Goal: Information Seeking & Learning: Check status

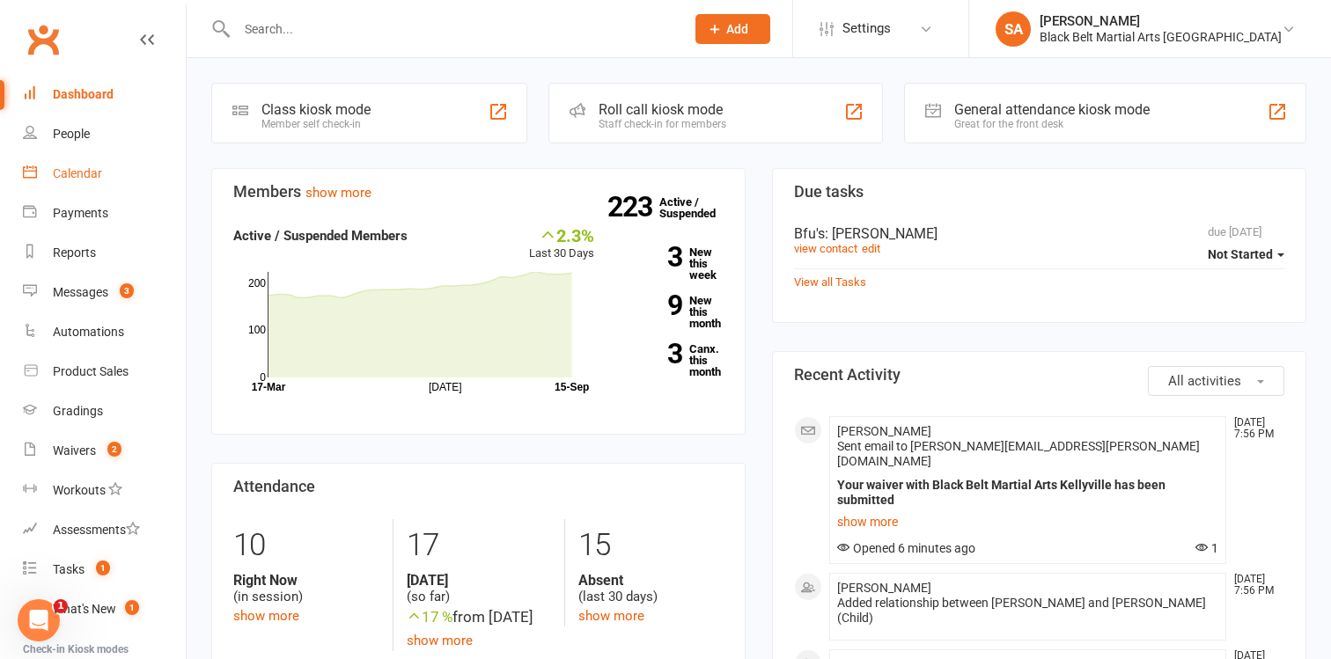
click at [91, 171] on div "Calendar" at bounding box center [77, 173] width 49 height 14
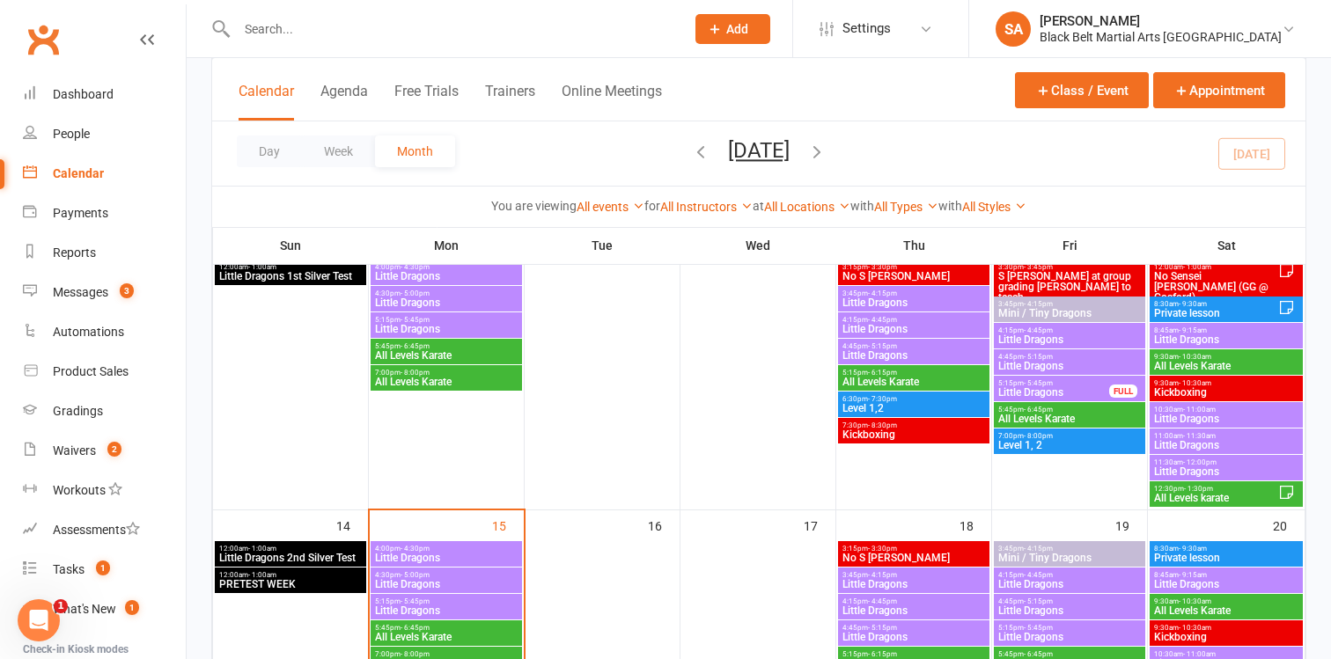
scroll to position [391, 0]
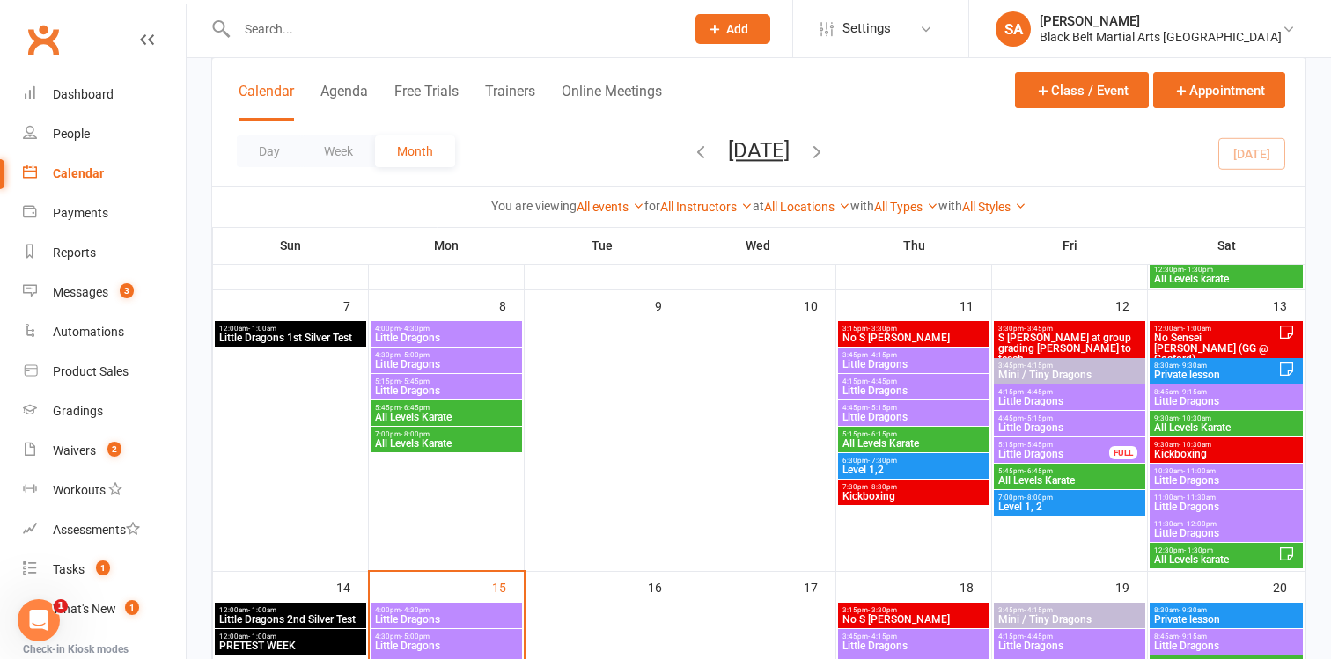
click at [1180, 371] on span "Private lesson" at bounding box center [1215, 375] width 125 height 11
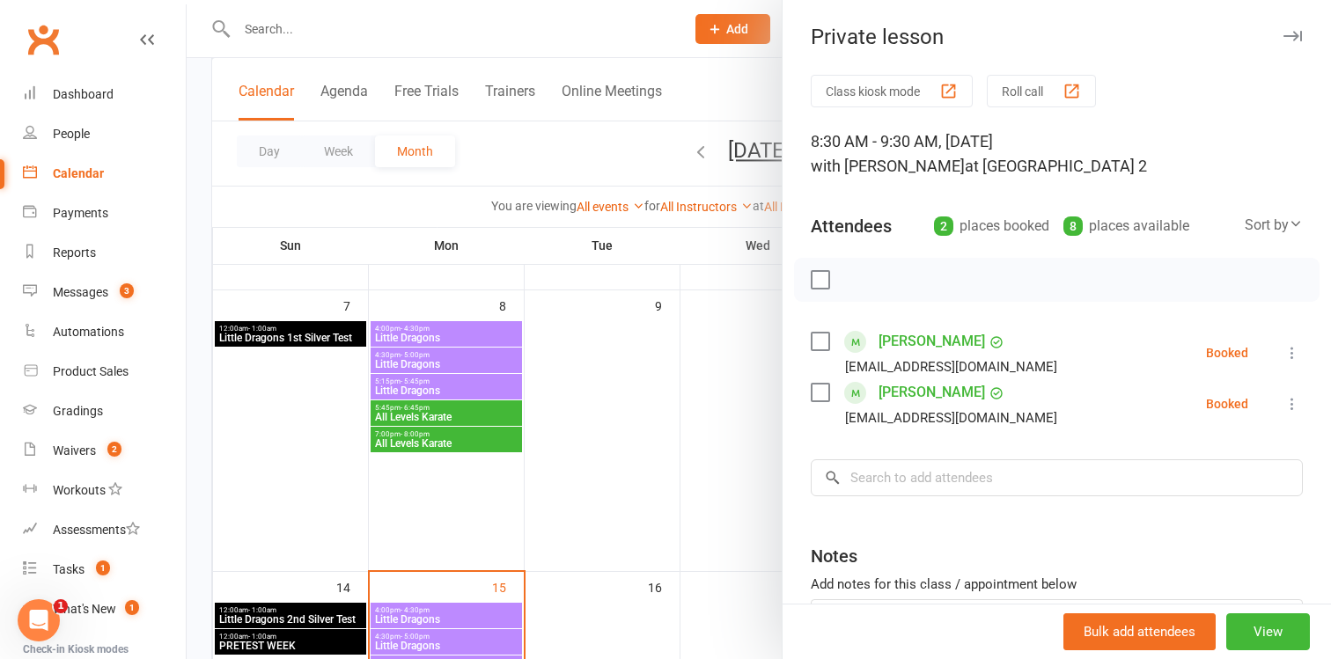
click at [754, 402] on div at bounding box center [759, 329] width 1144 height 659
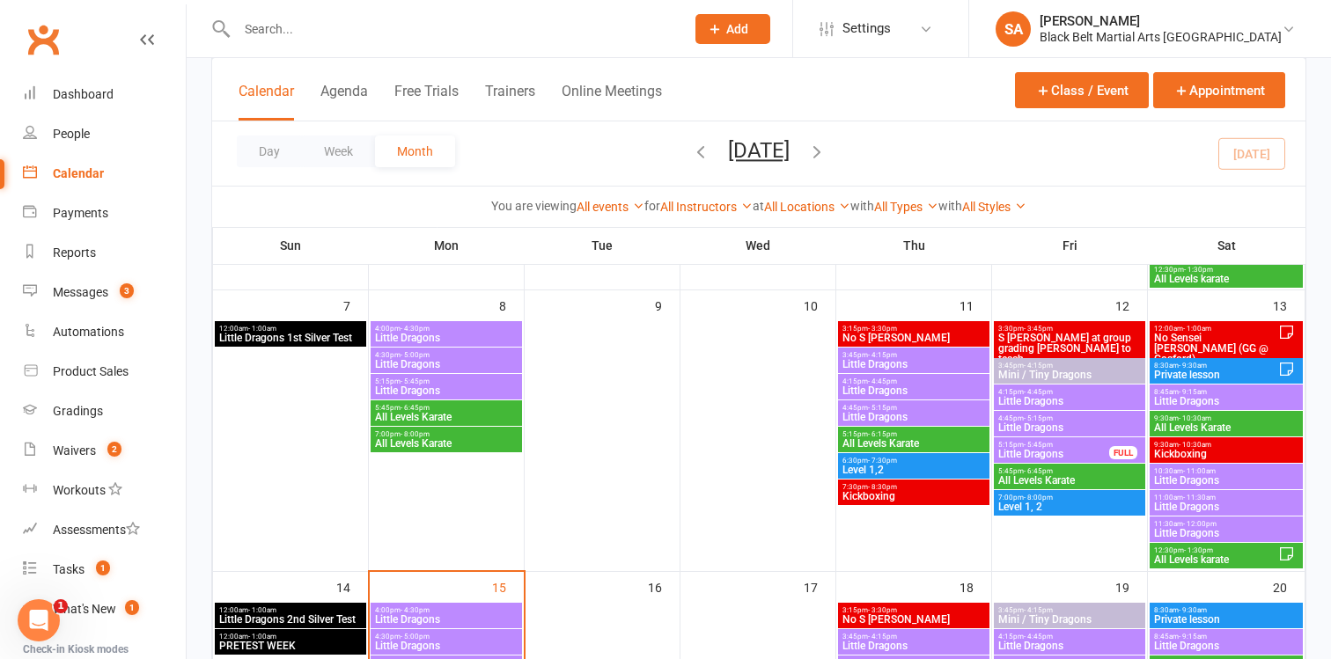
click at [1198, 393] on span "- 9:15am" at bounding box center [1193, 392] width 28 height 8
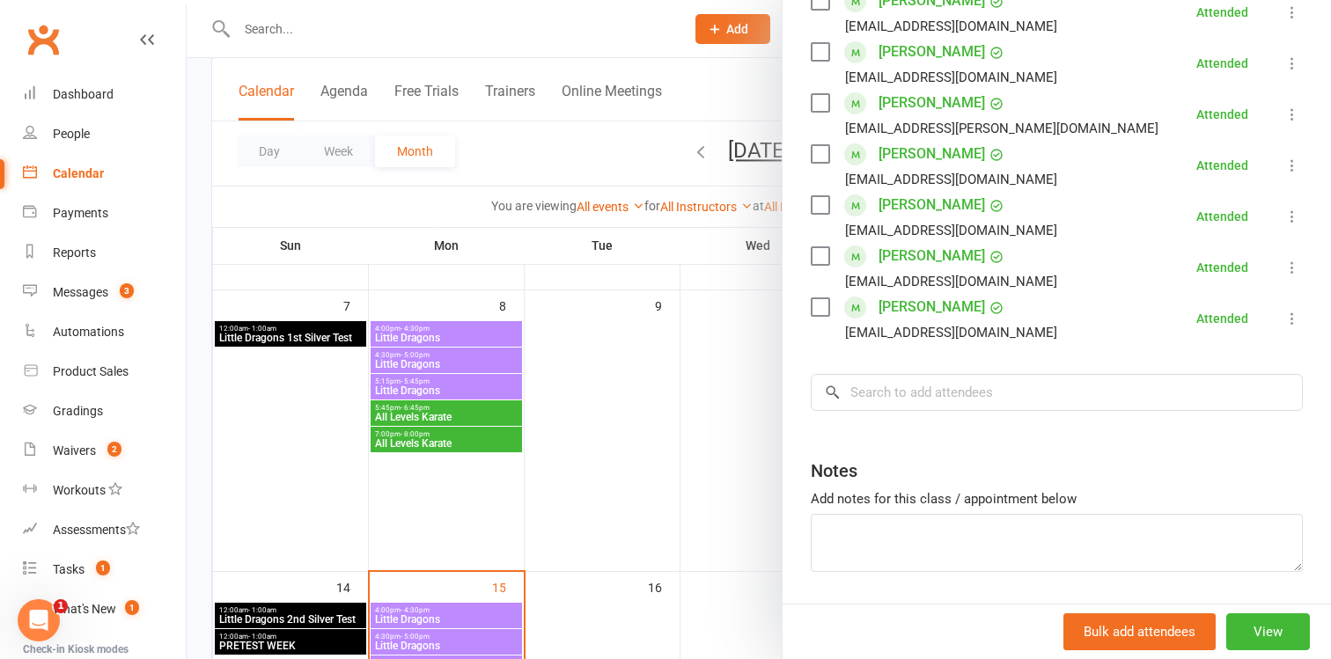
scroll to position [627, 0]
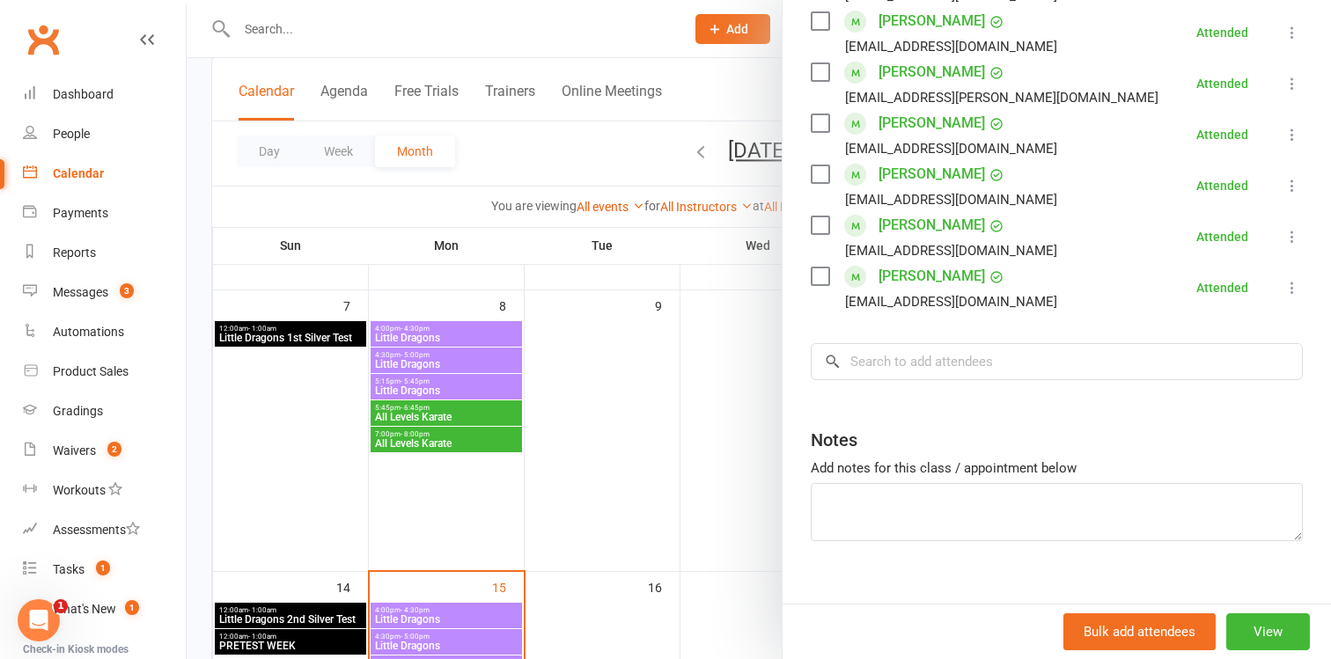
click at [752, 398] on div at bounding box center [759, 329] width 1144 height 659
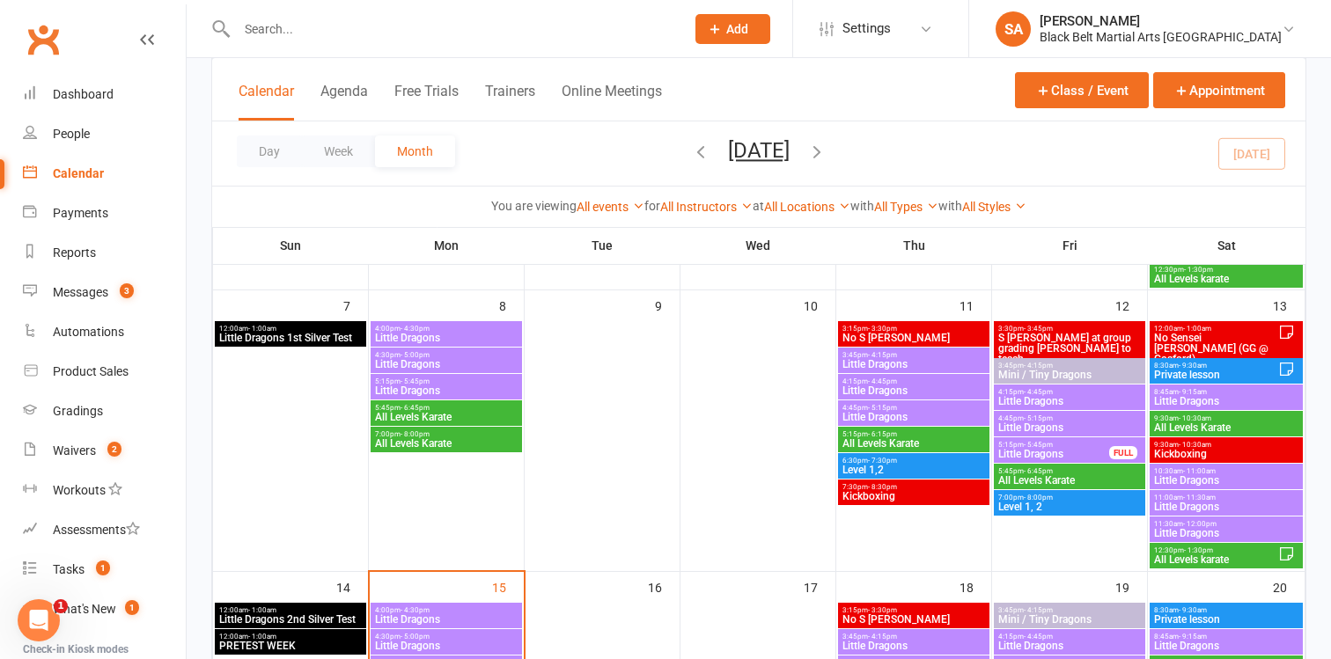
click at [1173, 423] on span "All Levels Karate" at bounding box center [1226, 428] width 146 height 11
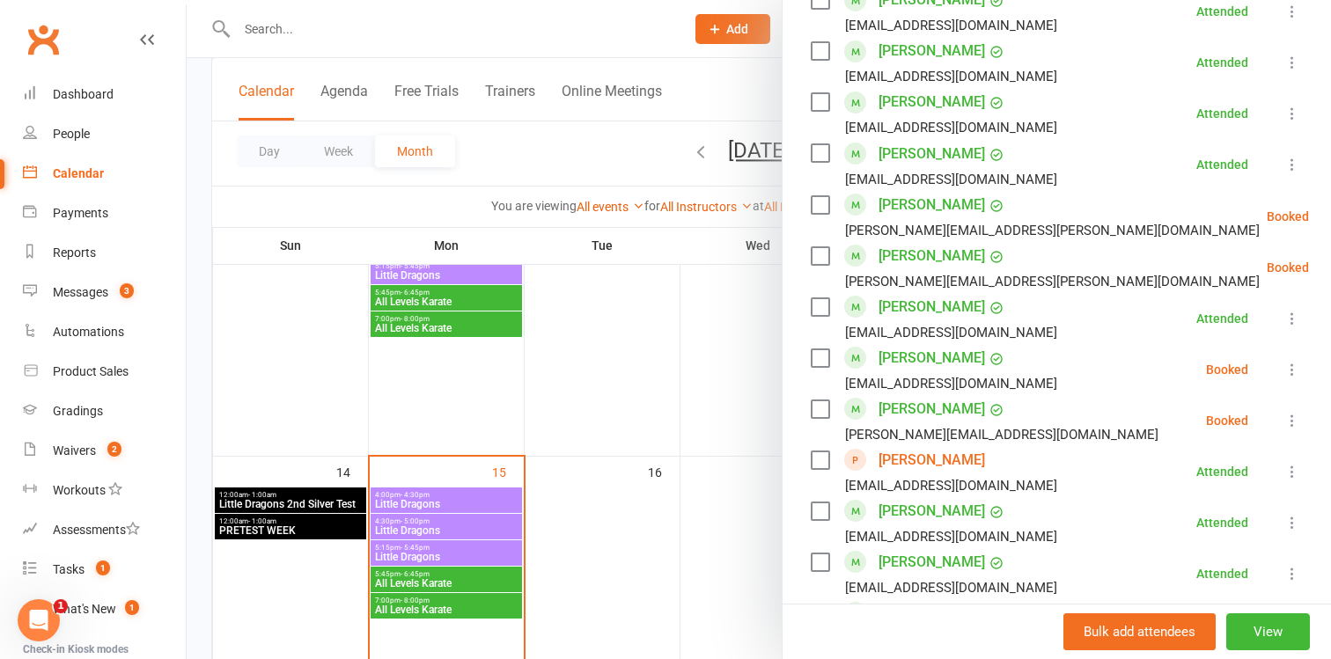
scroll to position [1114, 0]
click at [711, 332] on div at bounding box center [759, 329] width 1144 height 659
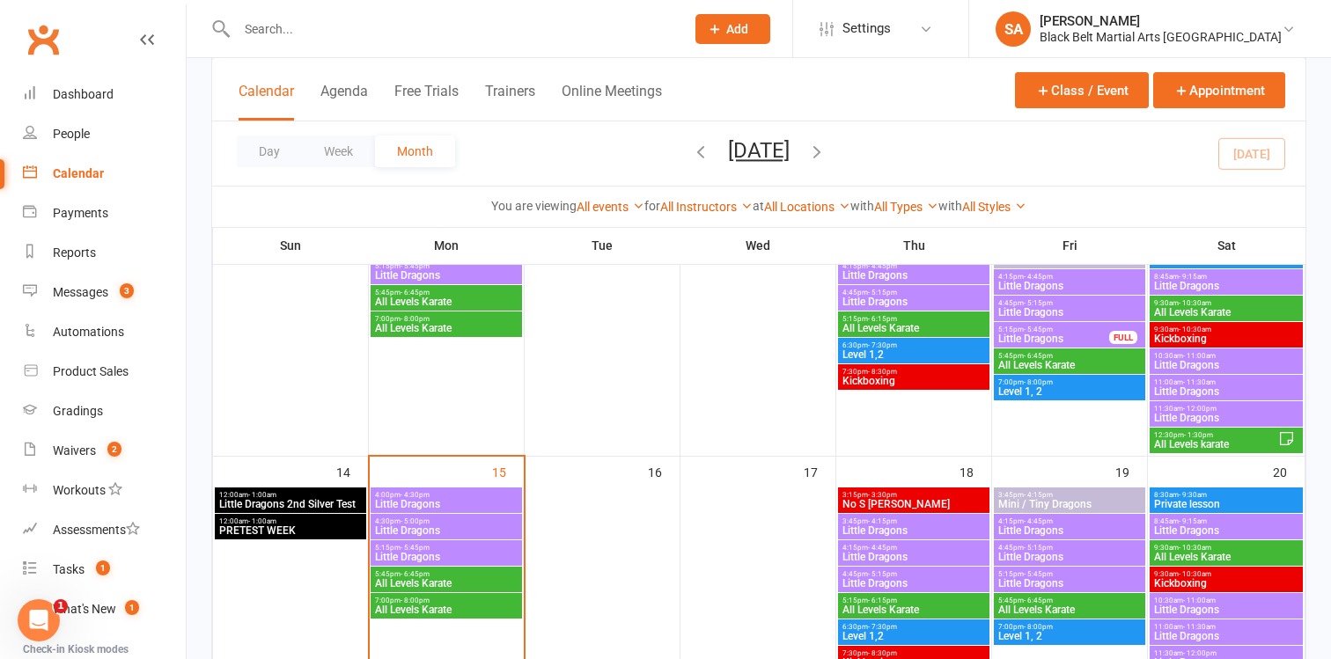
click at [1217, 386] on span "Little Dragons" at bounding box center [1226, 391] width 146 height 11
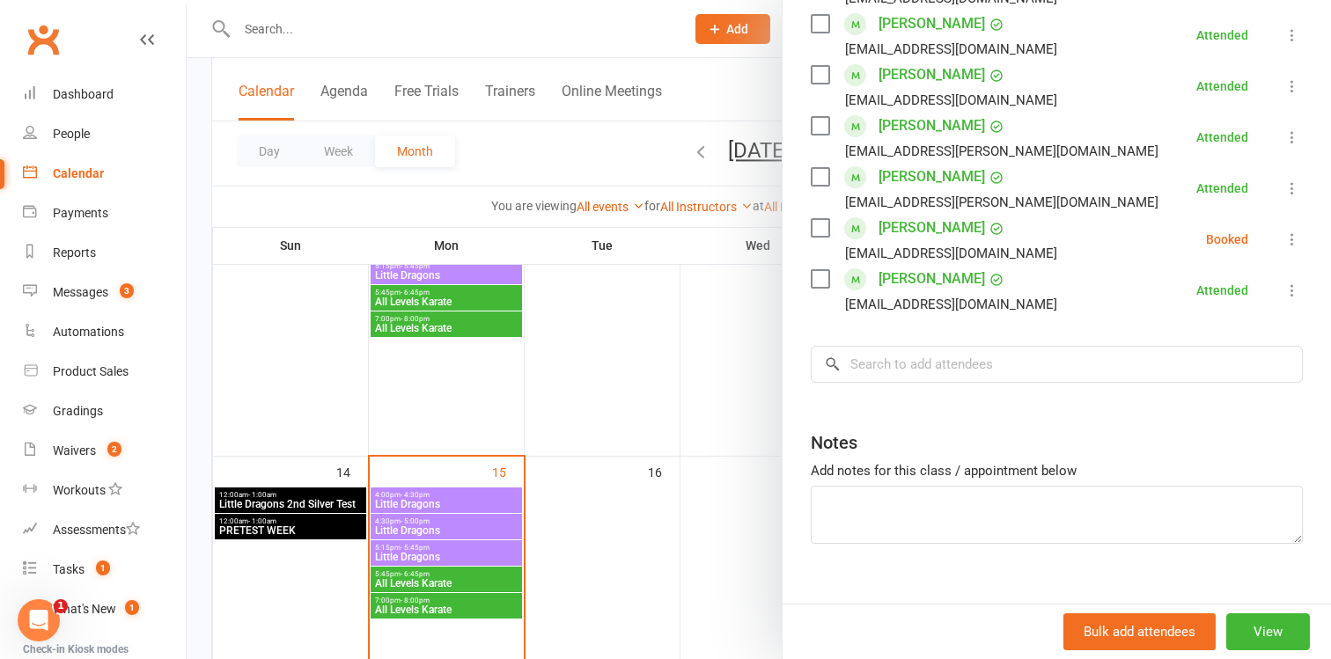
scroll to position [621, 0]
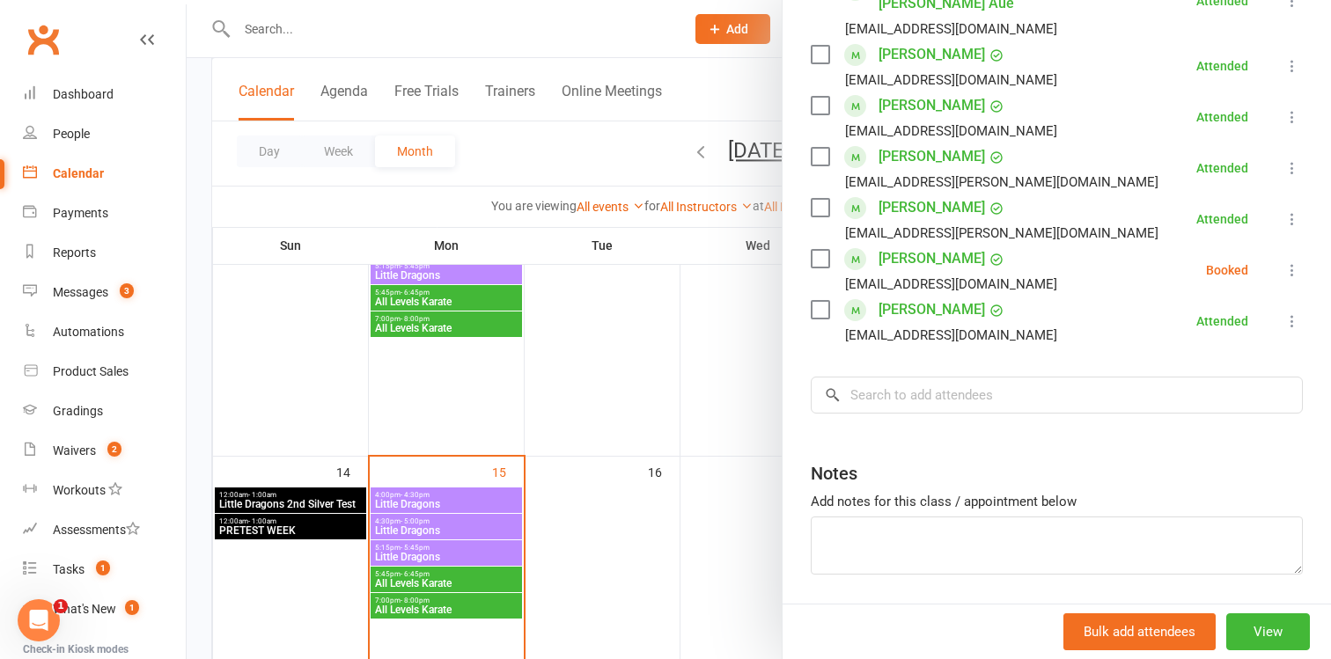
click at [736, 352] on div at bounding box center [759, 329] width 1144 height 659
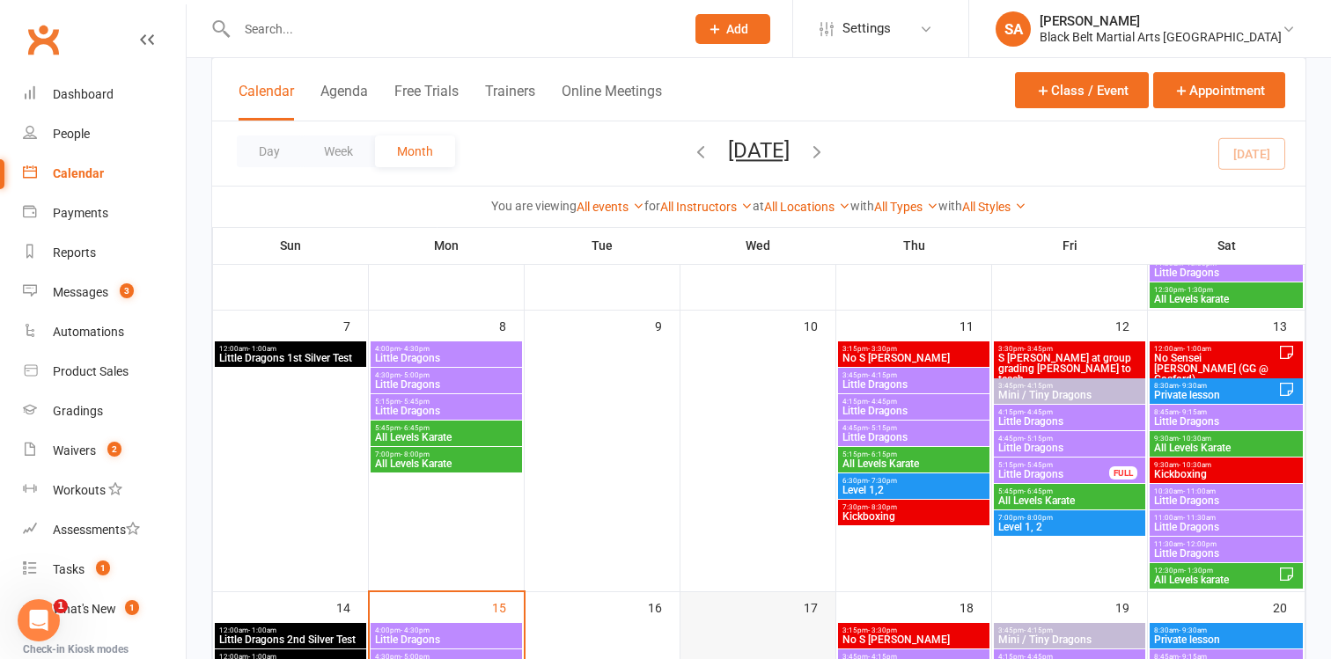
scroll to position [370, 0]
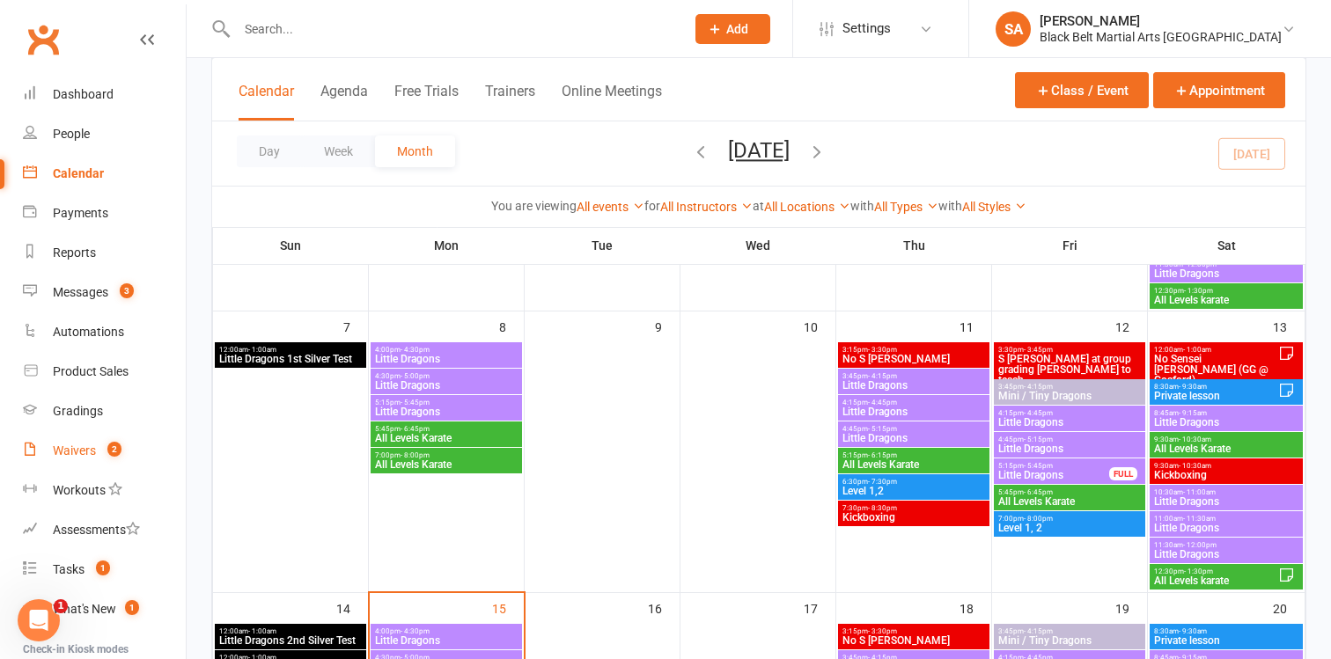
click at [73, 452] on div "Waivers" at bounding box center [74, 451] width 43 height 14
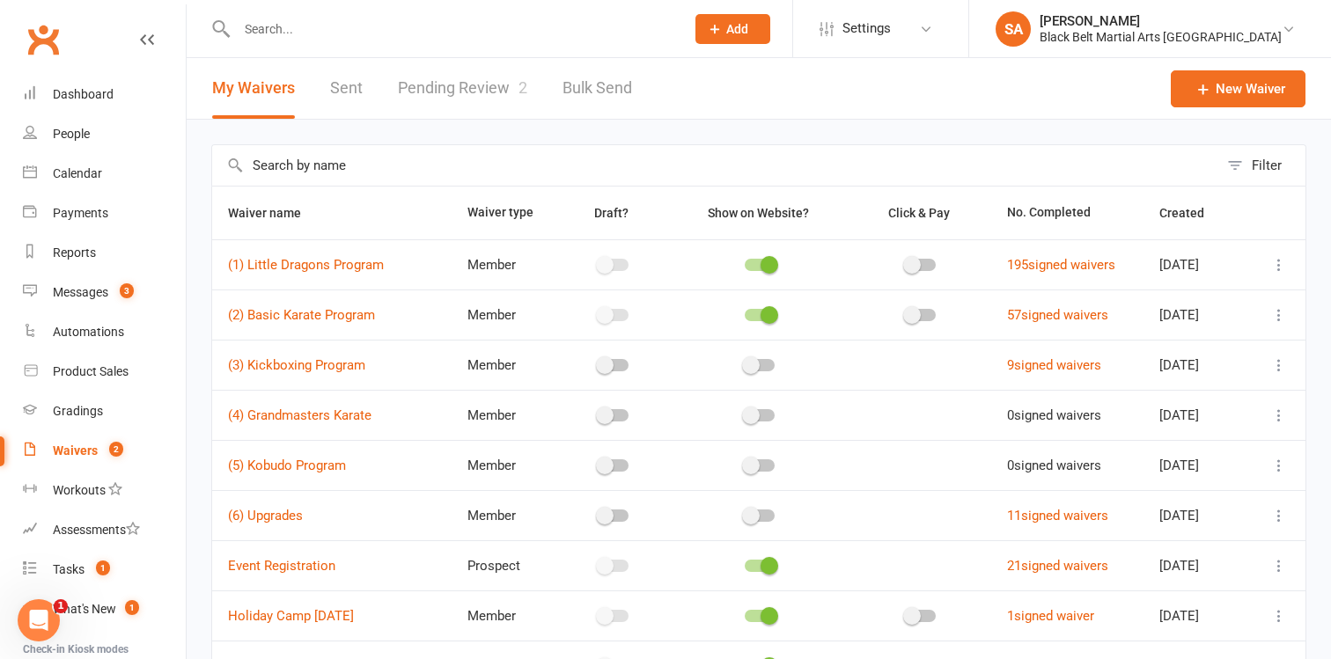
click at [468, 85] on link "Pending Review 2" at bounding box center [462, 88] width 129 height 61
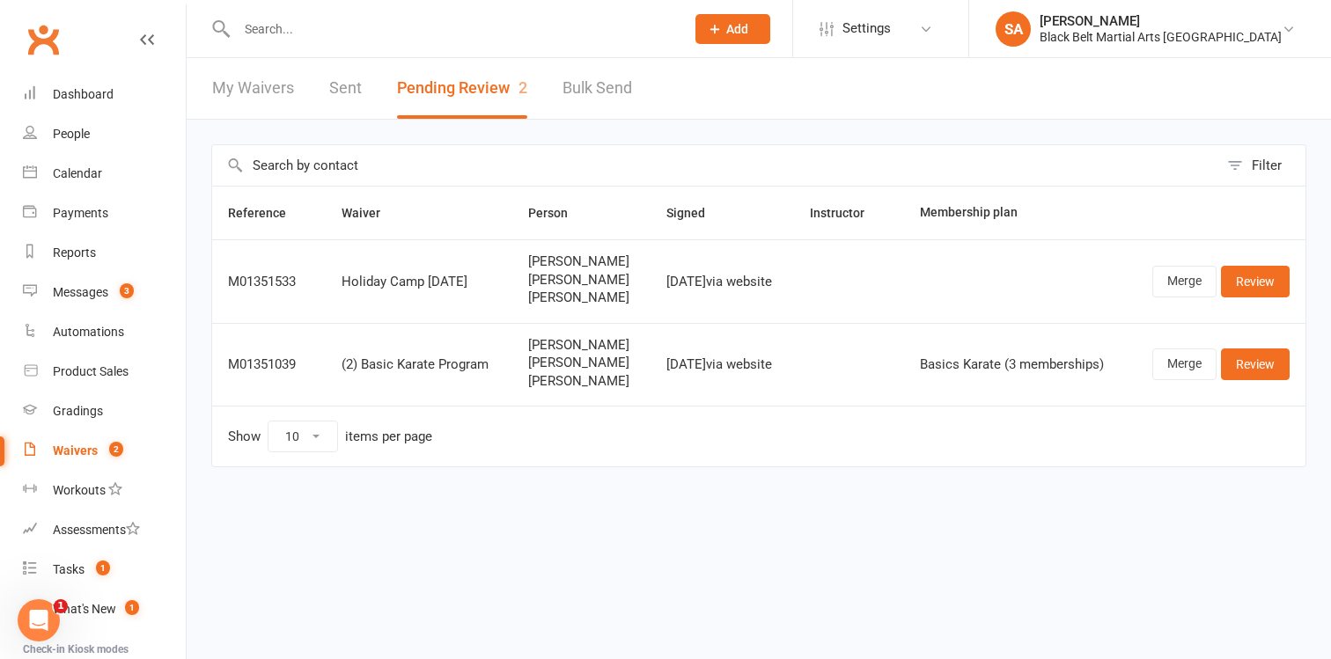
click at [658, 339] on td "Sep 15, 2025 via website" at bounding box center [722, 365] width 143 height 84
click at [79, 256] on div "Reports" at bounding box center [74, 253] width 43 height 14
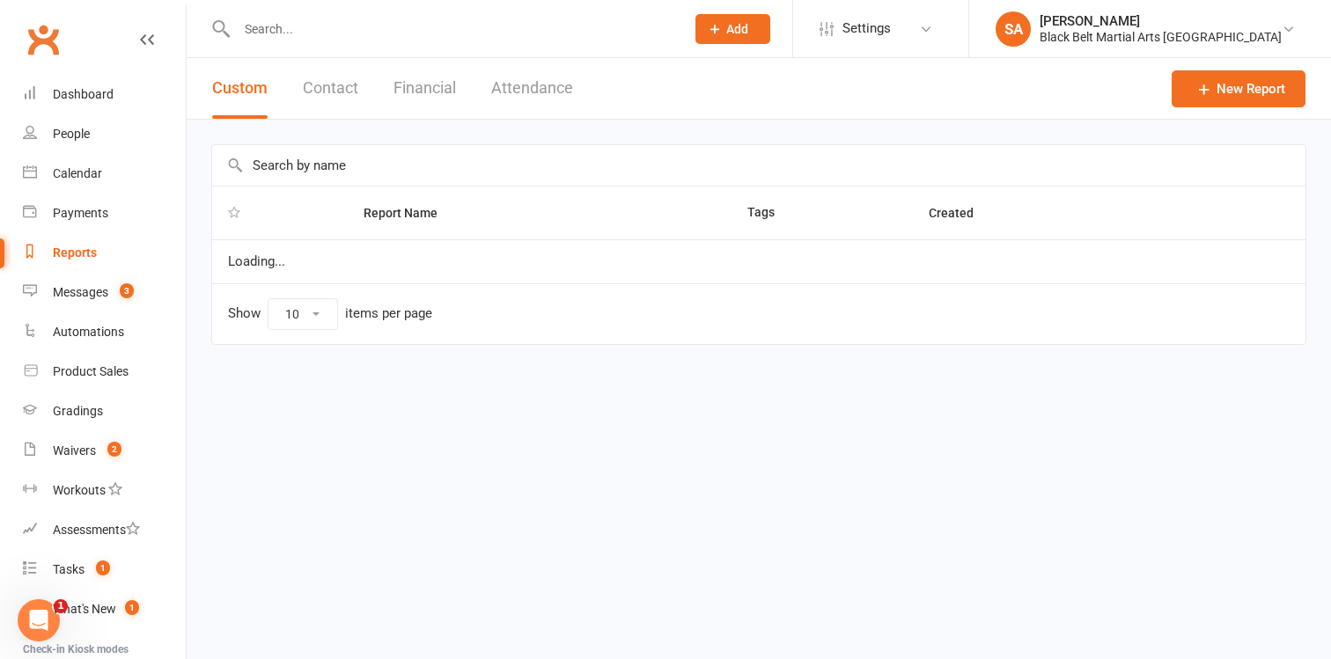
select select "100"
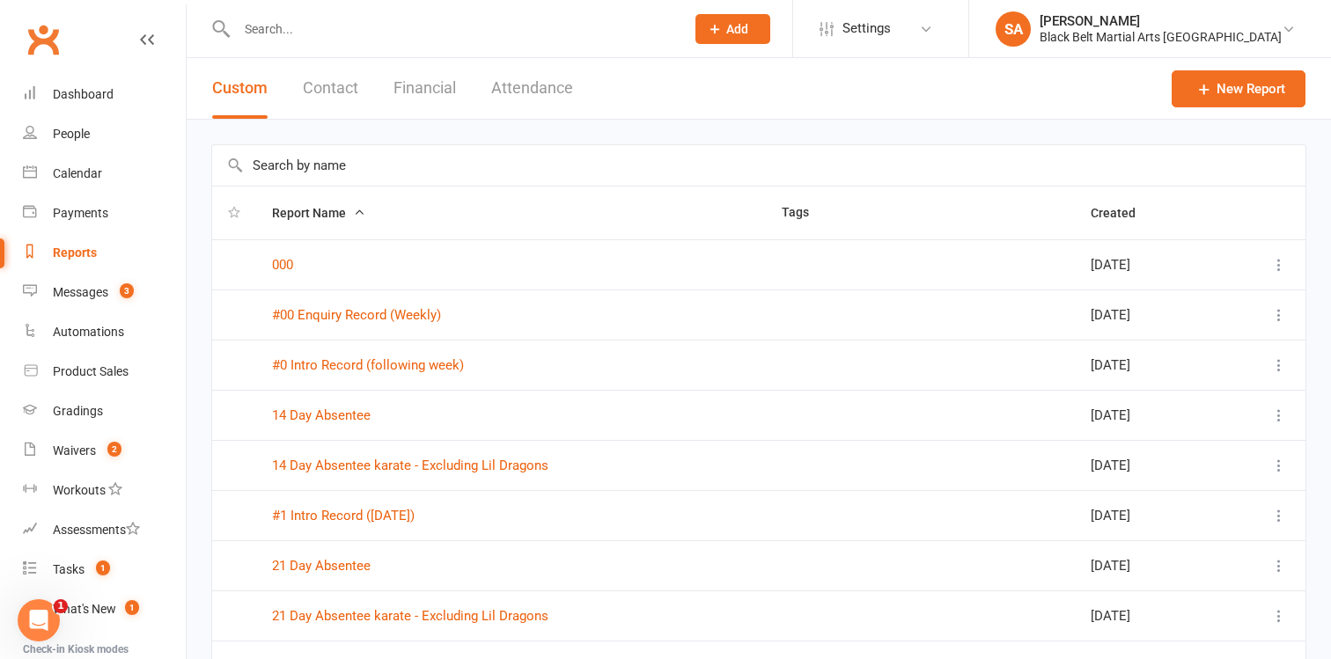
click at [330, 90] on button "Contact" at bounding box center [330, 88] width 55 height 61
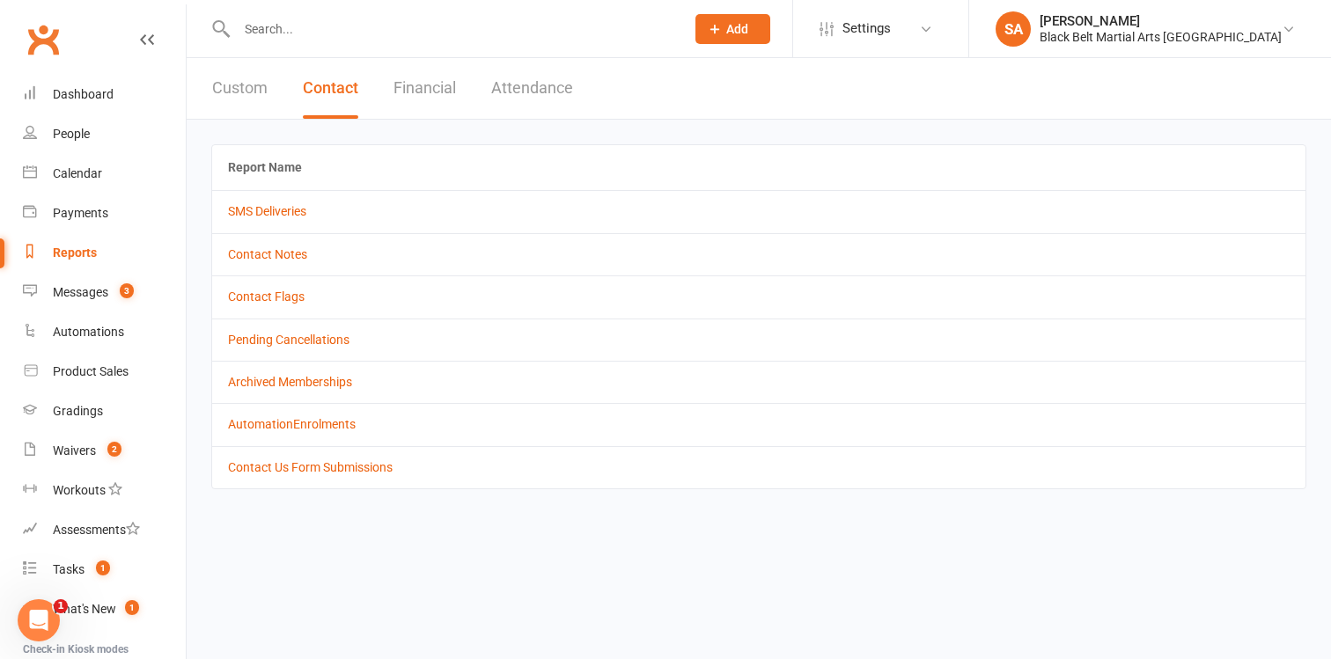
click at [232, 87] on button "Custom" at bounding box center [239, 88] width 55 height 61
select select "100"
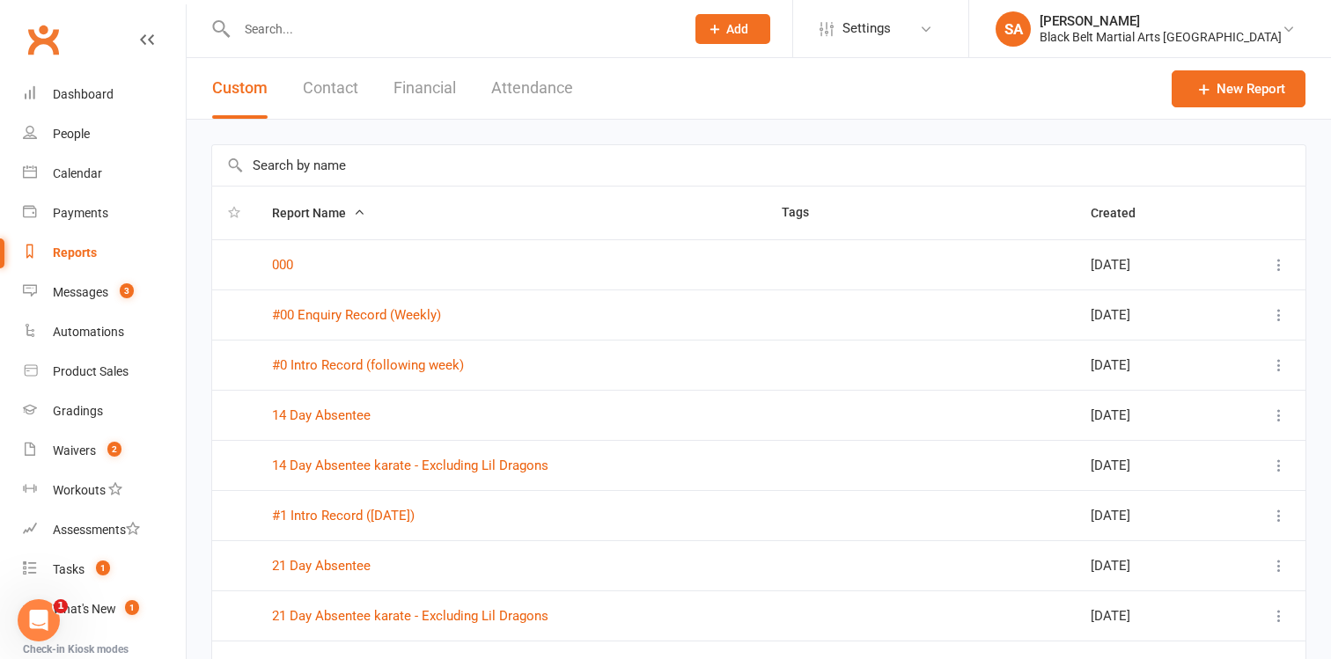
click at [266, 176] on input "text" at bounding box center [758, 165] width 1093 height 40
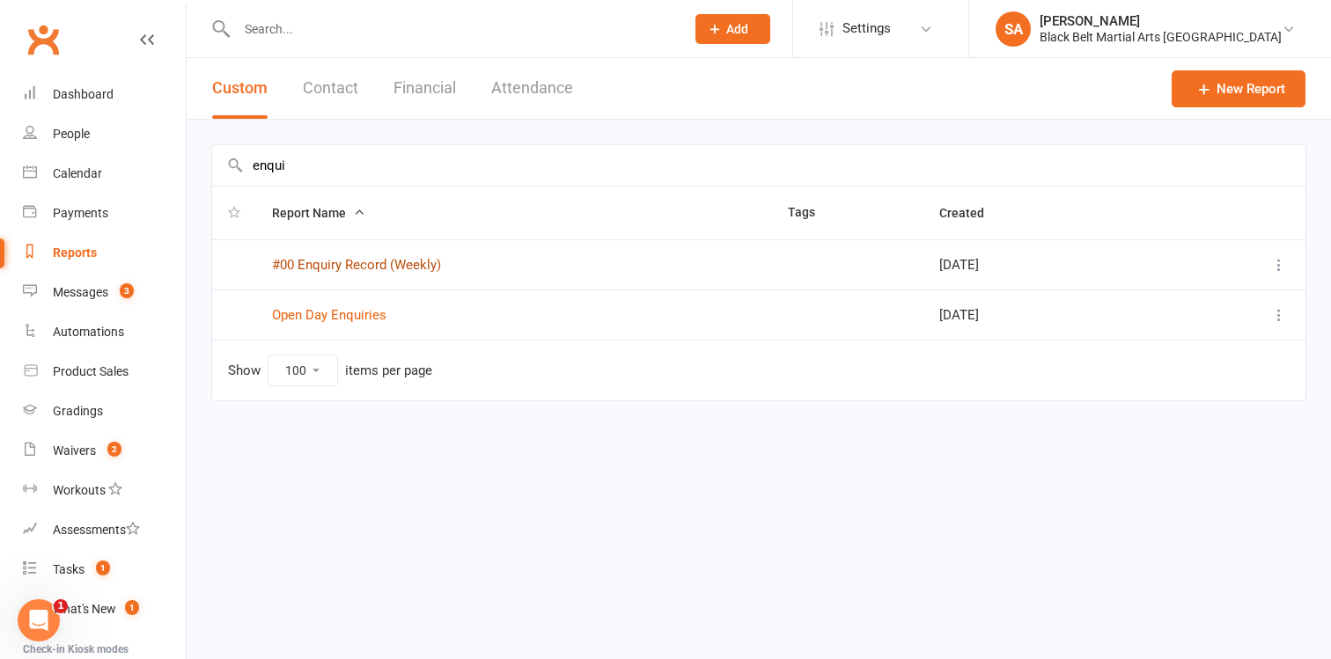
type input "enqui"
click at [315, 268] on link "#00 Enquiry Record (Weekly)" at bounding box center [356, 265] width 169 height 16
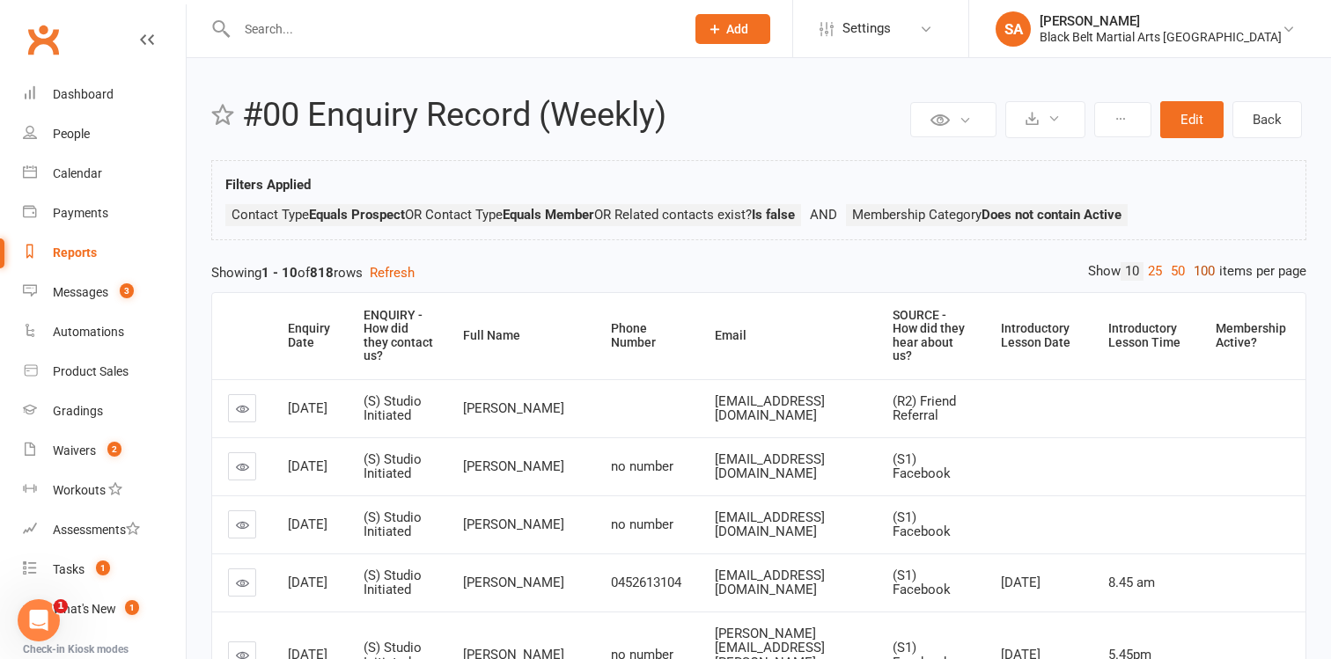
click at [1199, 275] on link "100" at bounding box center [1204, 271] width 30 height 18
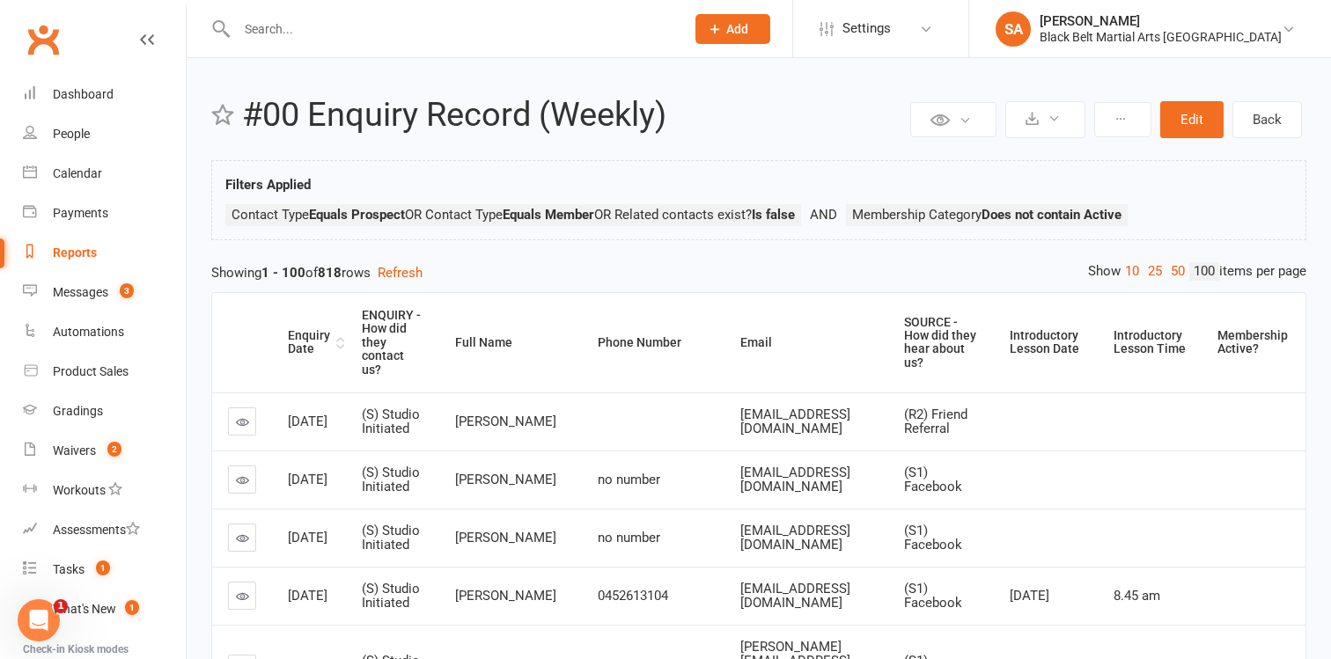
click at [307, 342] on div "Enquiry Date" at bounding box center [310, 342] width 44 height 27
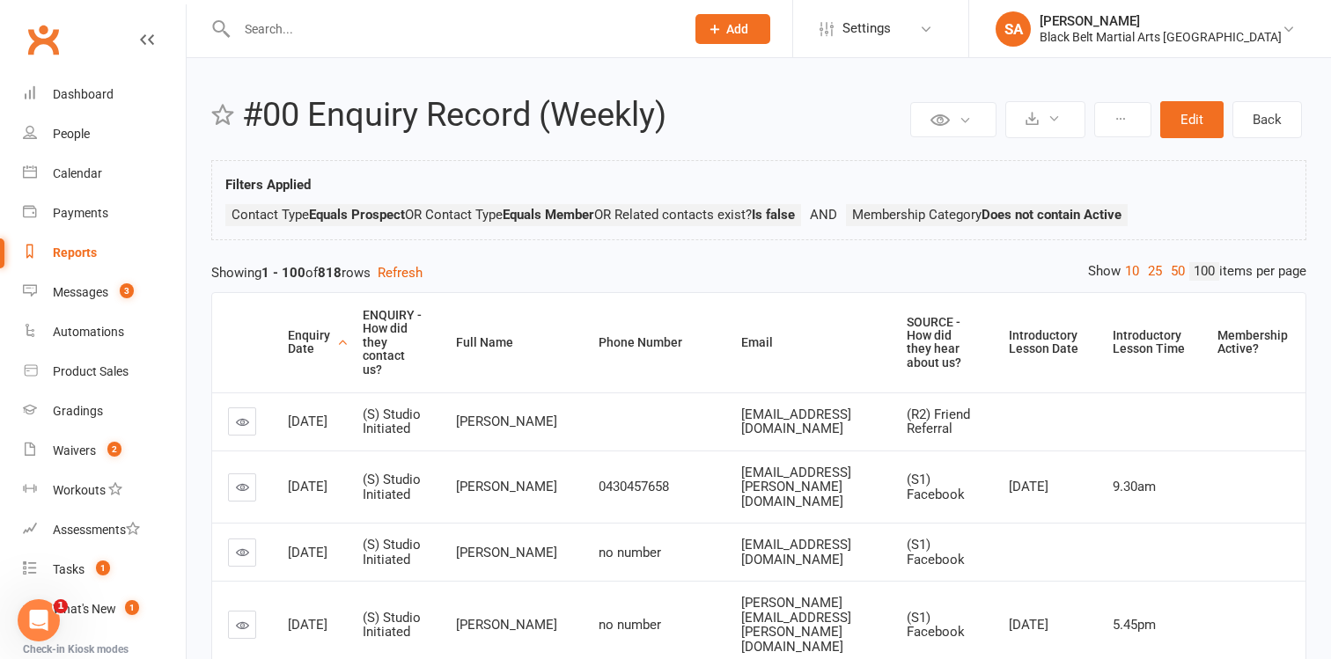
click at [307, 342] on div "Enquiry Date" at bounding box center [310, 342] width 45 height 27
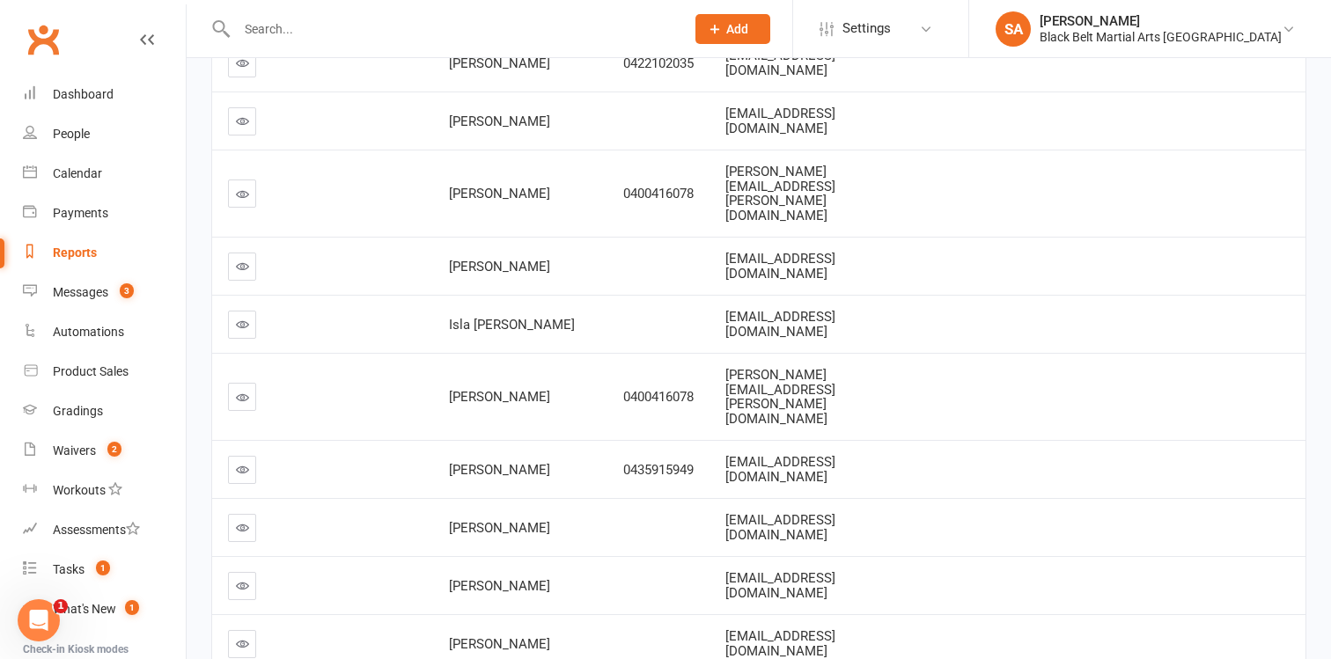
scroll to position [3007, 0]
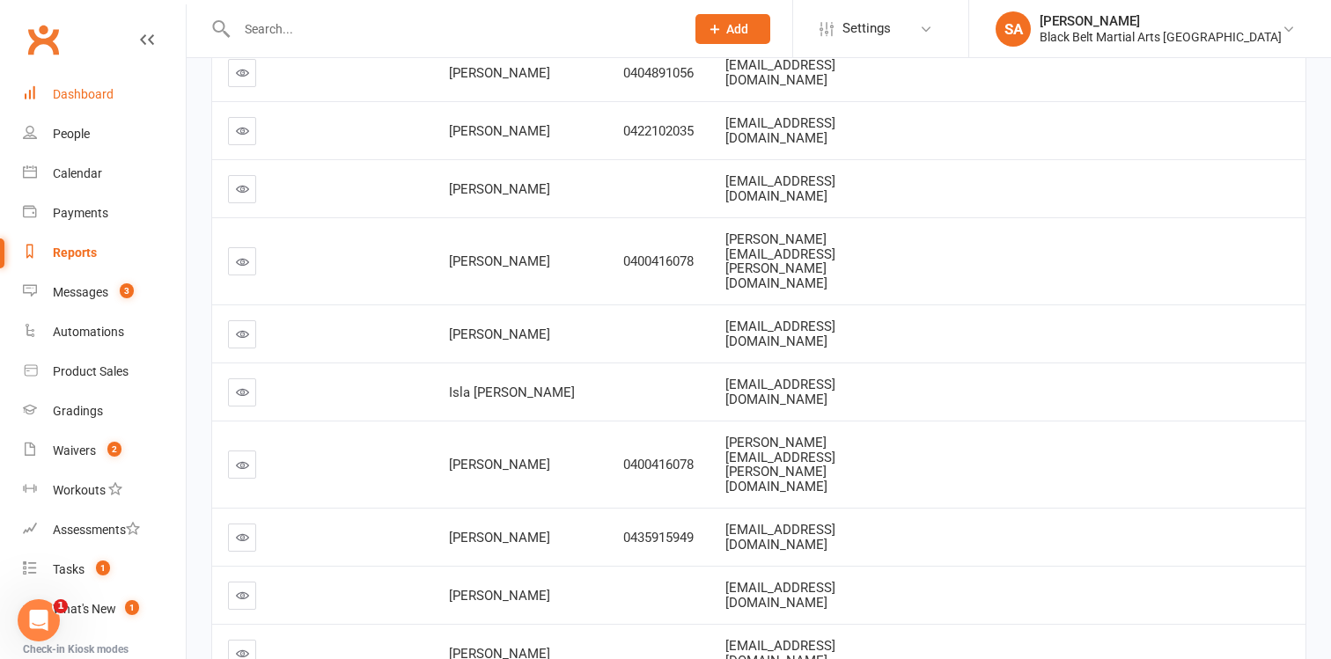
click at [101, 97] on div "Dashboard" at bounding box center [83, 94] width 61 height 14
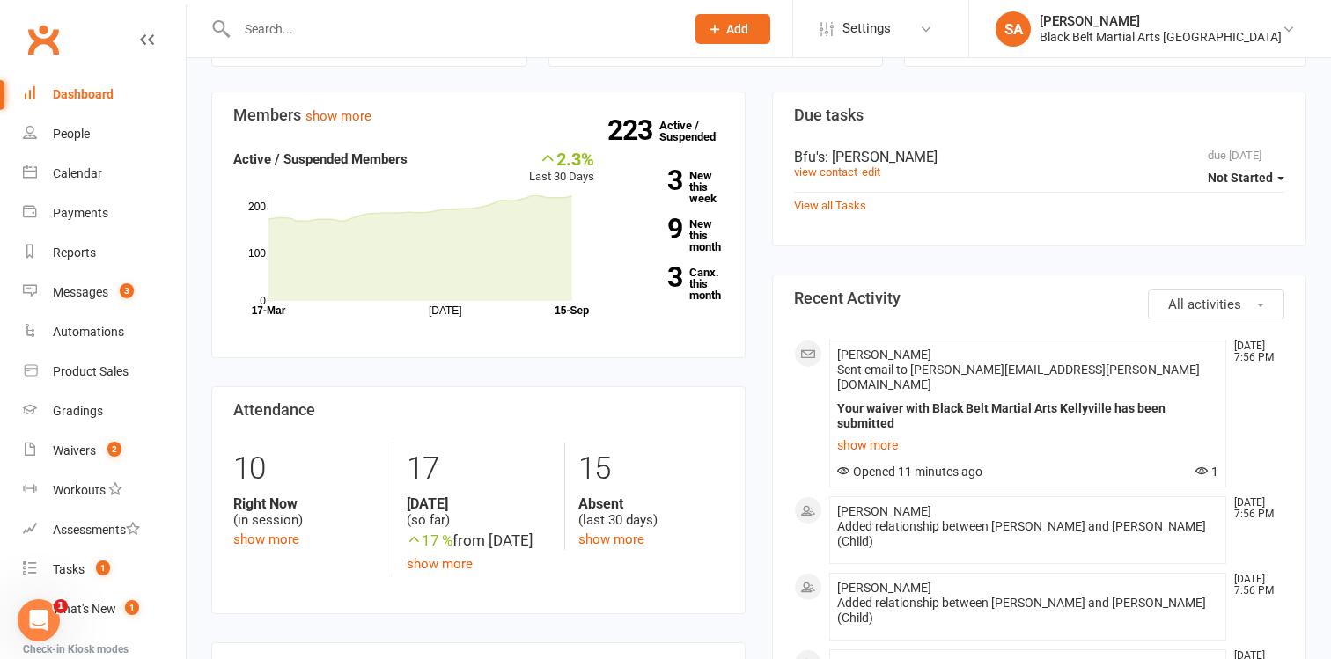
scroll to position [72, 0]
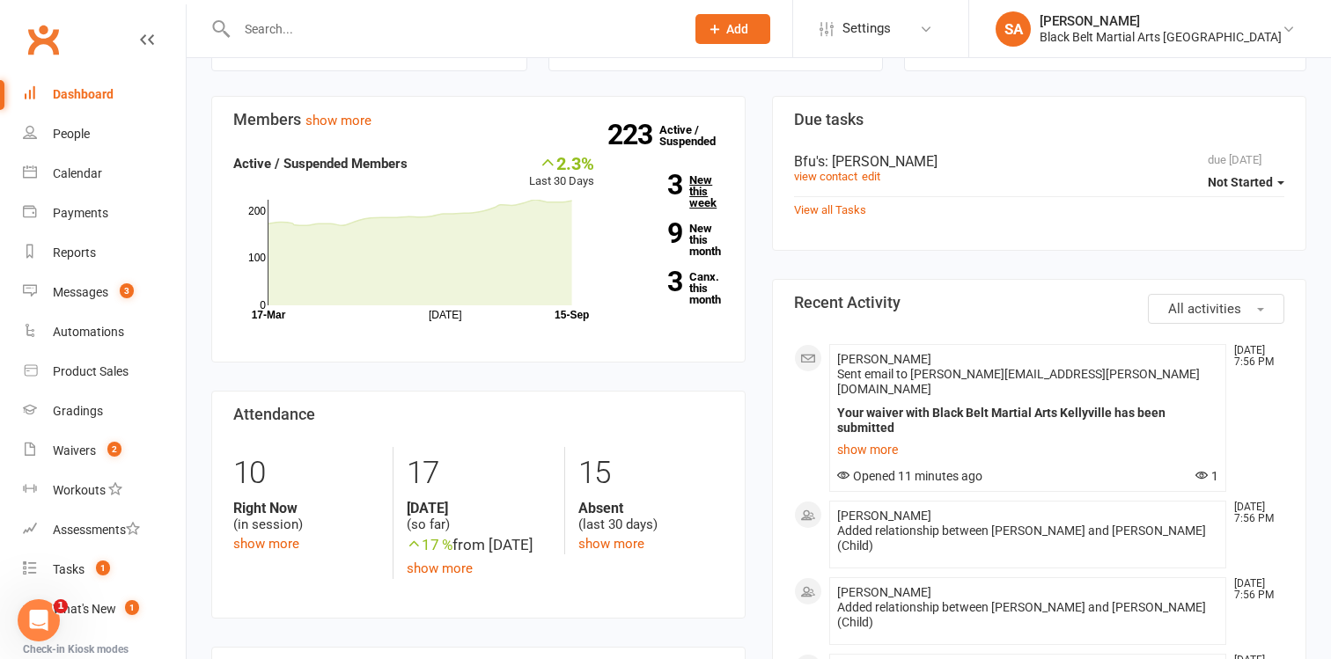
click at [704, 202] on link "3 New this week" at bounding box center [672, 191] width 103 height 34
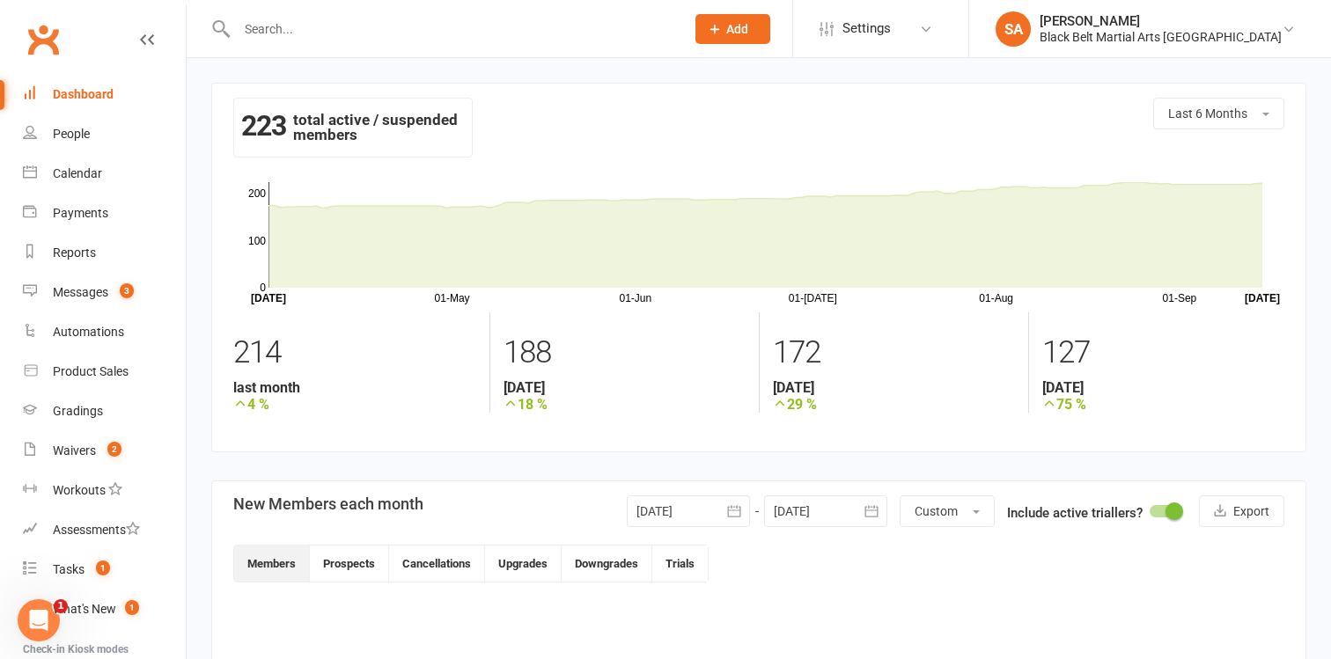
click at [89, 93] on div "Dashboard" at bounding box center [83, 94] width 61 height 14
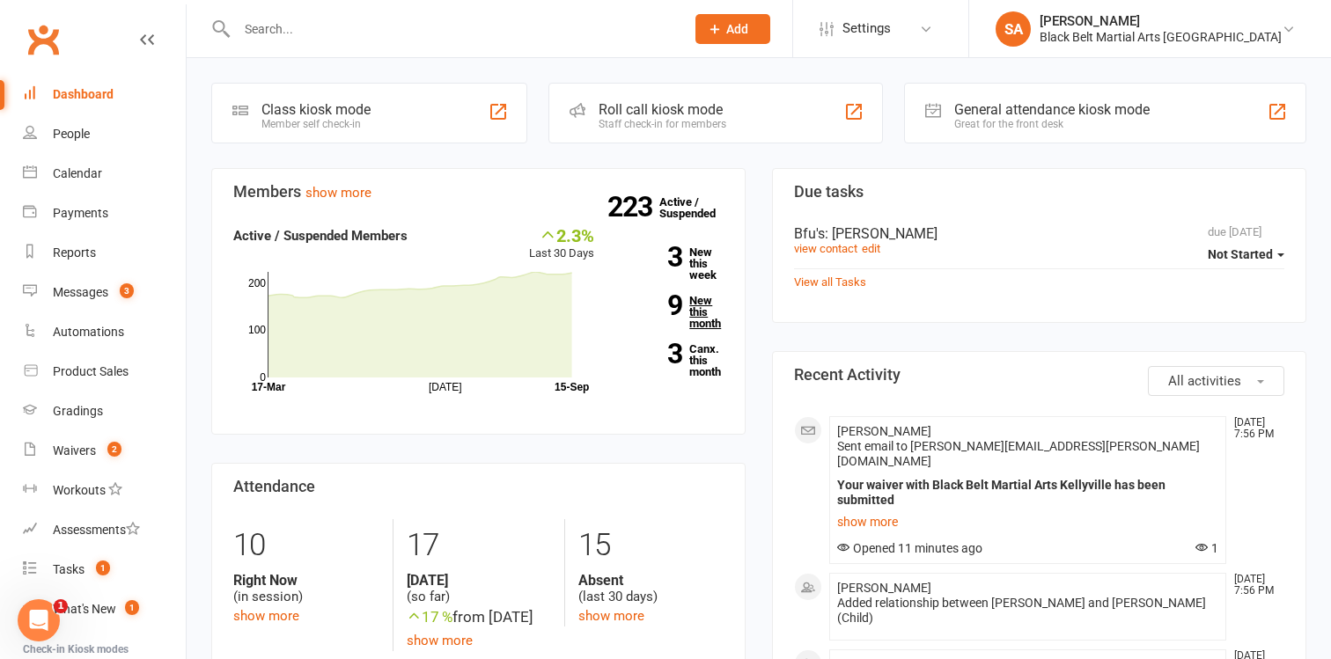
click at [706, 321] on link "9 New this month" at bounding box center [672, 312] width 103 height 34
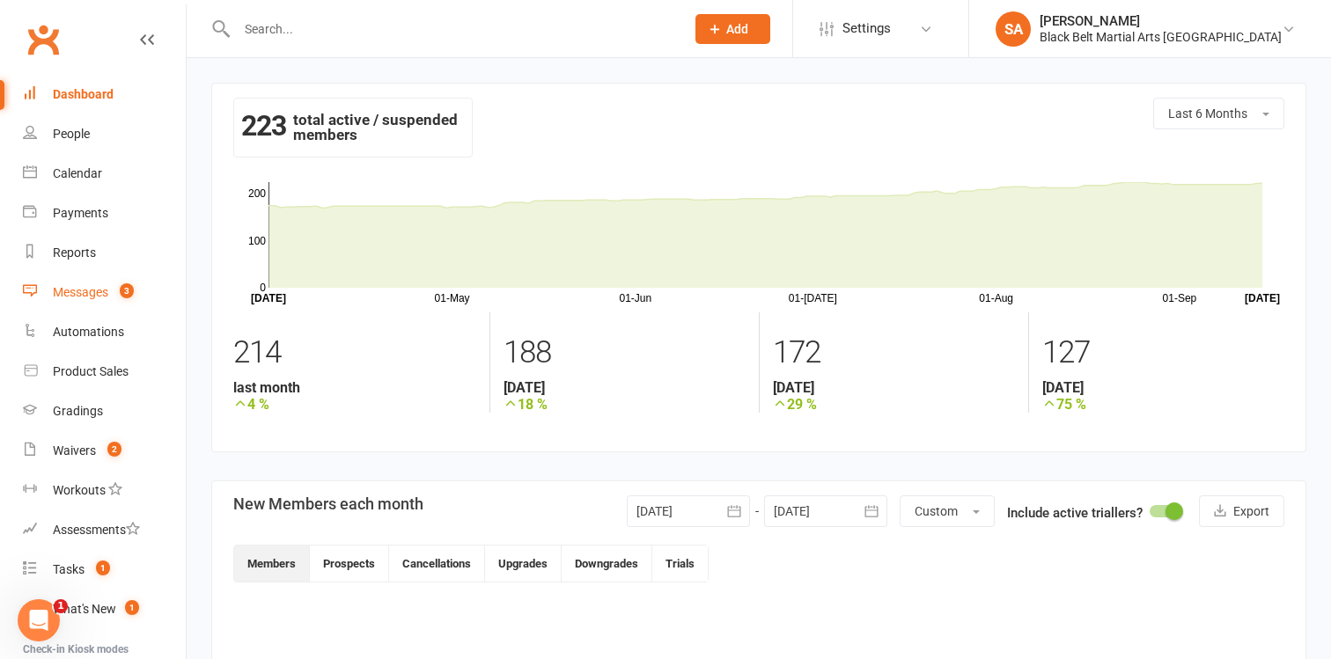
click at [89, 299] on div "Messages" at bounding box center [80, 292] width 55 height 14
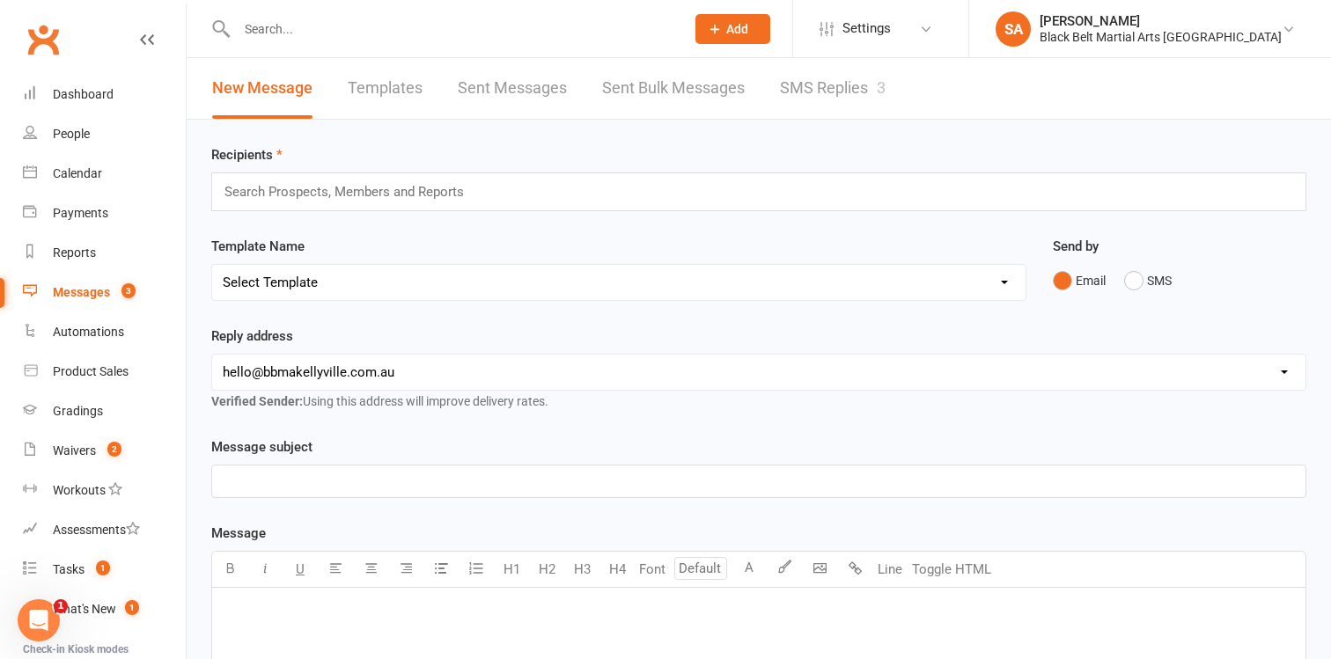
click at [835, 90] on link "SMS Replies 3" at bounding box center [833, 88] width 106 height 61
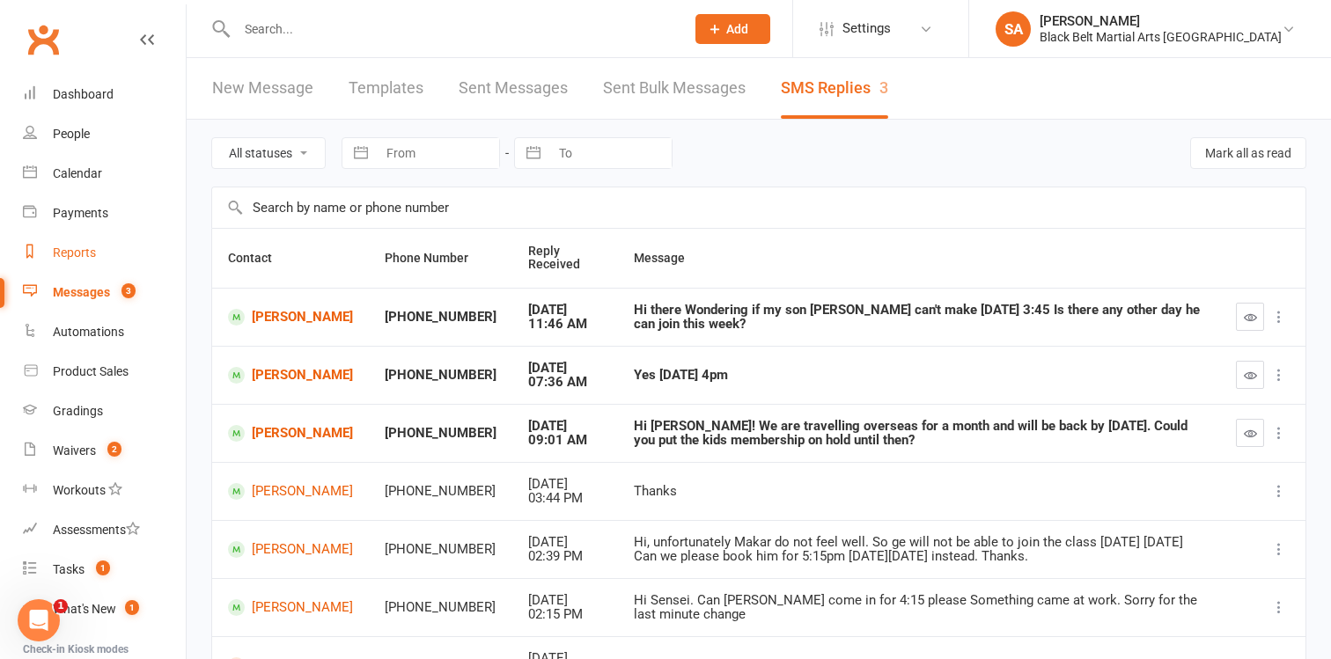
click at [62, 261] on link "Reports" at bounding box center [104, 253] width 163 height 40
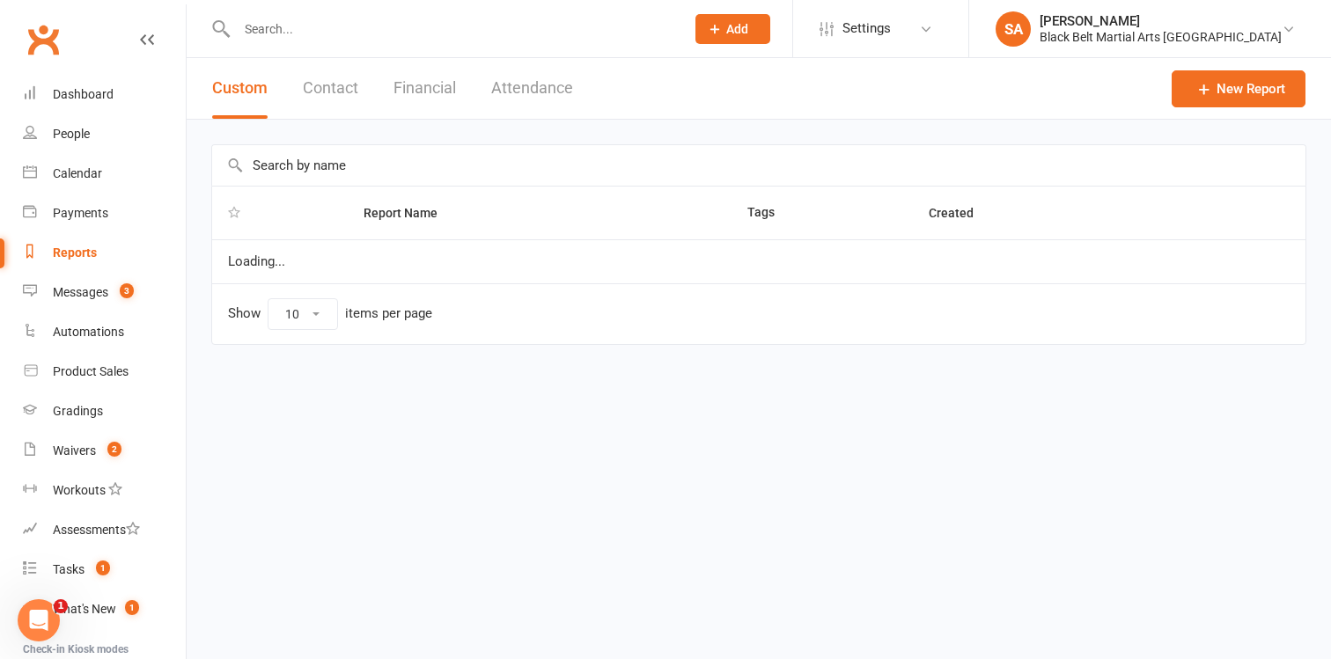
select select "100"
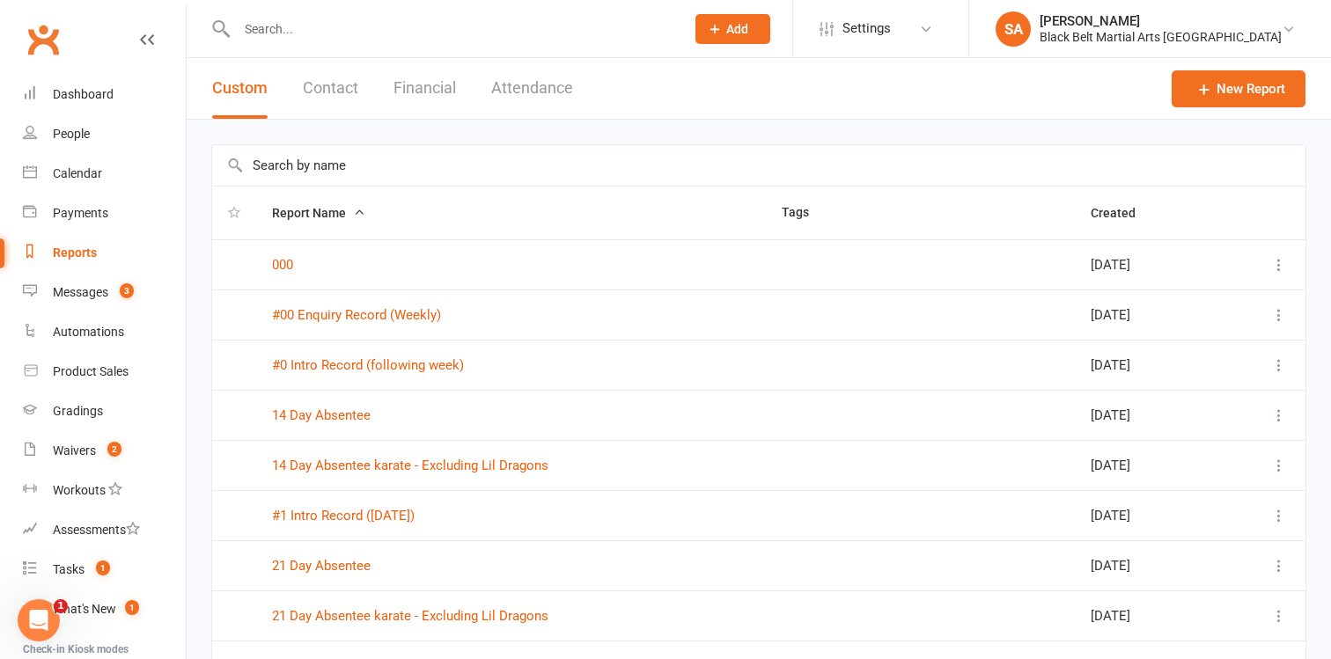
click at [426, 95] on button "Financial" at bounding box center [424, 88] width 62 height 61
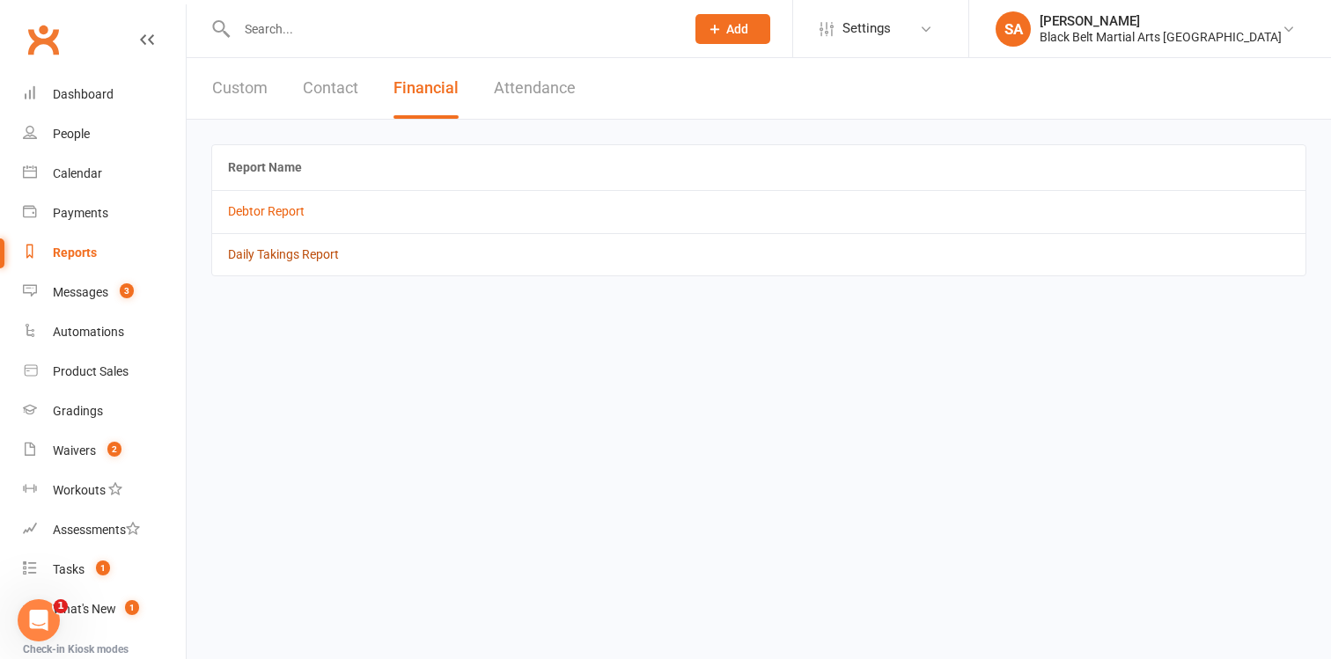
click at [300, 260] on link "Daily Takings Report" at bounding box center [283, 254] width 111 height 14
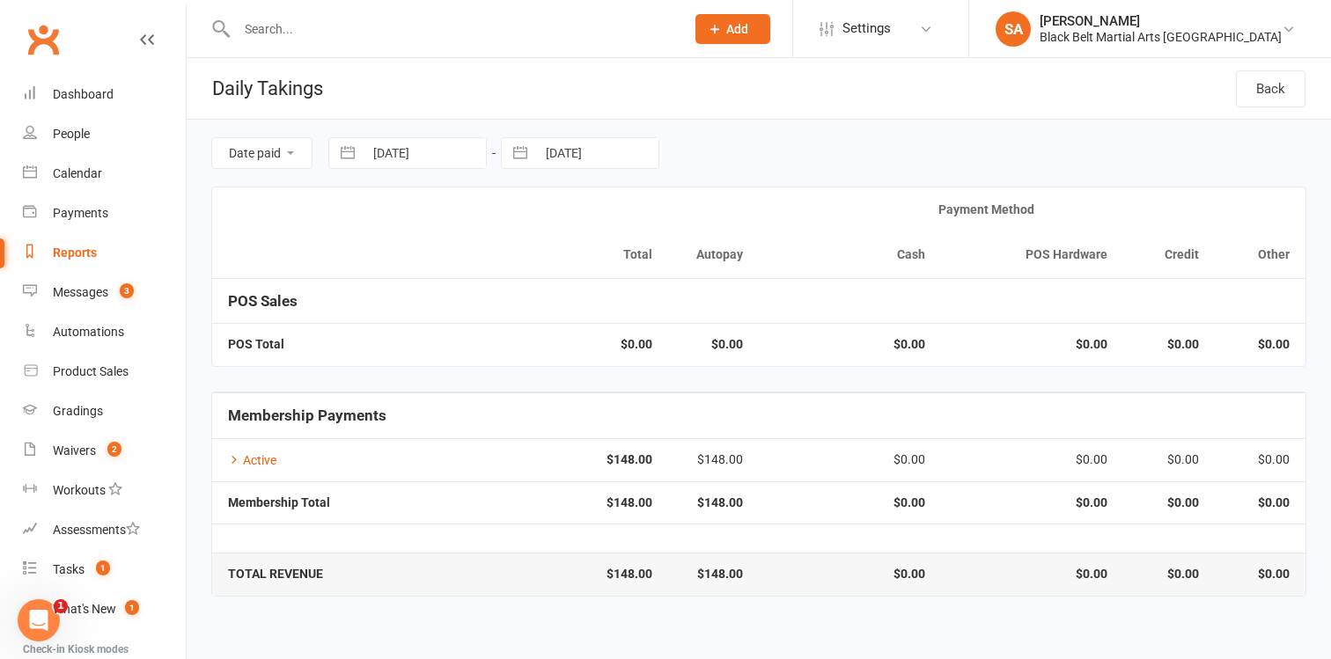
click at [351, 156] on button "button" at bounding box center [348, 153] width 32 height 30
select select "7"
select select "2025"
select select "8"
select select "2025"
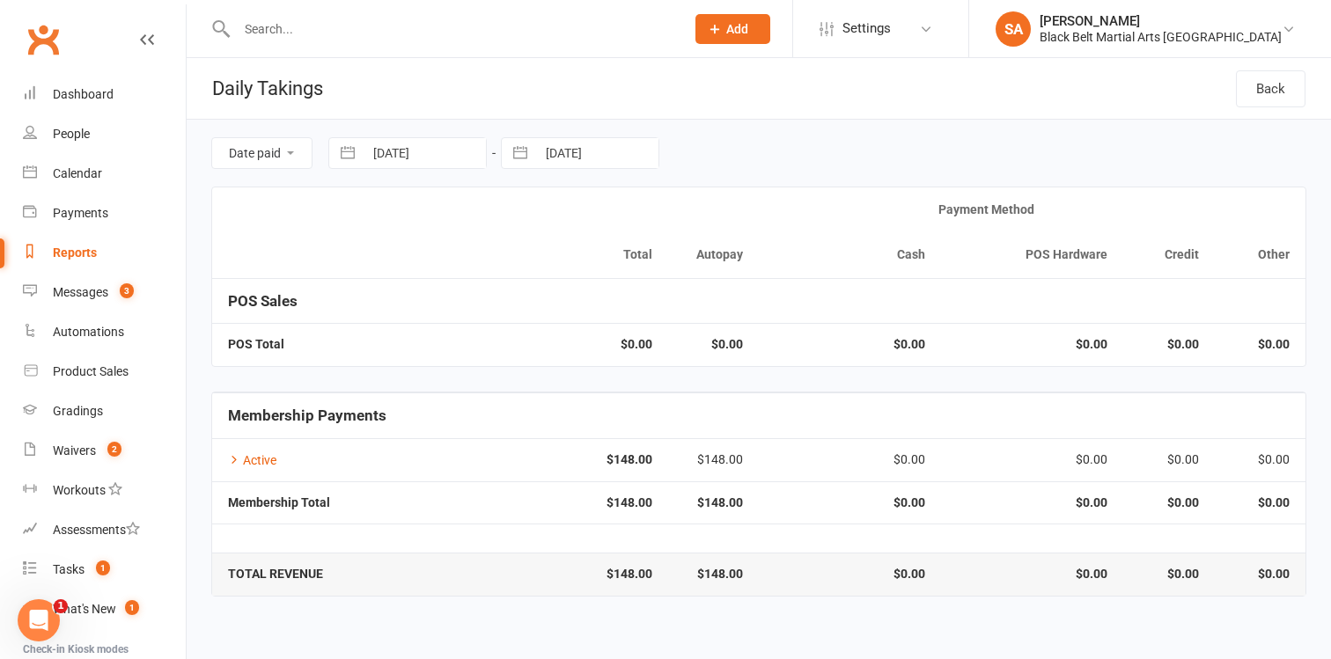
select select "9"
select select "2025"
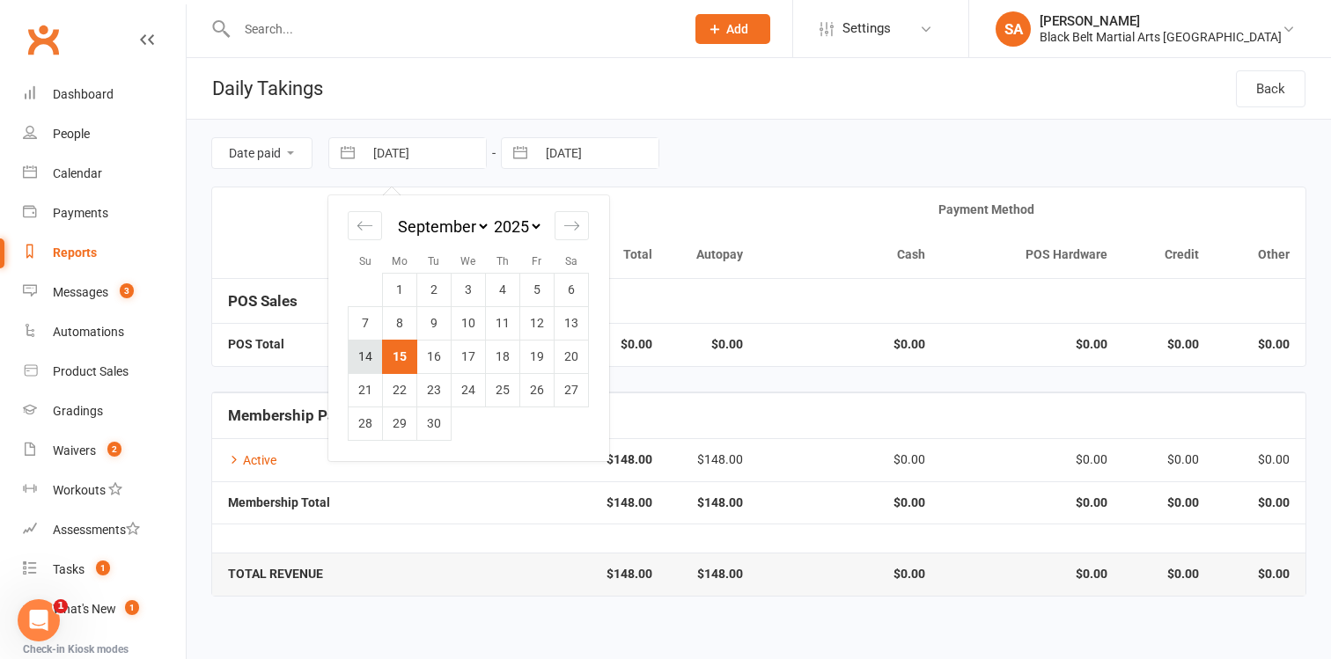
click at [369, 359] on td "14" at bounding box center [366, 356] width 34 height 33
type input "[DATE]"
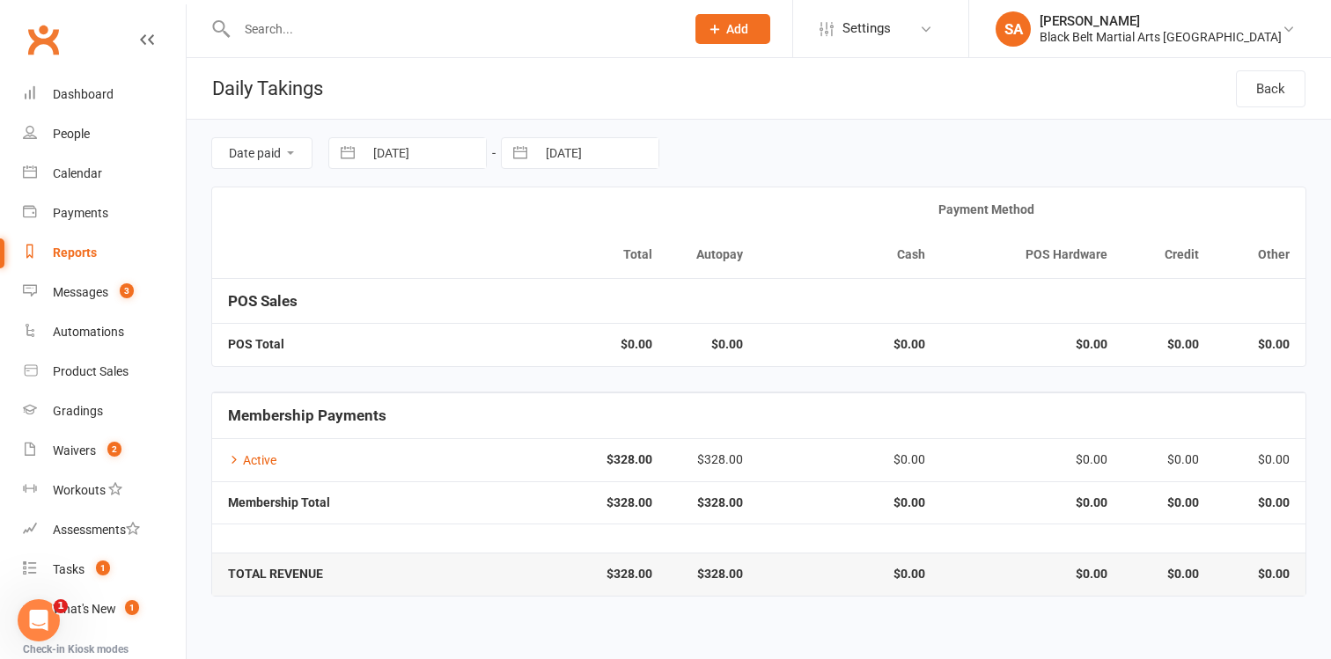
click at [520, 155] on button "button" at bounding box center [520, 153] width 32 height 30
select select "7"
select select "2025"
select select "8"
select select "2025"
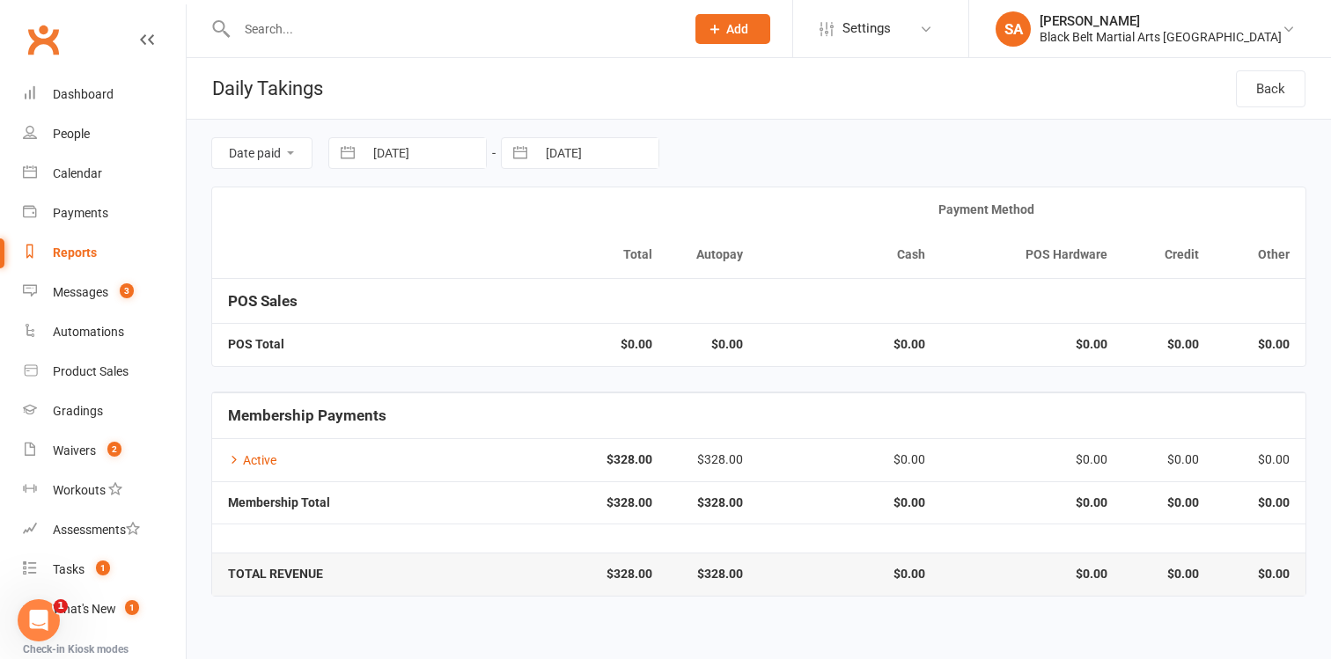
select select "9"
select select "2025"
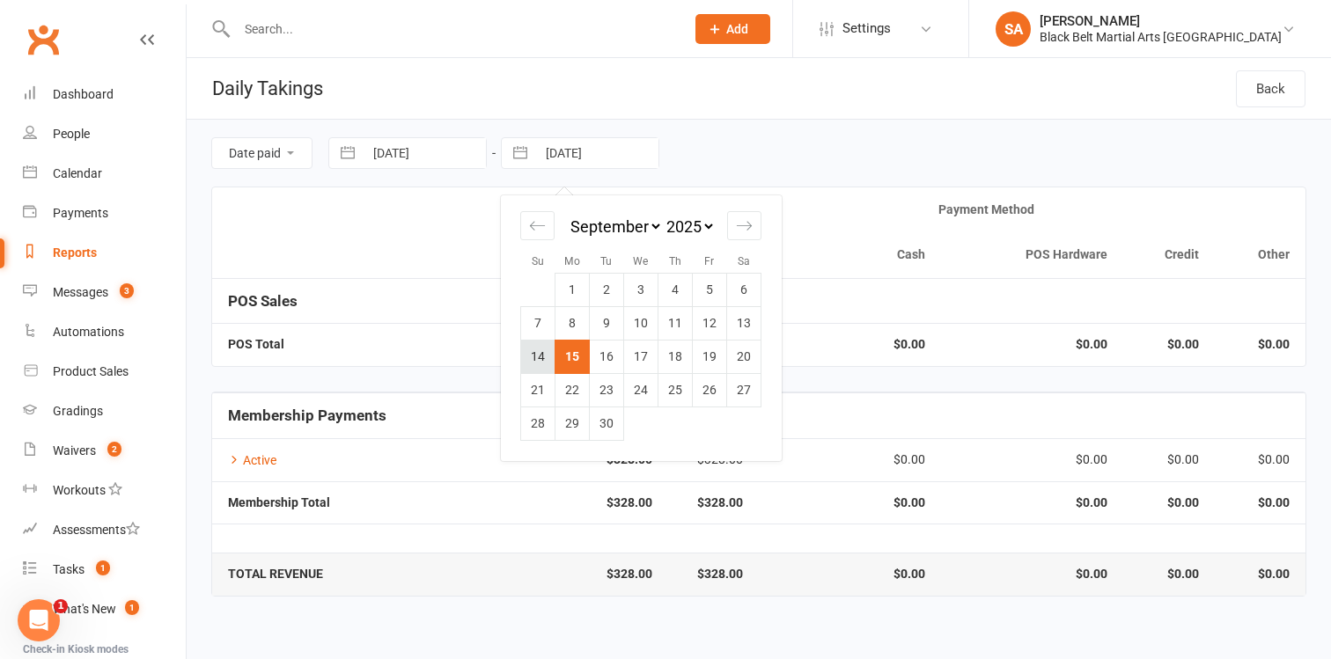
click at [534, 364] on td "14" at bounding box center [538, 356] width 34 height 33
type input "[DATE]"
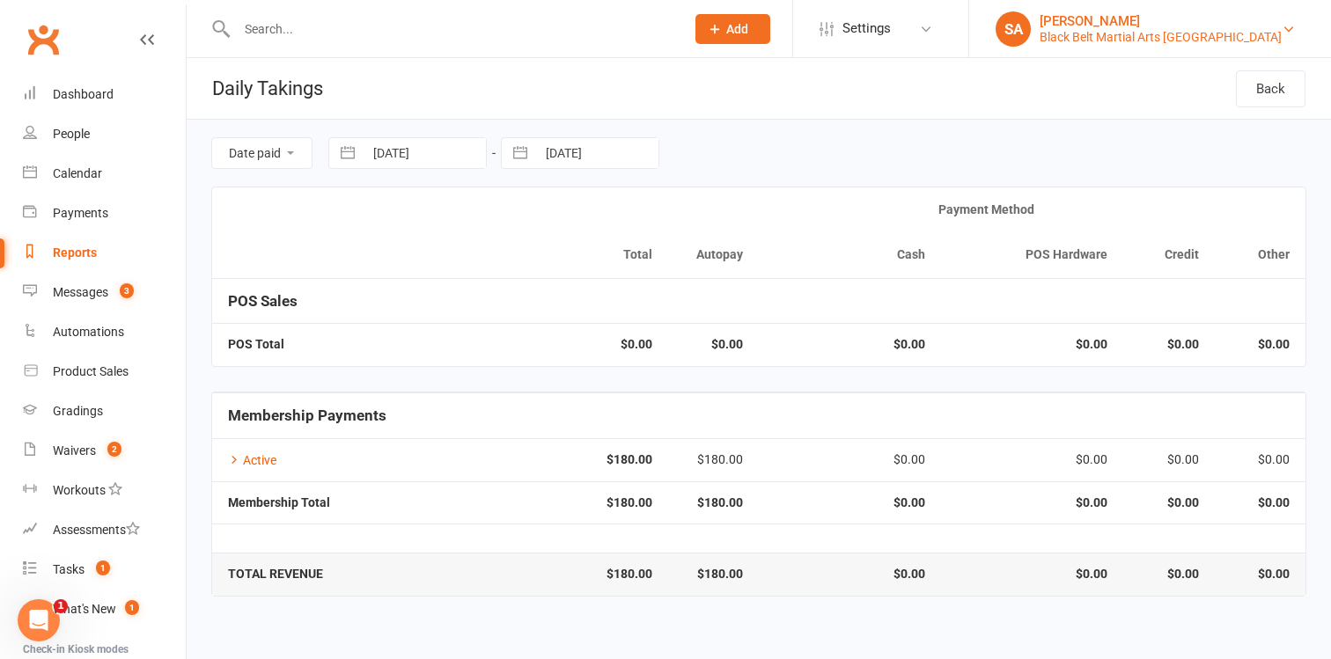
click at [1250, 33] on div "Black Belt Martial Arts Kellyville" at bounding box center [1161, 37] width 242 height 16
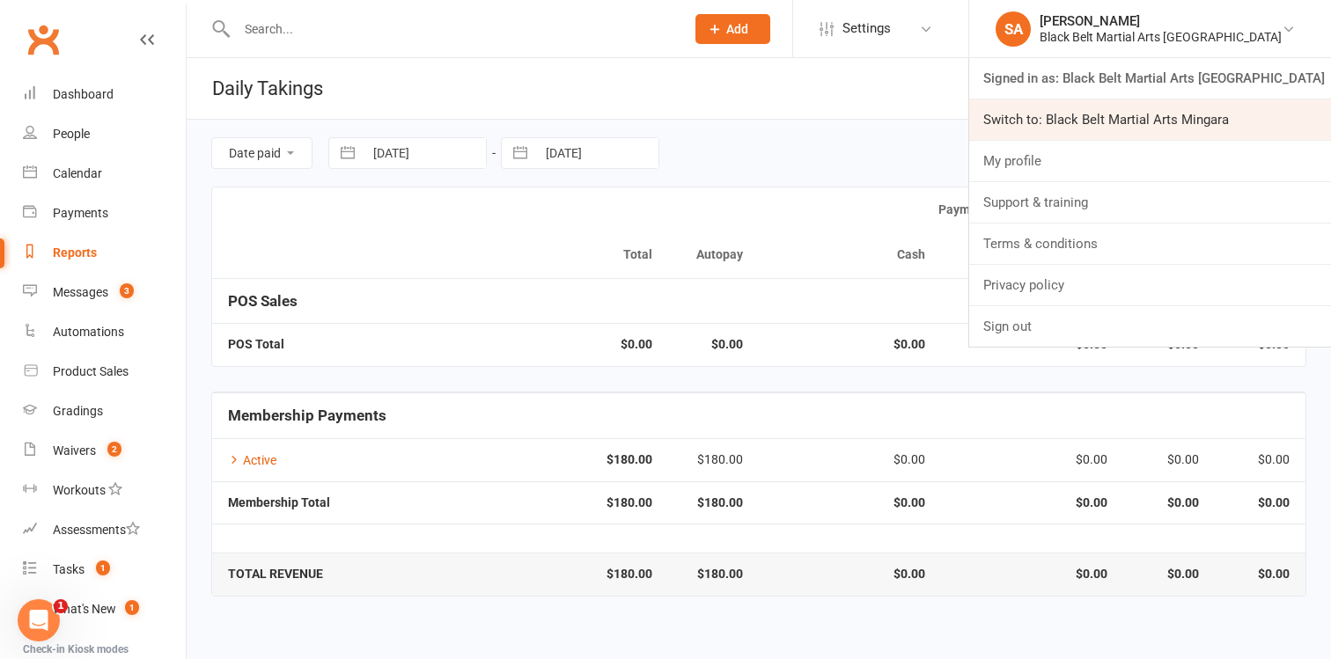
click at [1239, 122] on link "Switch to: Black Belt Martial Arts Mingara" at bounding box center [1150, 119] width 362 height 40
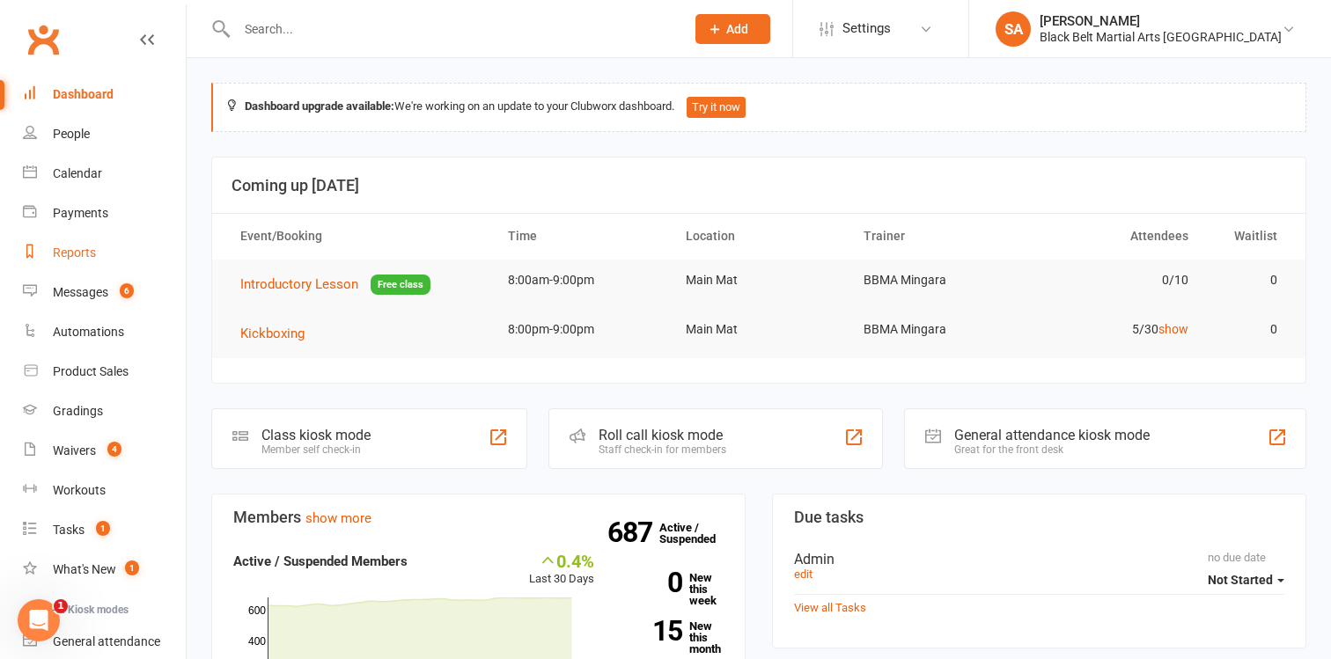
click at [68, 252] on div "Reports" at bounding box center [74, 253] width 43 height 14
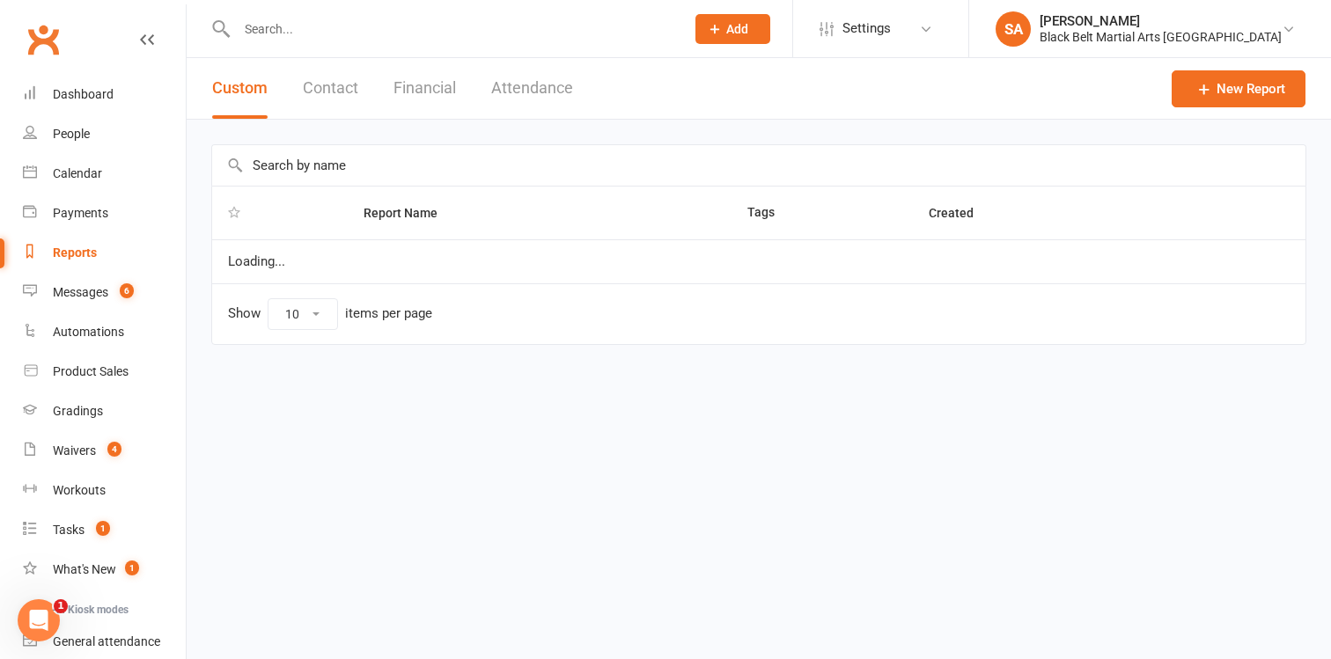
select select "100"
click at [265, 158] on input "text" at bounding box center [758, 165] width 1093 height 40
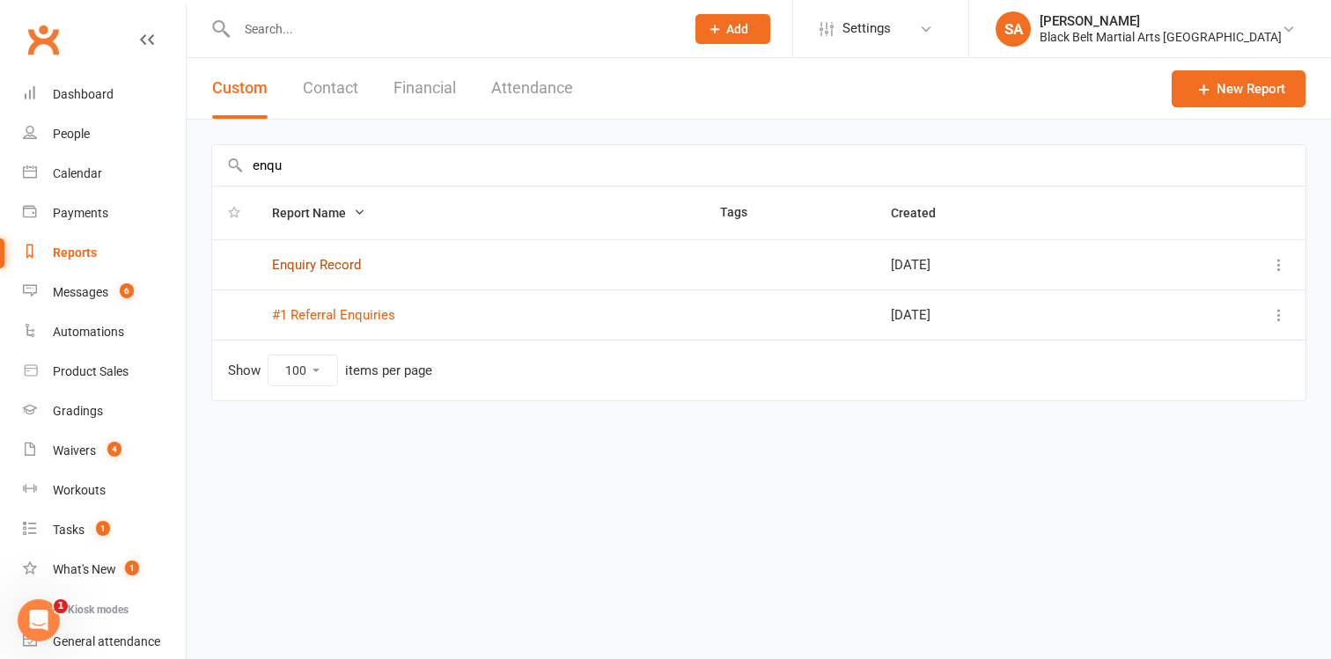
type input "enqu"
click at [327, 271] on link "Enquiry Record" at bounding box center [316, 265] width 89 height 16
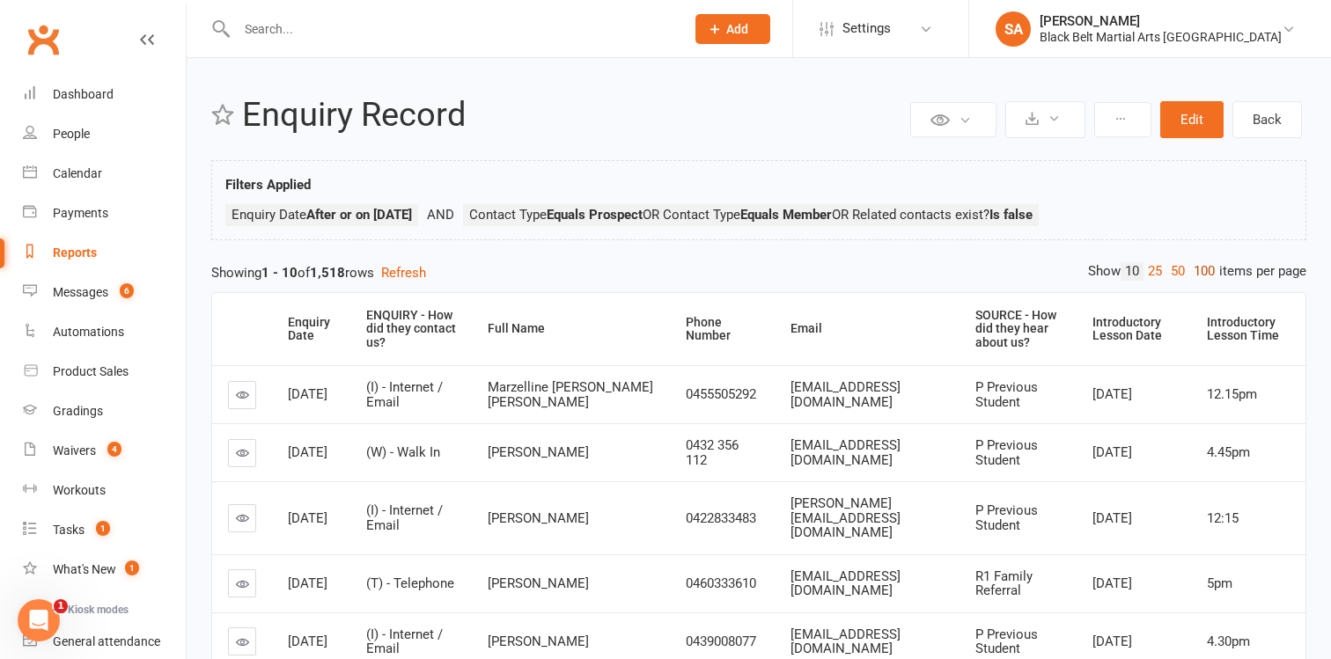
click at [1191, 267] on link "100" at bounding box center [1204, 271] width 30 height 18
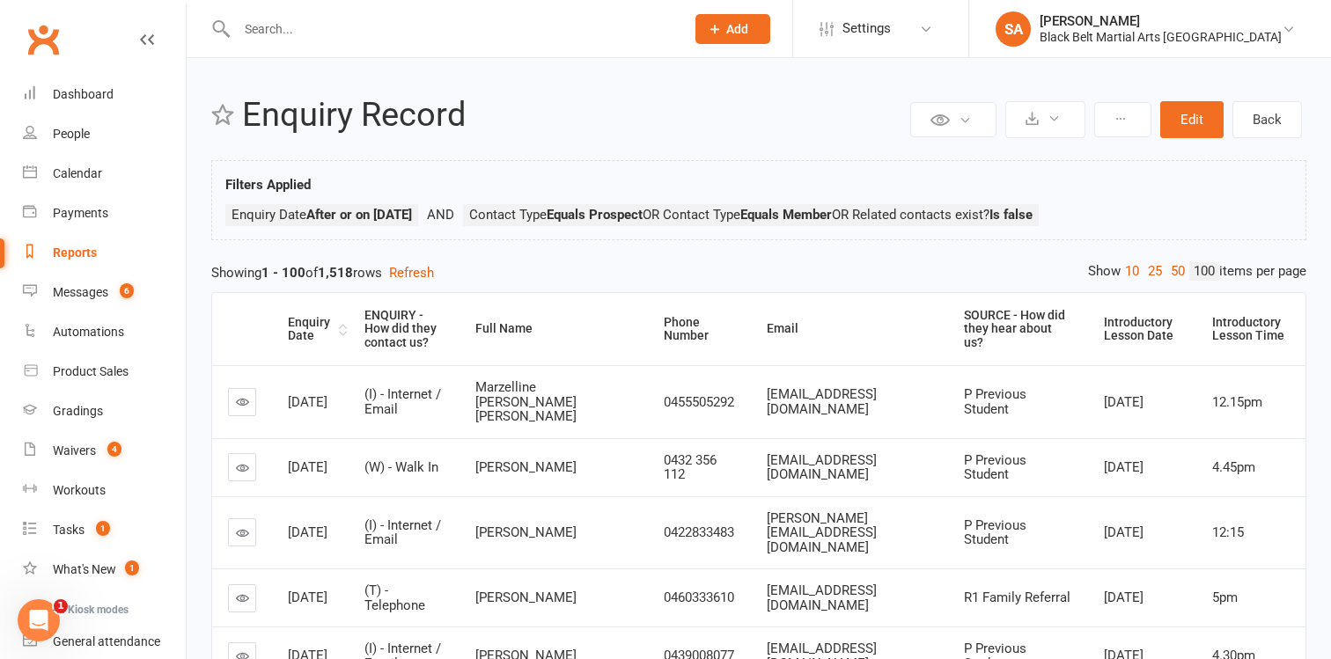
click at [303, 331] on div "Enquiry Date" at bounding box center [311, 329] width 47 height 27
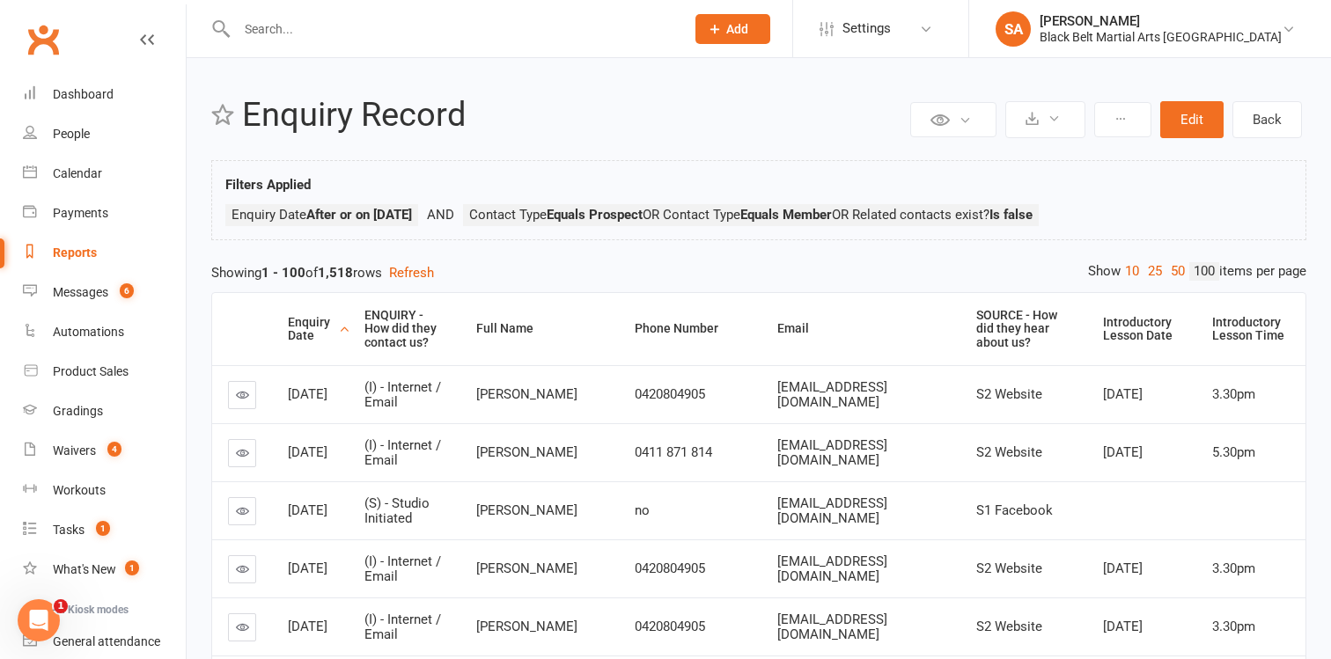
click at [303, 331] on div "Enquiry Date" at bounding box center [311, 329] width 47 height 27
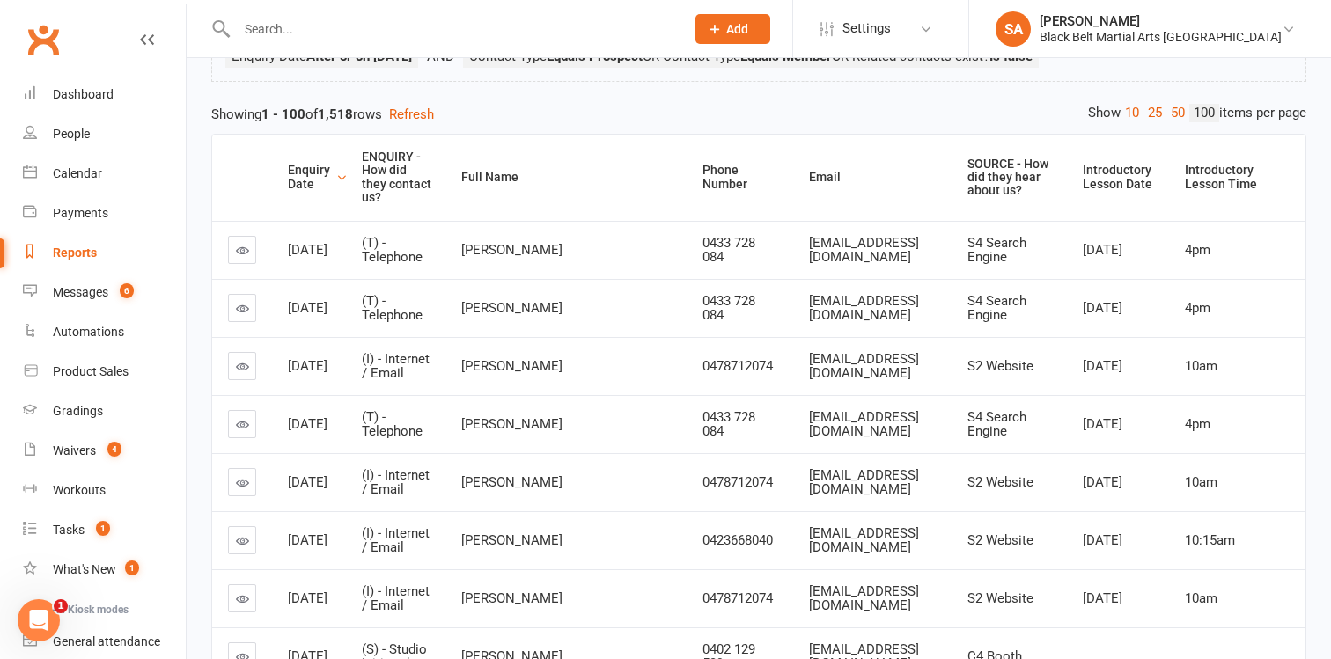
scroll to position [152, 0]
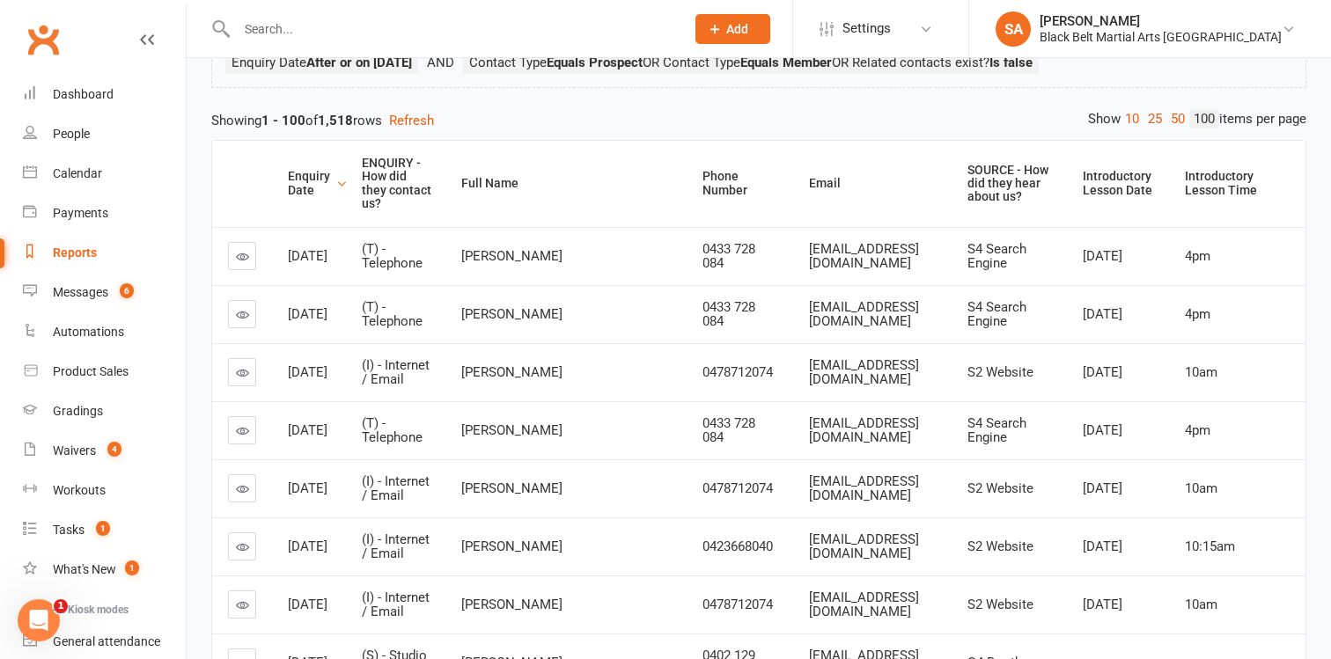
click at [77, 254] on div "Reports" at bounding box center [75, 253] width 44 height 14
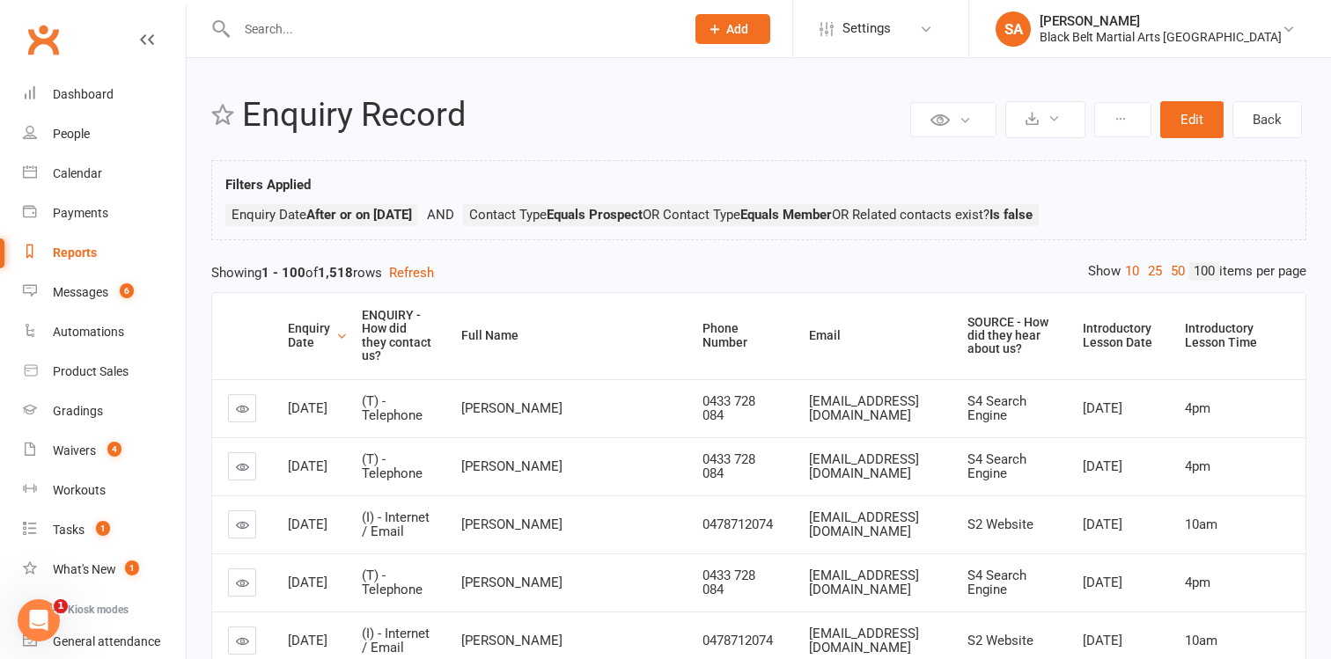
select select "100"
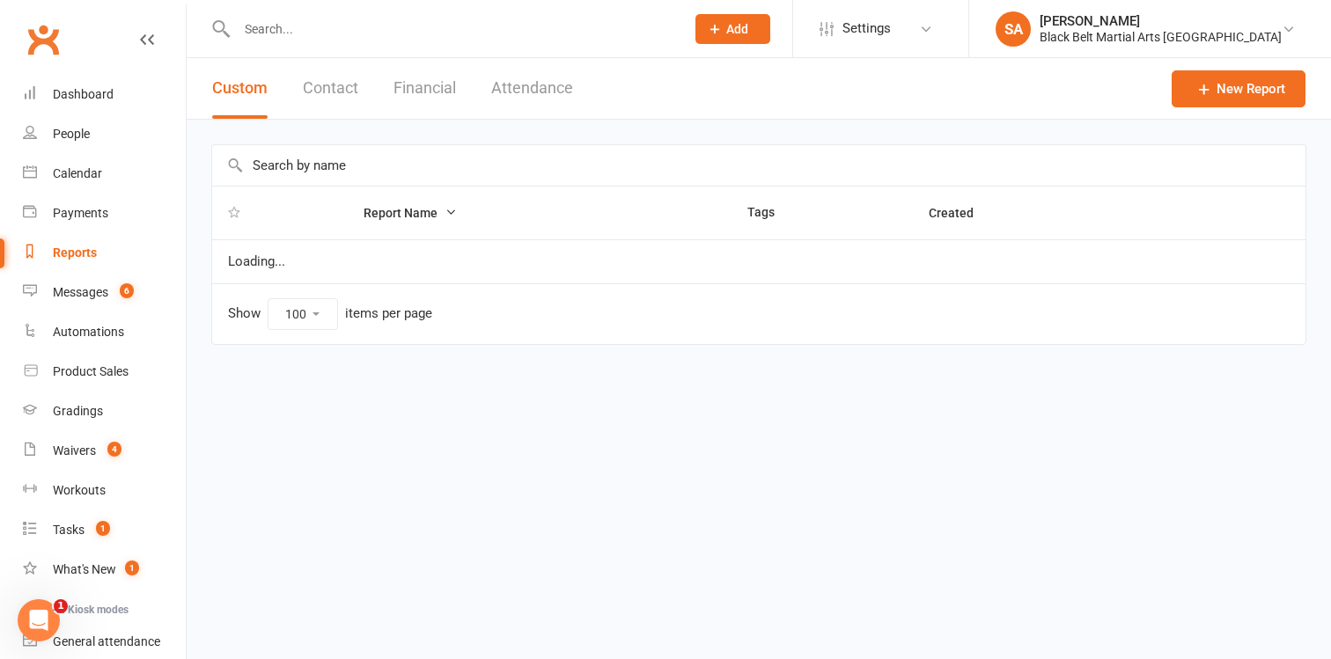
click at [433, 88] on button "Financial" at bounding box center [424, 88] width 62 height 61
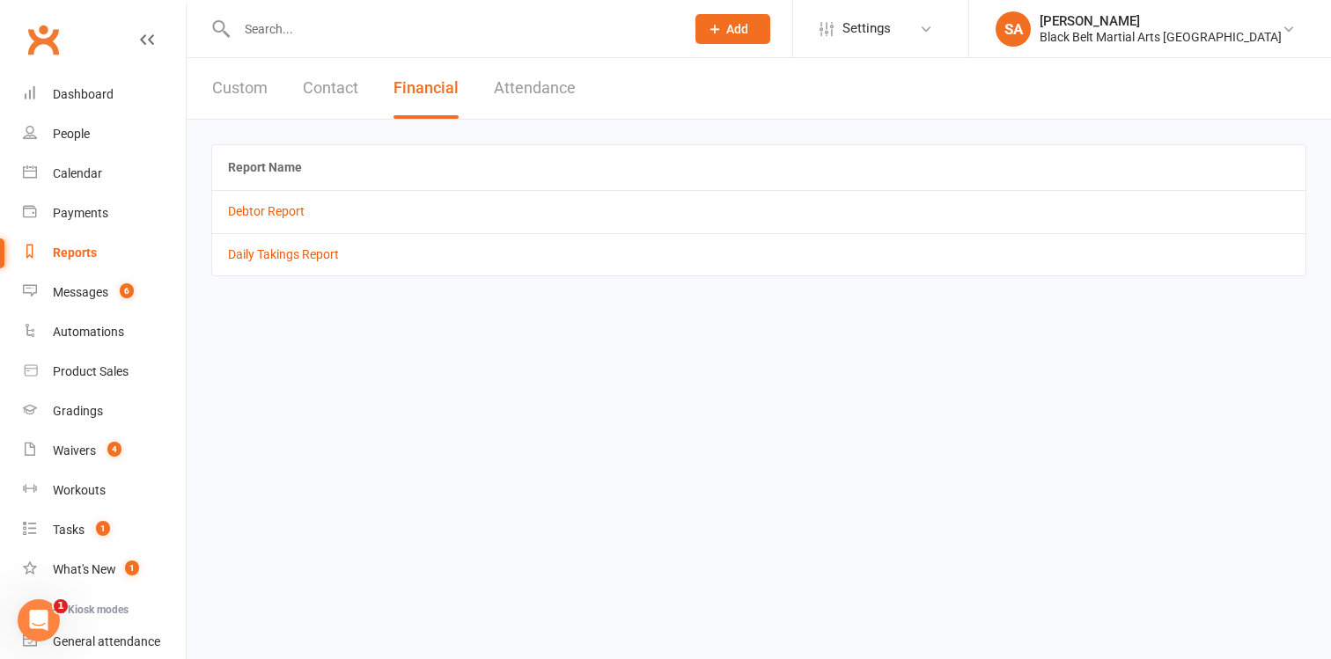
click at [295, 246] on td "Daily Takings Report" at bounding box center [758, 254] width 1093 height 42
click at [298, 258] on link "Daily Takings Report" at bounding box center [283, 254] width 111 height 14
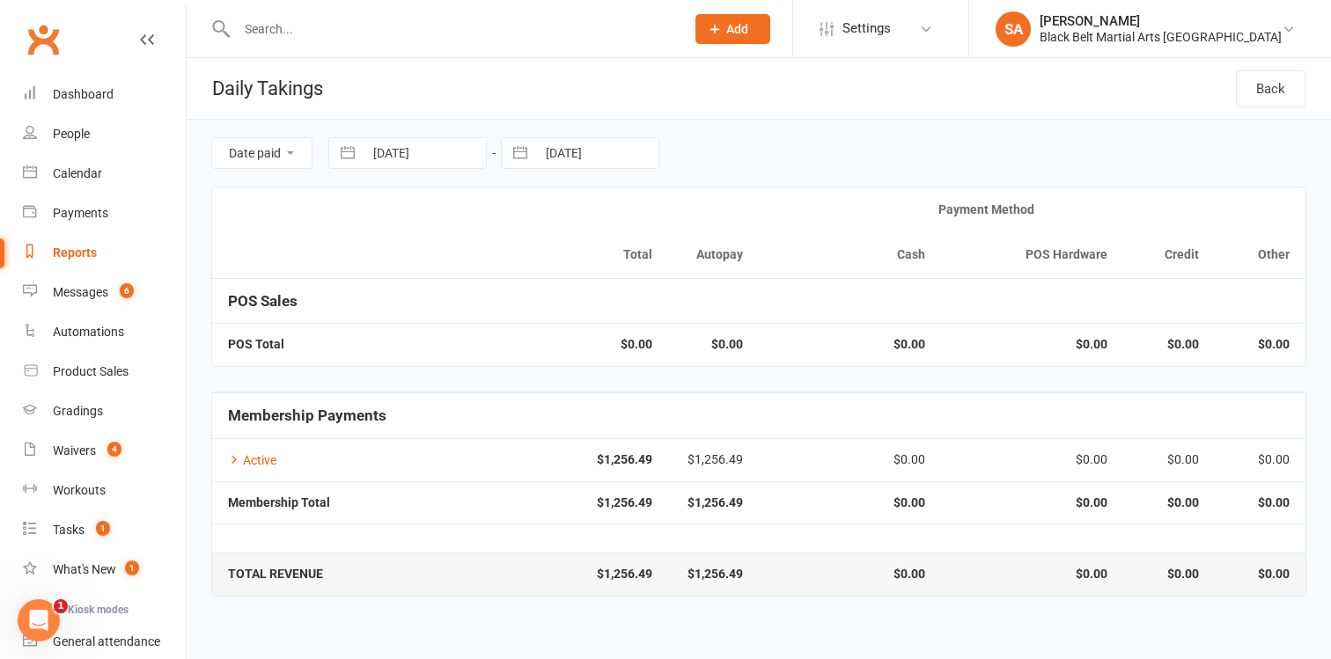
click at [347, 151] on button "button" at bounding box center [348, 153] width 32 height 30
select select "7"
select select "2025"
select select "8"
select select "2025"
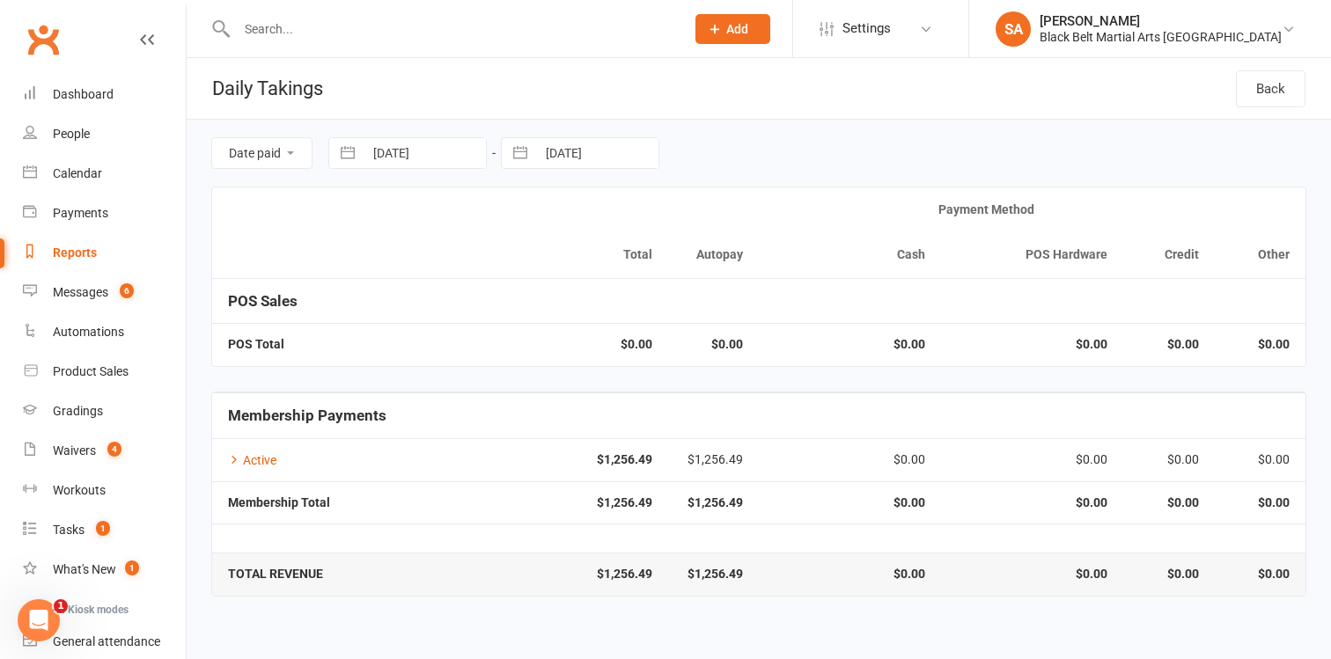
select select "9"
select select "2025"
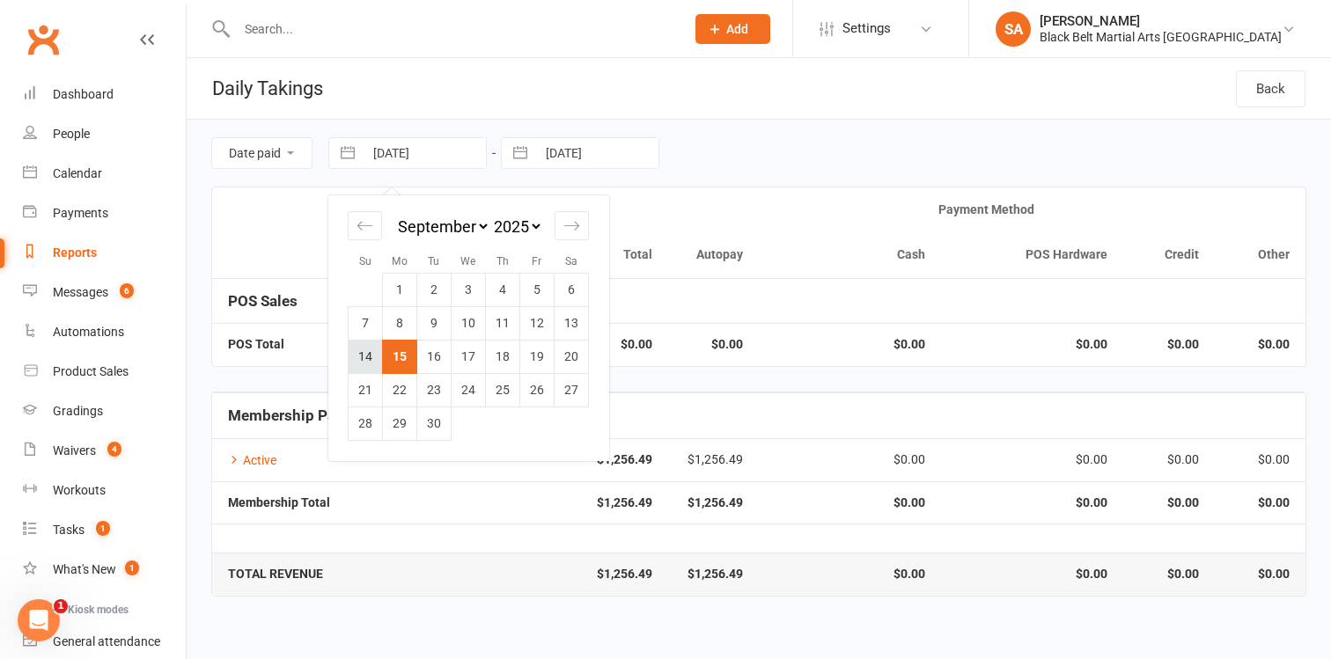
click at [361, 349] on td "14" at bounding box center [366, 356] width 34 height 33
type input "[DATE]"
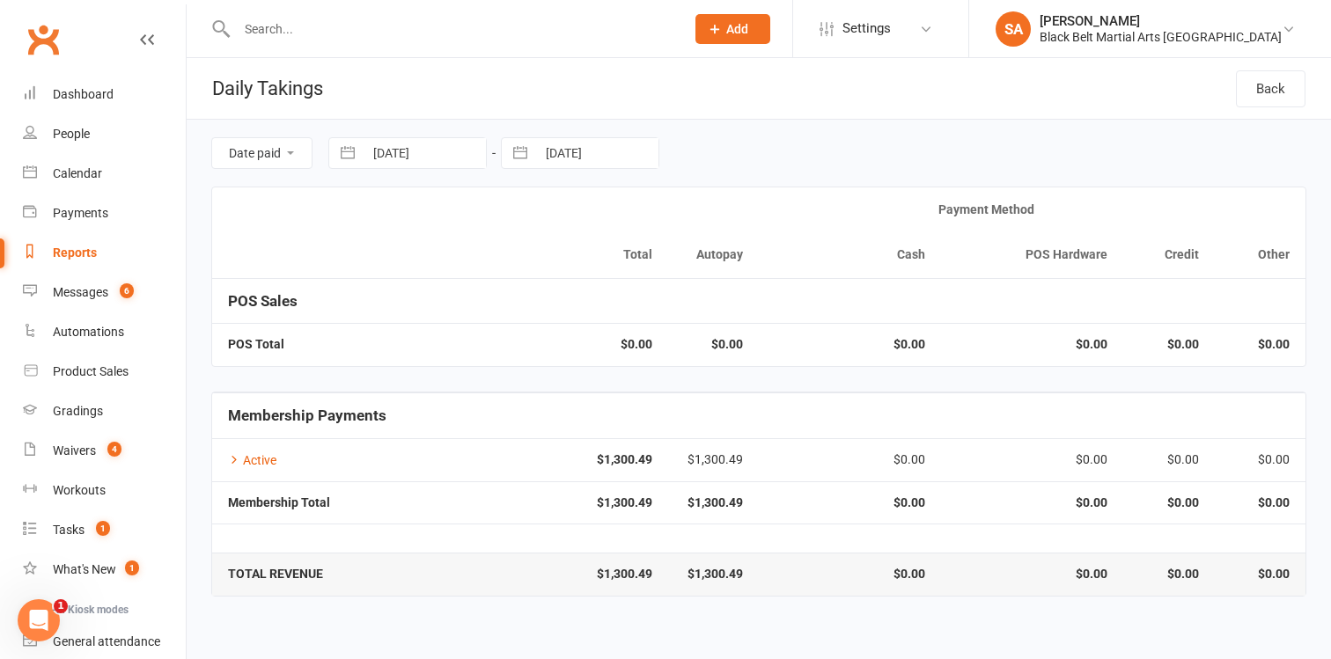
click at [353, 149] on button "button" at bounding box center [348, 153] width 32 height 30
select select "7"
select select "2025"
select select "8"
select select "2025"
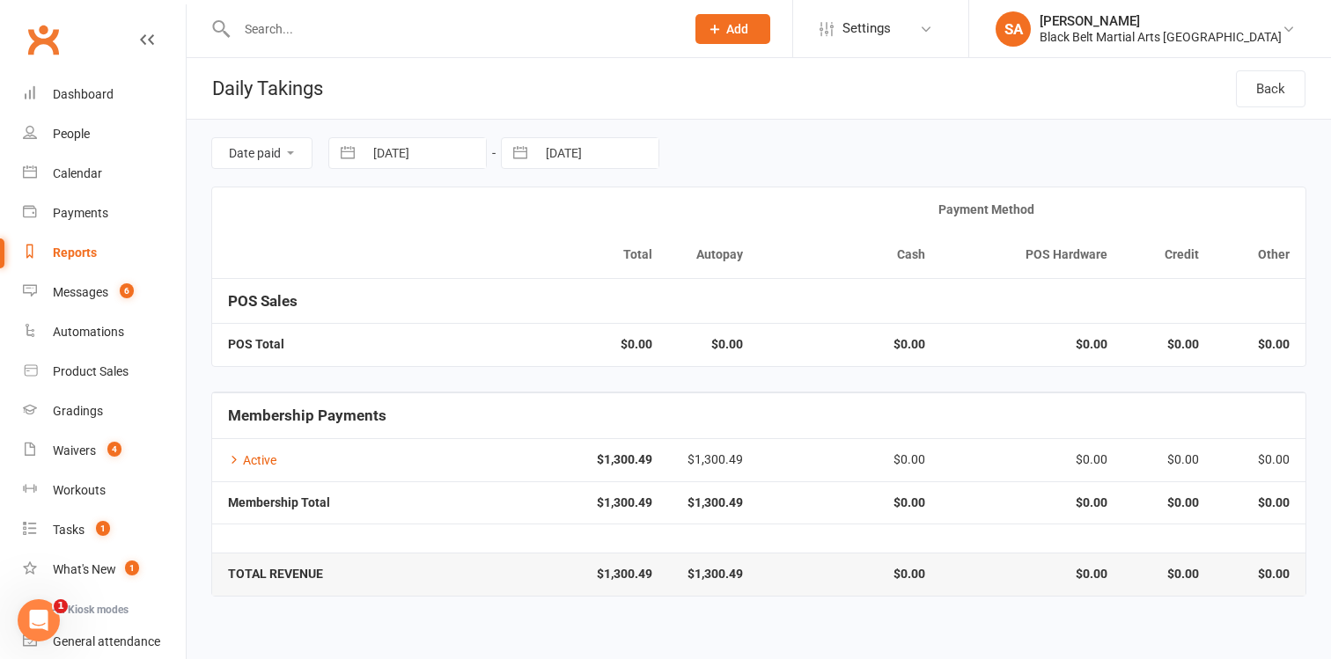
select select "9"
select select "2025"
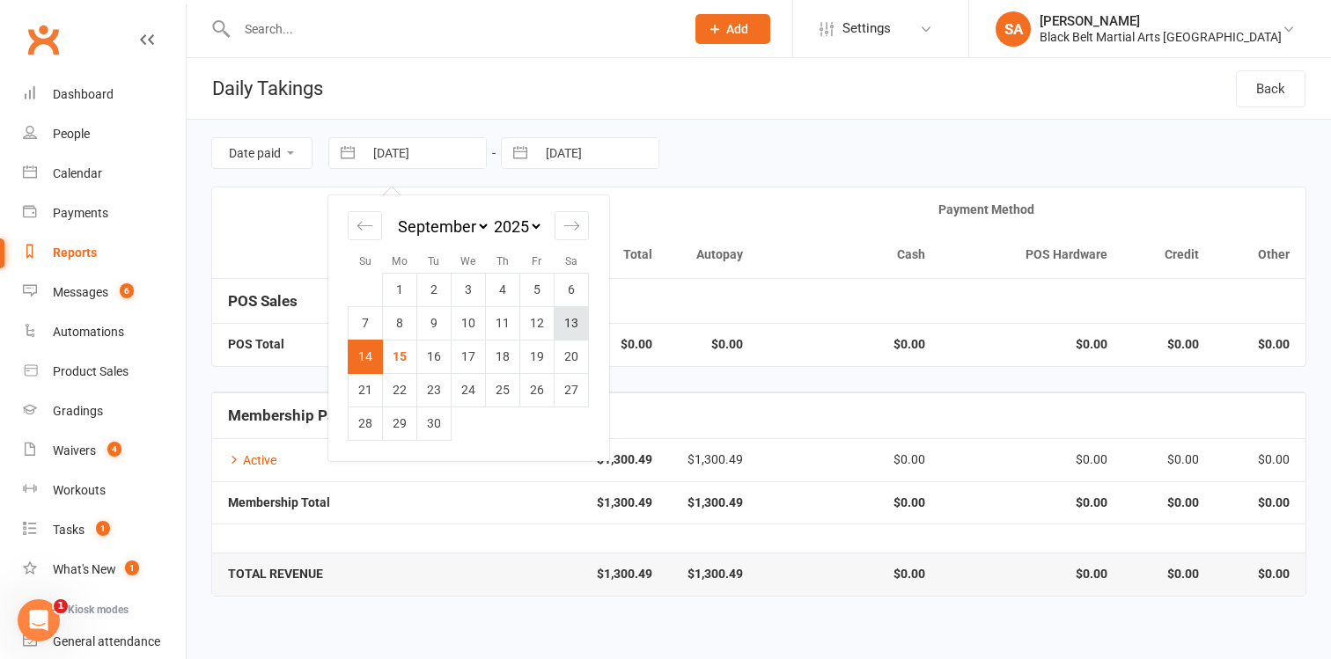
click at [569, 331] on td "13" at bounding box center [572, 322] width 34 height 33
type input "[DATE]"
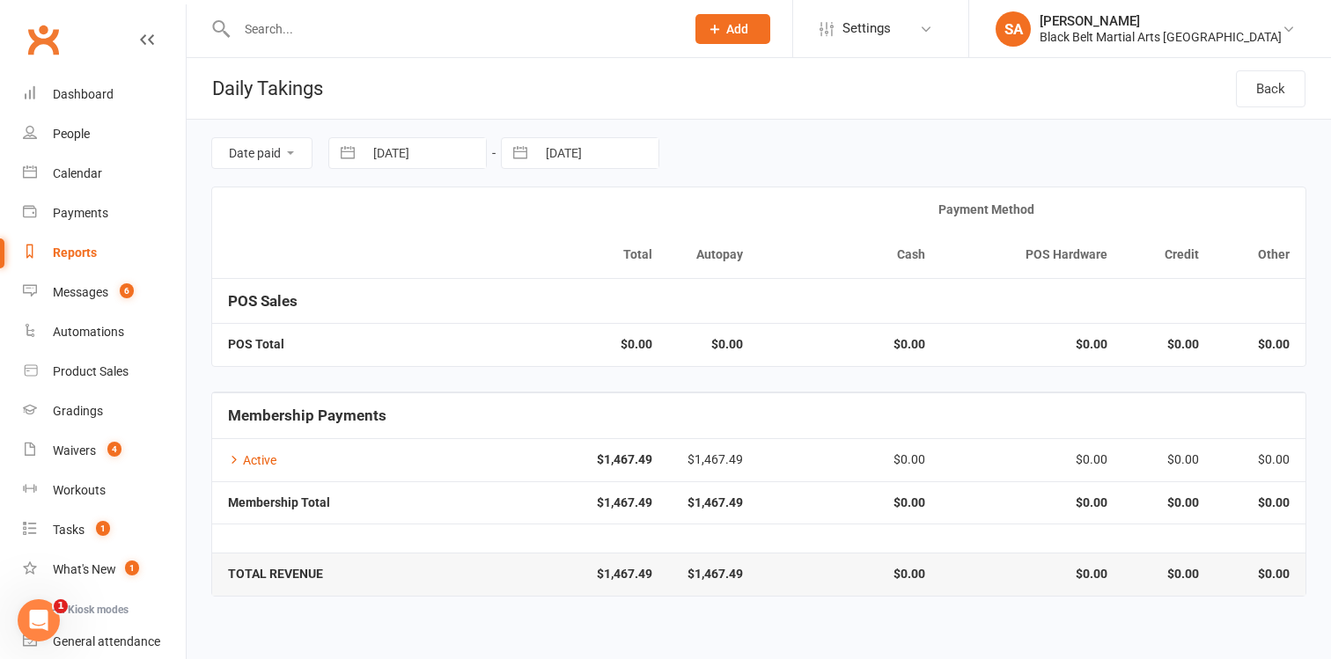
click at [345, 154] on button "button" at bounding box center [348, 153] width 32 height 30
select select "7"
select select "2025"
select select "8"
select select "2025"
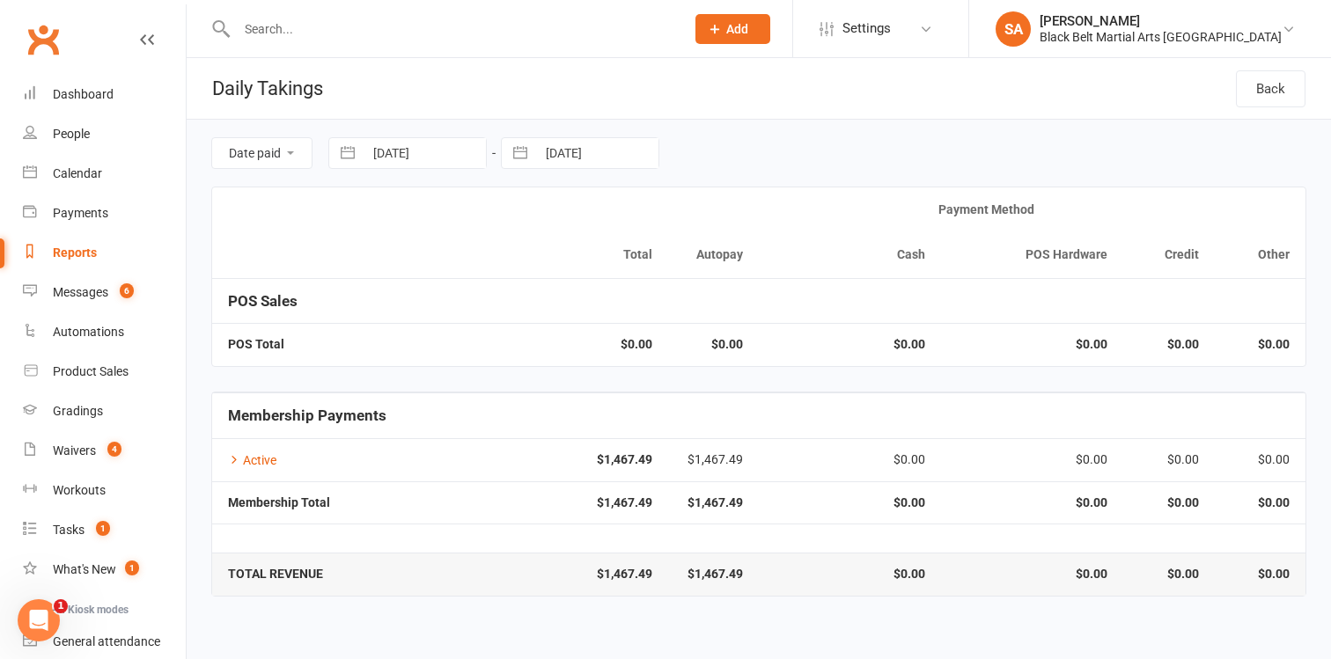
select select "9"
select select "2025"
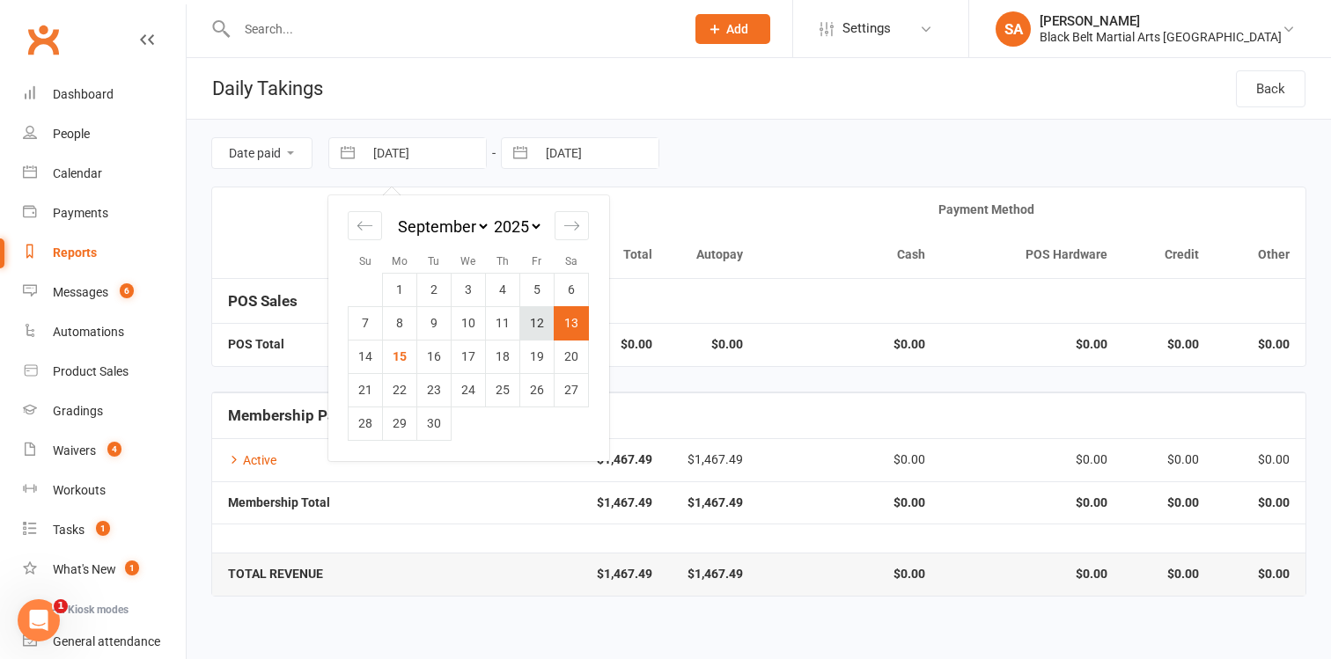
click at [530, 324] on td "12" at bounding box center [537, 322] width 34 height 33
type input "[DATE]"
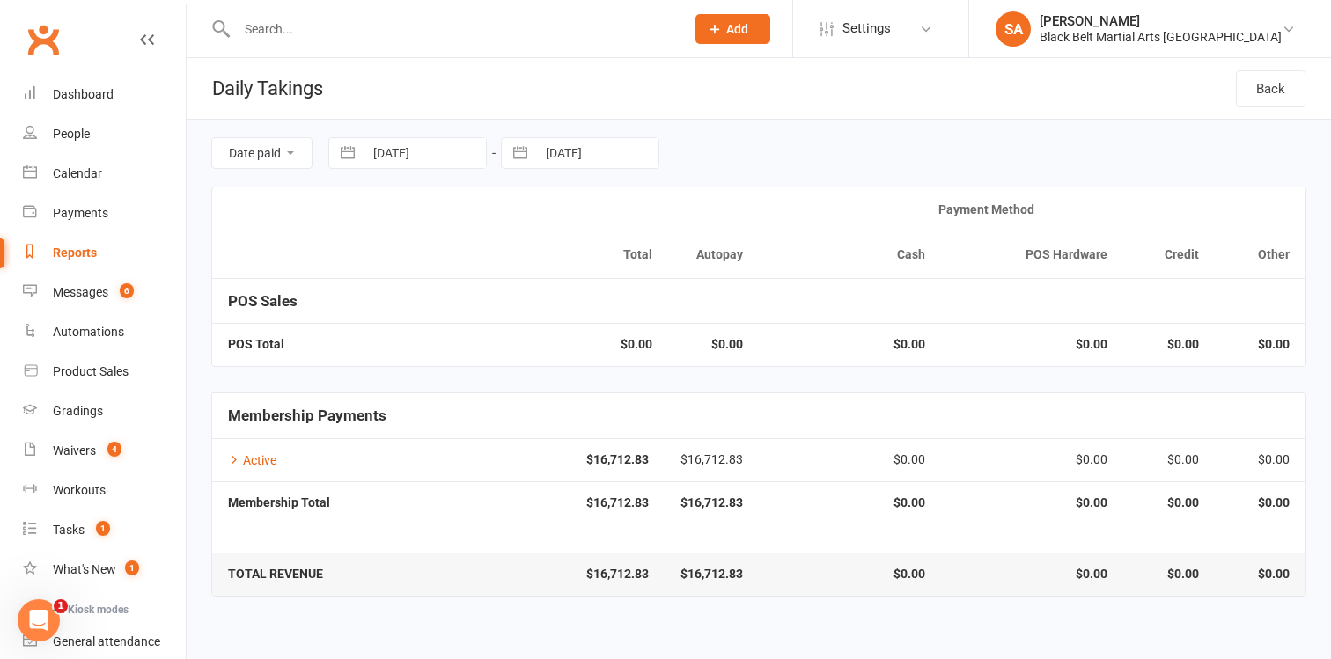
click at [346, 151] on button "button" at bounding box center [348, 153] width 32 height 30
select select "7"
select select "2025"
select select "8"
select select "2025"
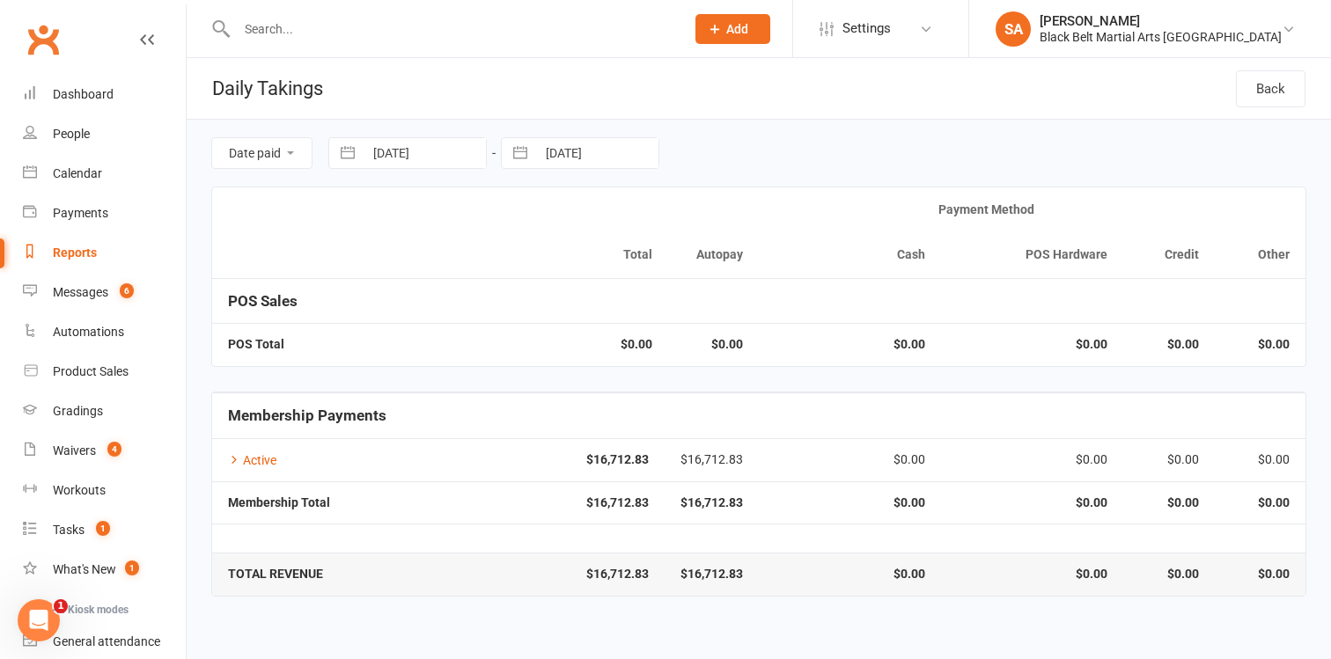
select select "9"
select select "2025"
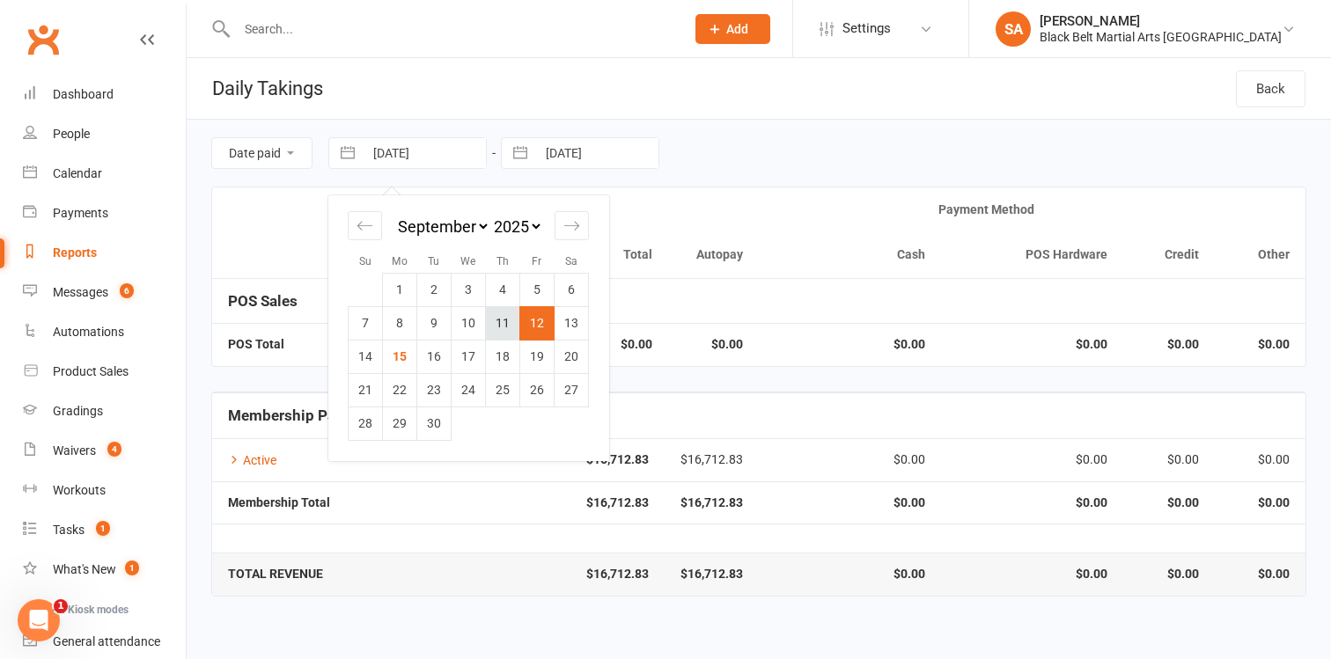
click at [501, 331] on td "11" at bounding box center [503, 322] width 34 height 33
type input "[DATE]"
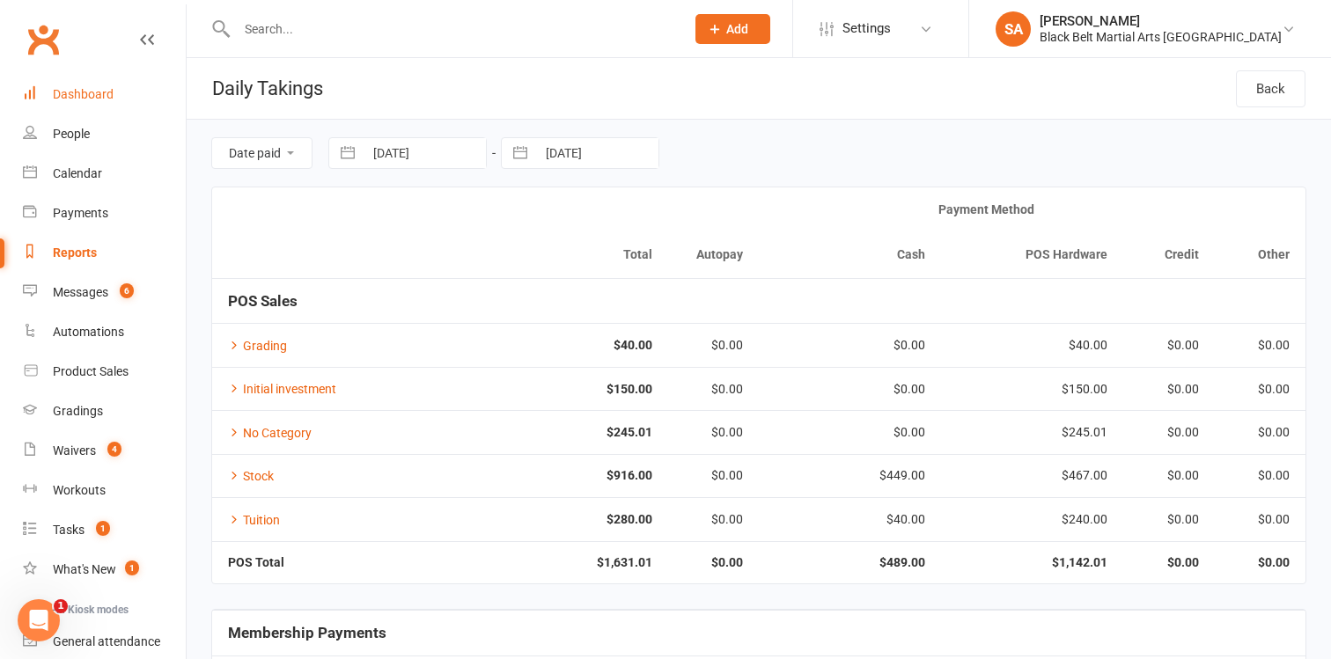
click at [90, 97] on div "Dashboard" at bounding box center [83, 94] width 61 height 14
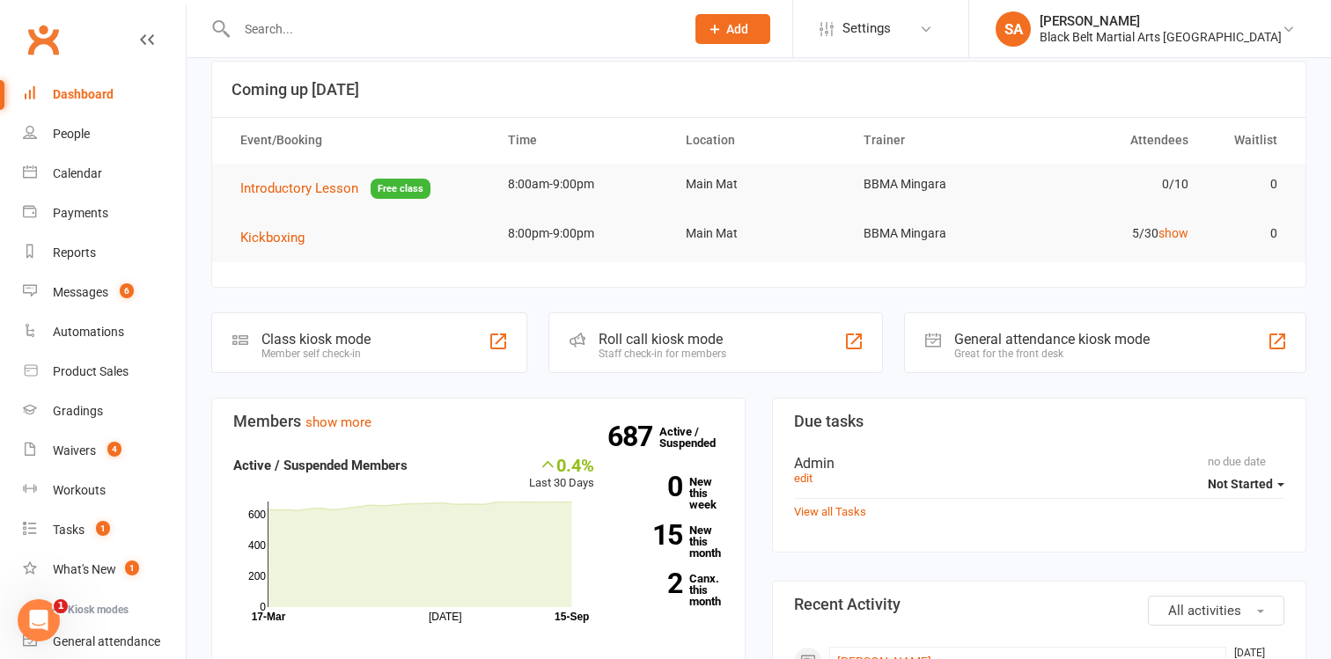
scroll to position [98, 0]
click at [697, 535] on link "15 New this month" at bounding box center [672, 540] width 103 height 34
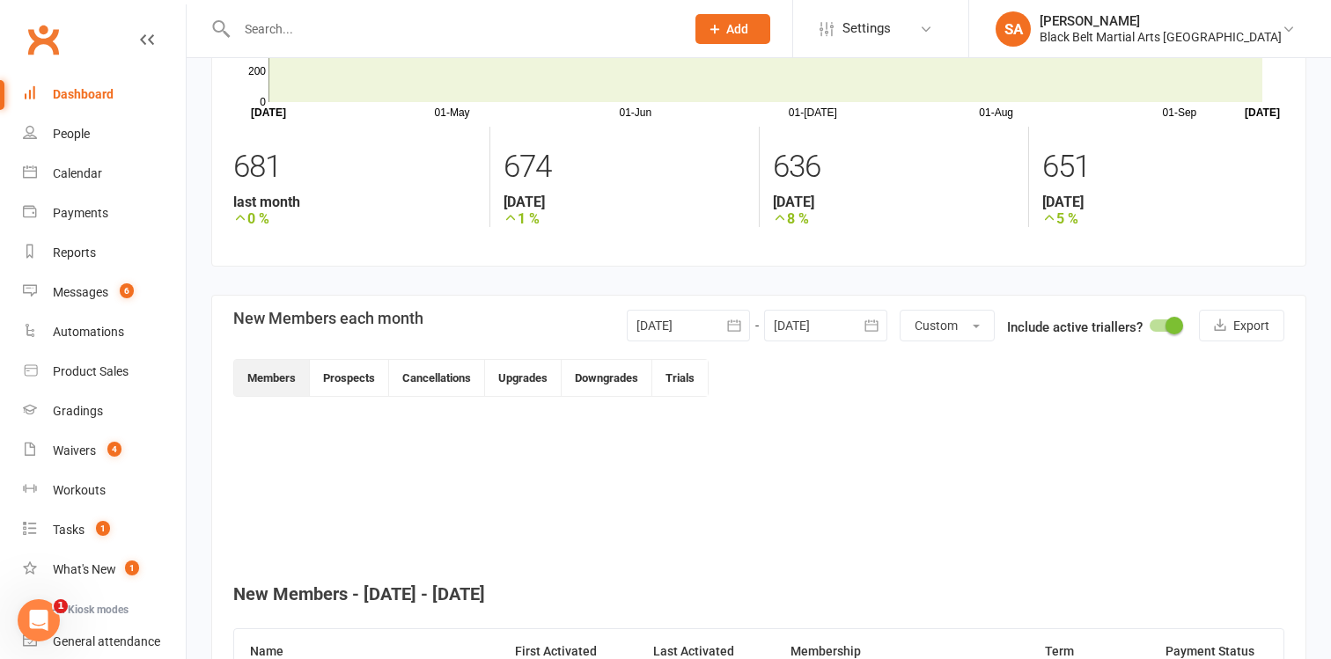
scroll to position [185, 0]
click at [86, 97] on div "Dashboard" at bounding box center [83, 94] width 61 height 14
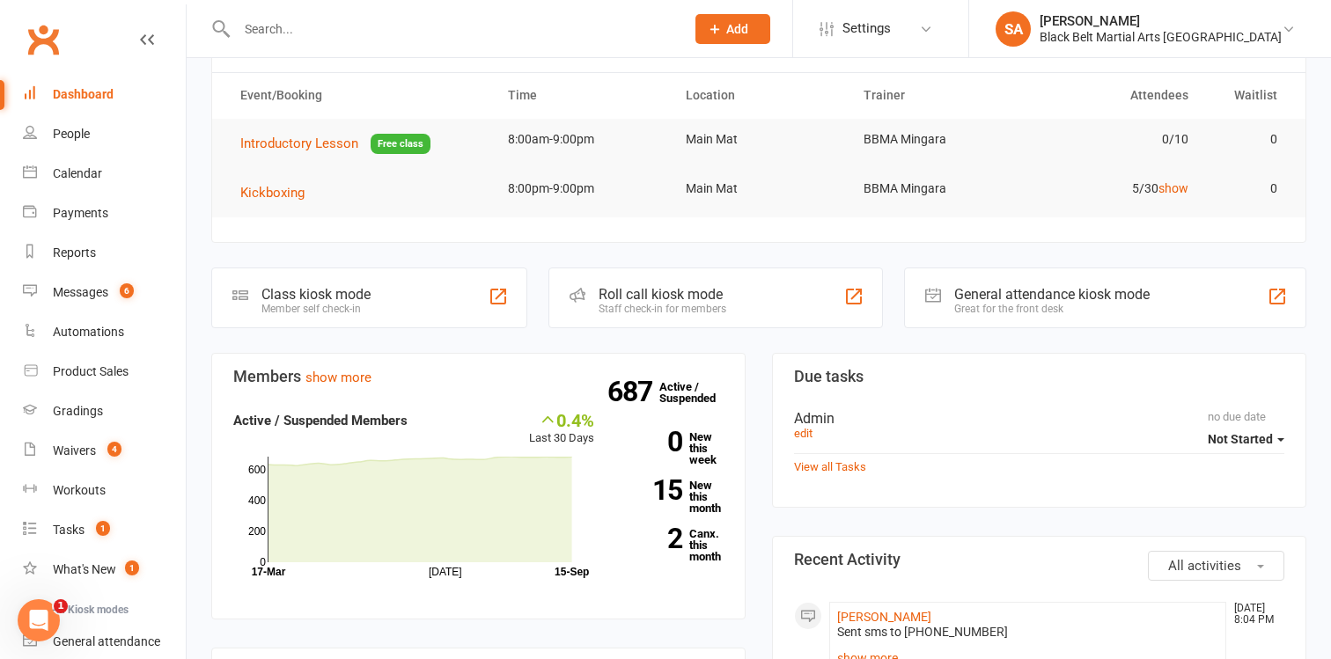
scroll to position [143, 0]
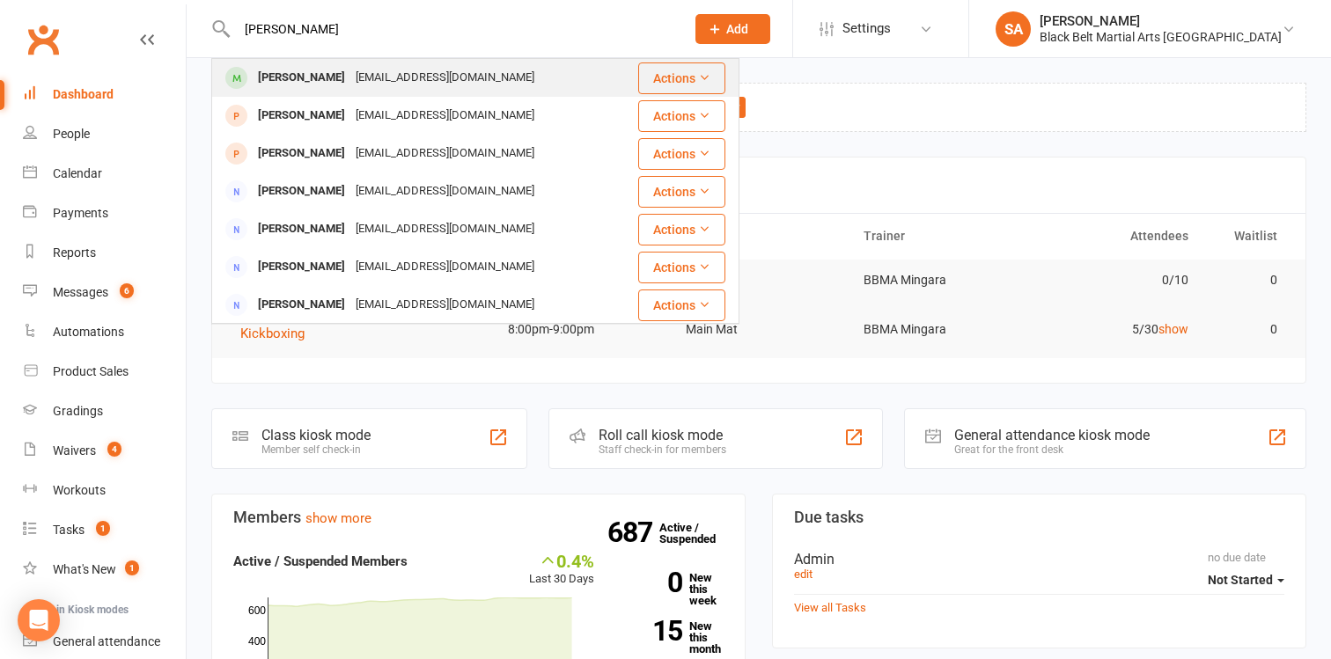
type input "[PERSON_NAME]"
click at [290, 76] on div "[PERSON_NAME]" at bounding box center [302, 78] width 98 height 26
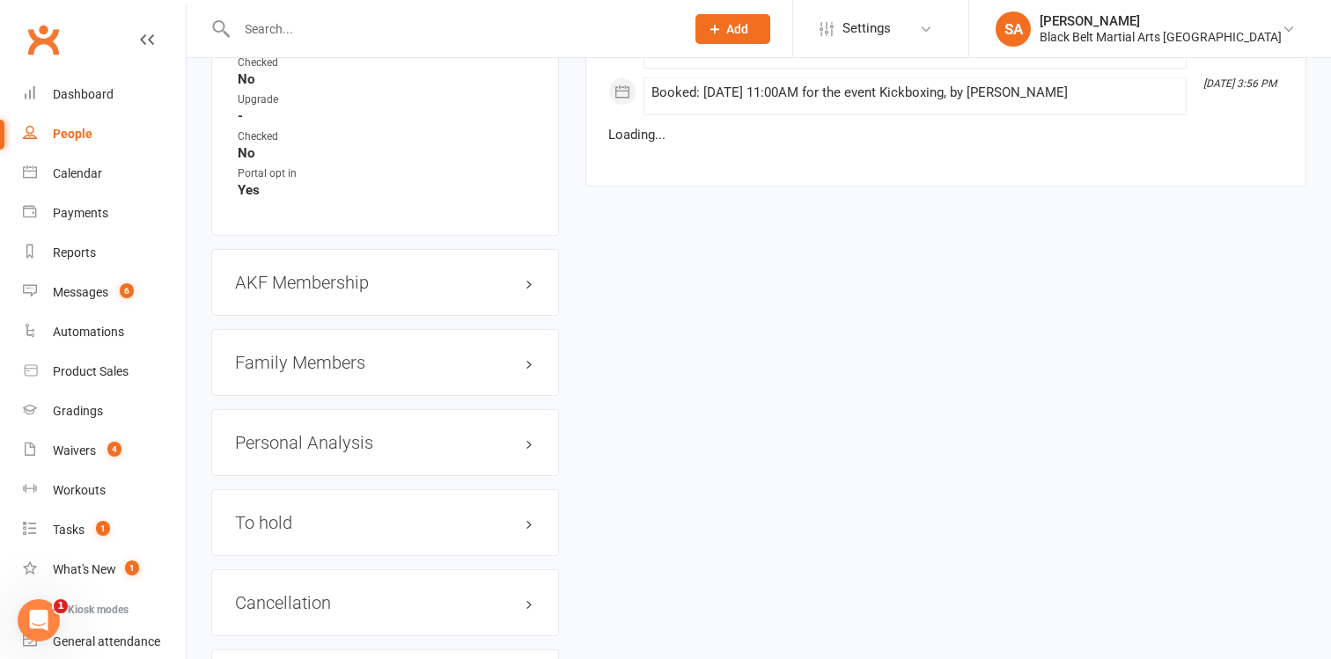
scroll to position [1800, 0]
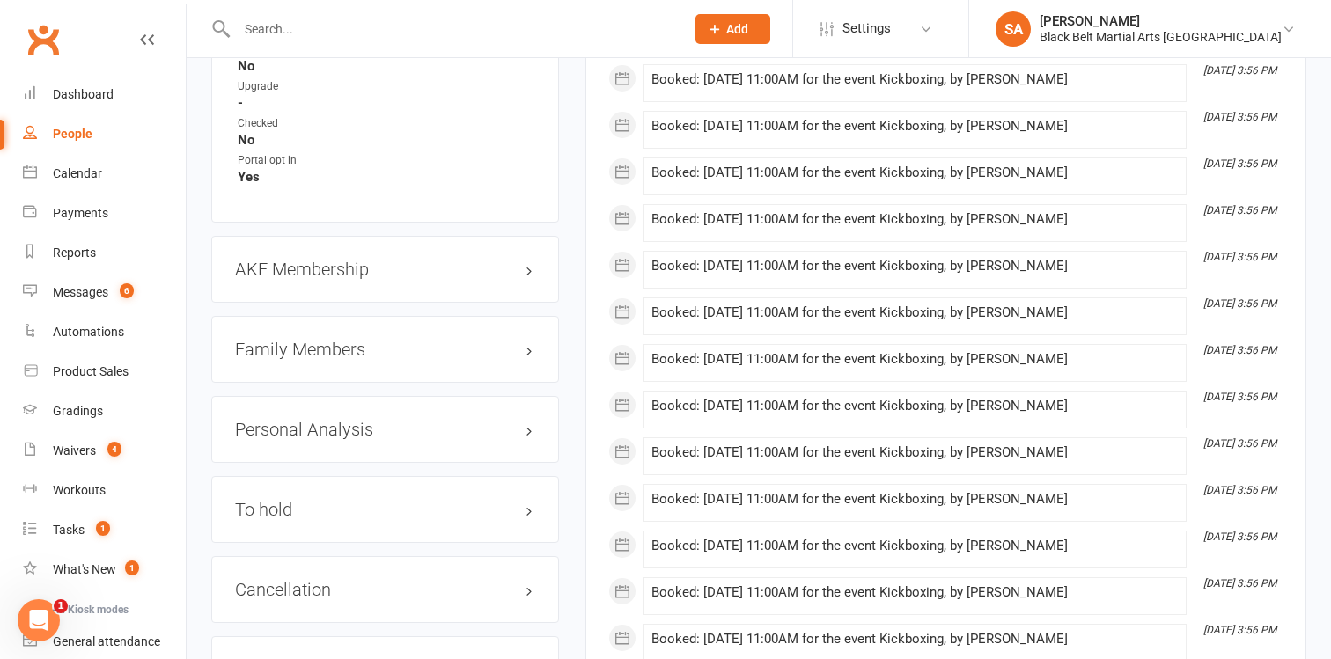
click at [295, 345] on h3 "Family Members" at bounding box center [385, 349] width 300 height 19
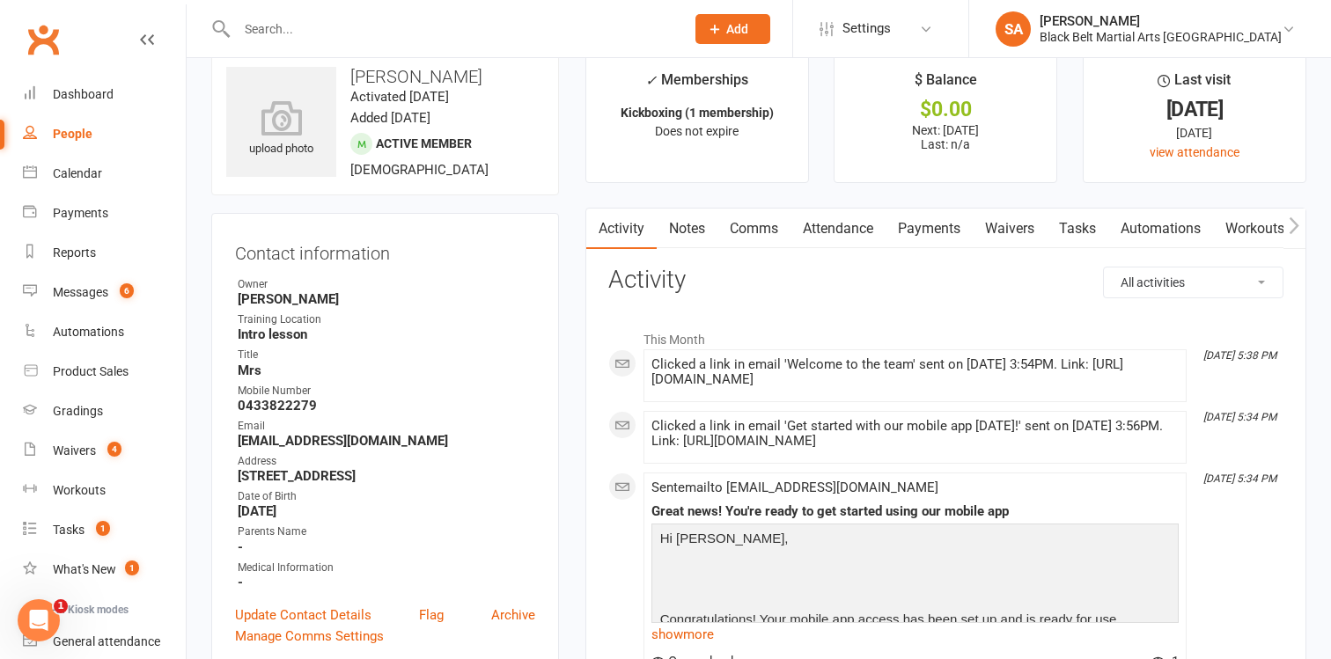
scroll to position [0, 0]
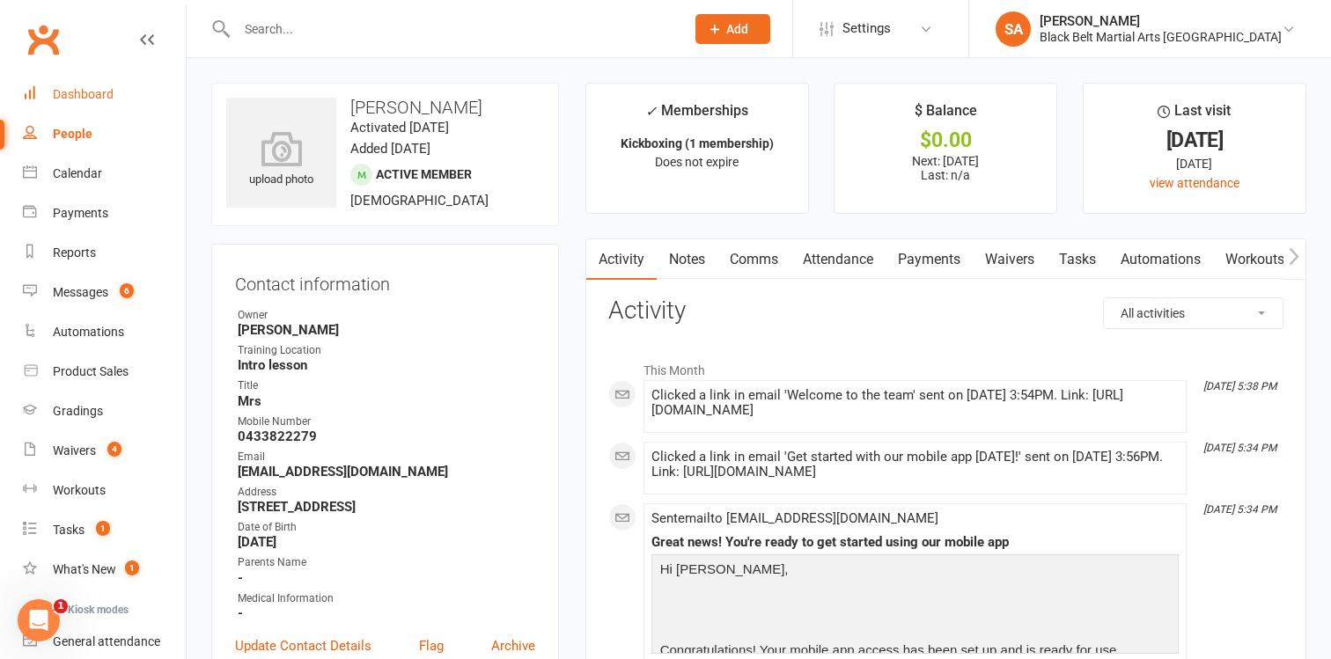
click at [104, 96] on div "Dashboard" at bounding box center [83, 94] width 61 height 14
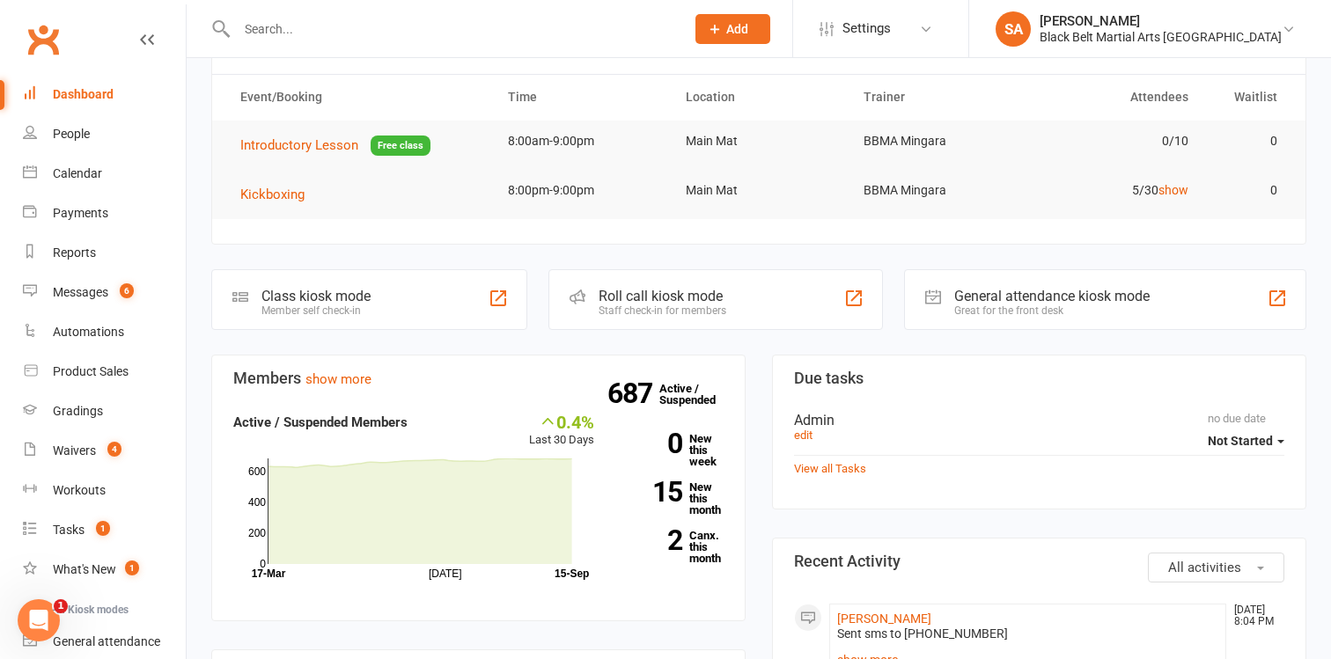
scroll to position [142, 0]
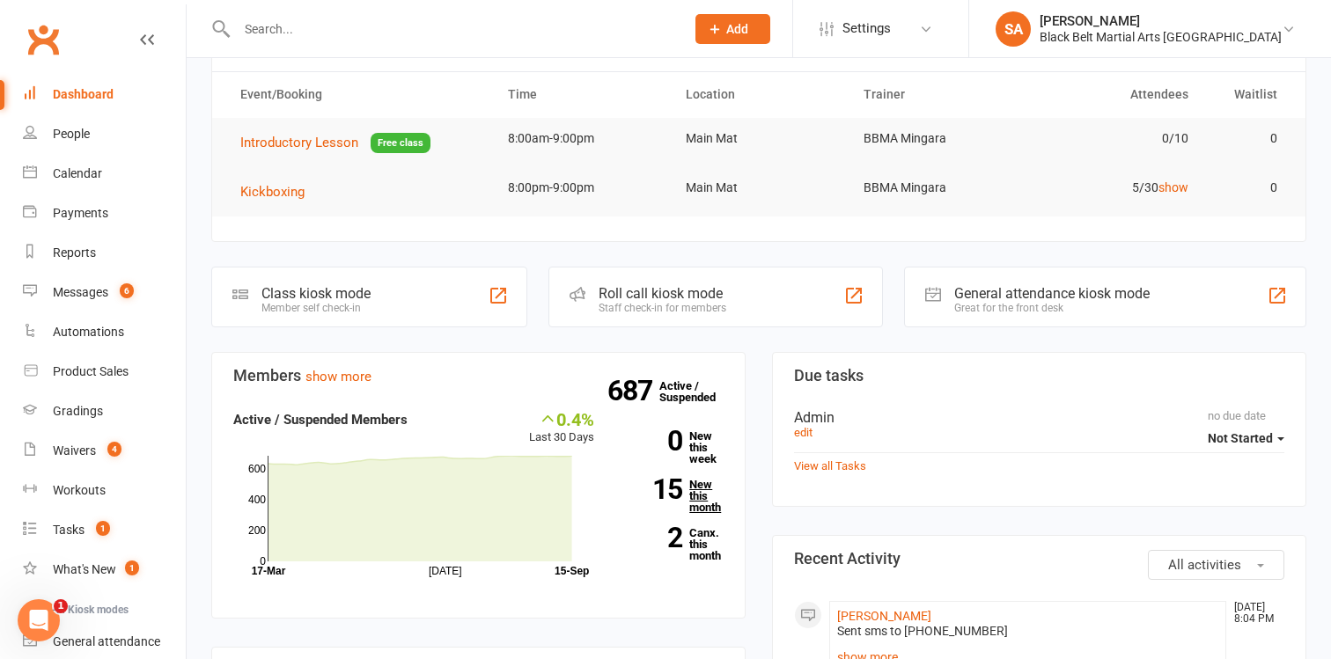
click at [702, 498] on link "15 New this month" at bounding box center [672, 496] width 103 height 34
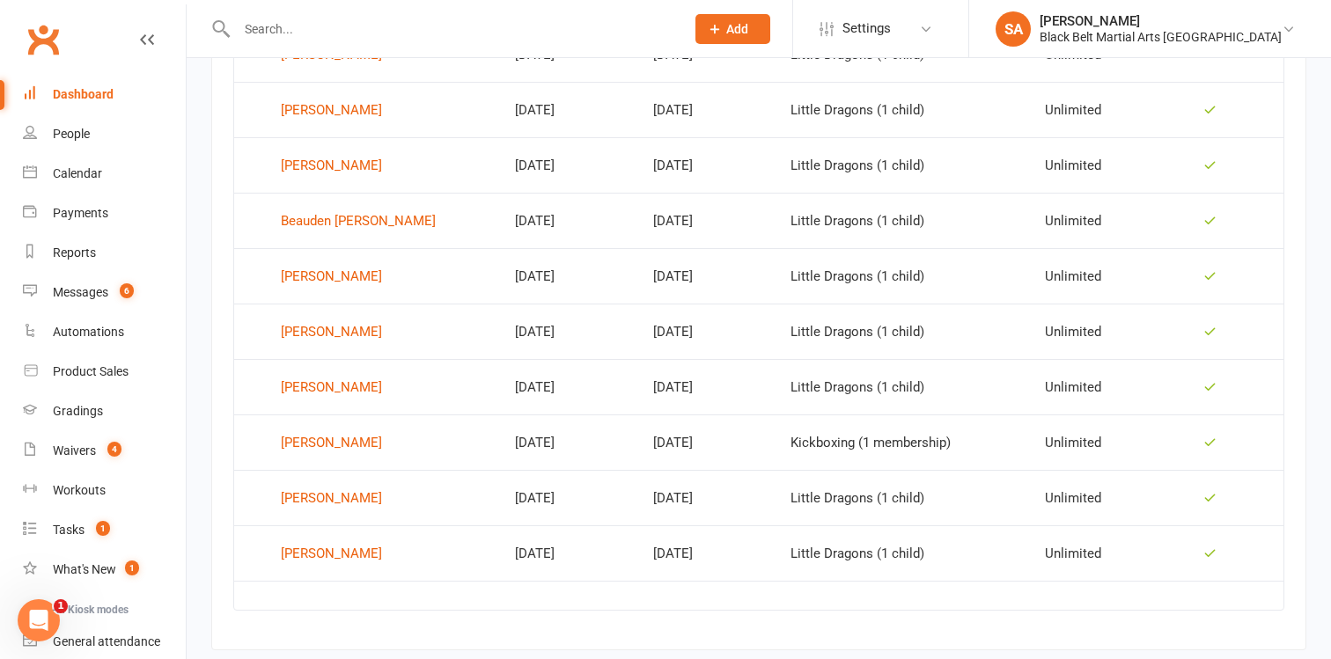
scroll to position [1140, 0]
